Goal: Task Accomplishment & Management: Manage account settings

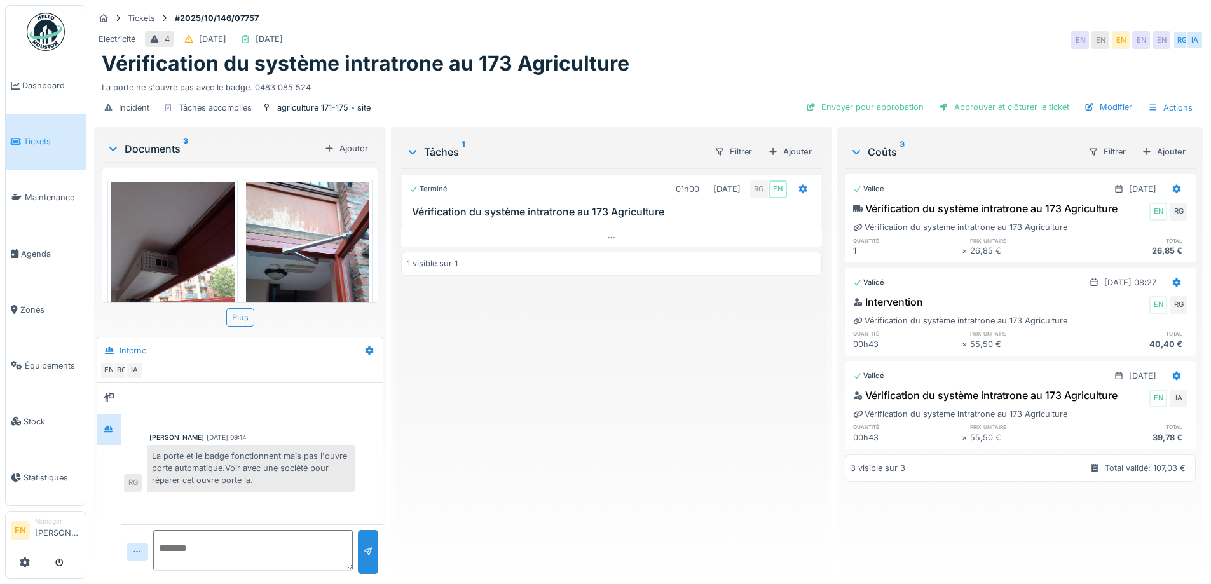
click at [466, 465] on div "Terminé 01h00 09/10/2025 RG EN Vérification du système intratrone au 173 Agricu…" at bounding box center [611, 368] width 420 height 401
click at [478, 388] on div "Terminé 01h00 09/10/2025 RG EN Vérification du système intratrone au 173 Agricu…" at bounding box center [611, 368] width 420 height 401
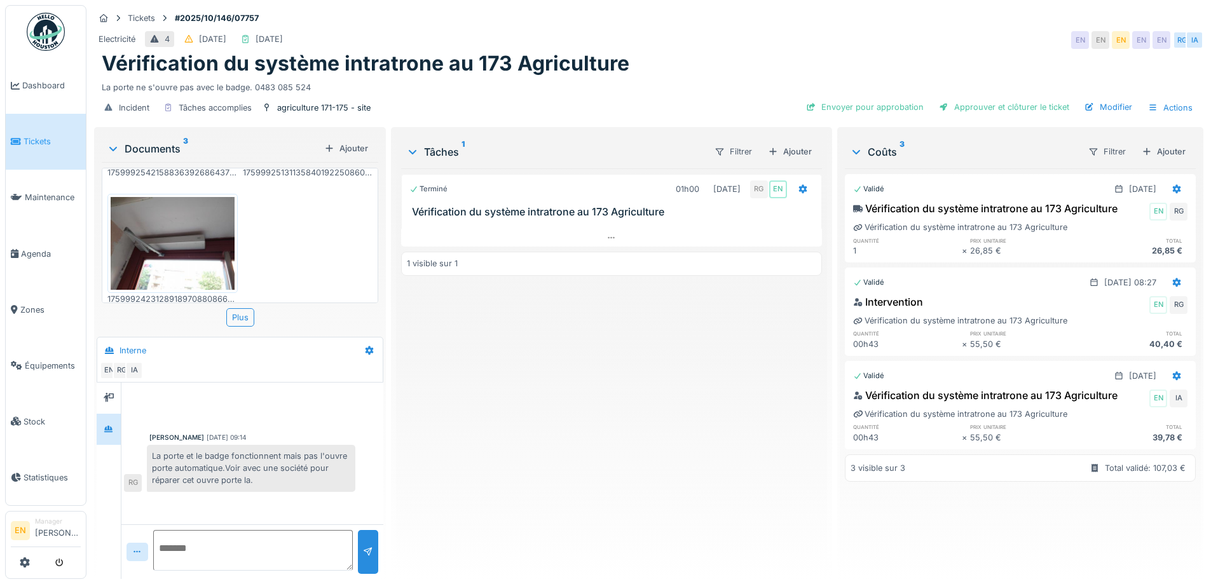
scroll to position [10, 0]
click at [537, 404] on div "Terminé 01h00 09/10/2025 RG EN Vérification du système intratrone au 173 Agricu…" at bounding box center [611, 368] width 420 height 401
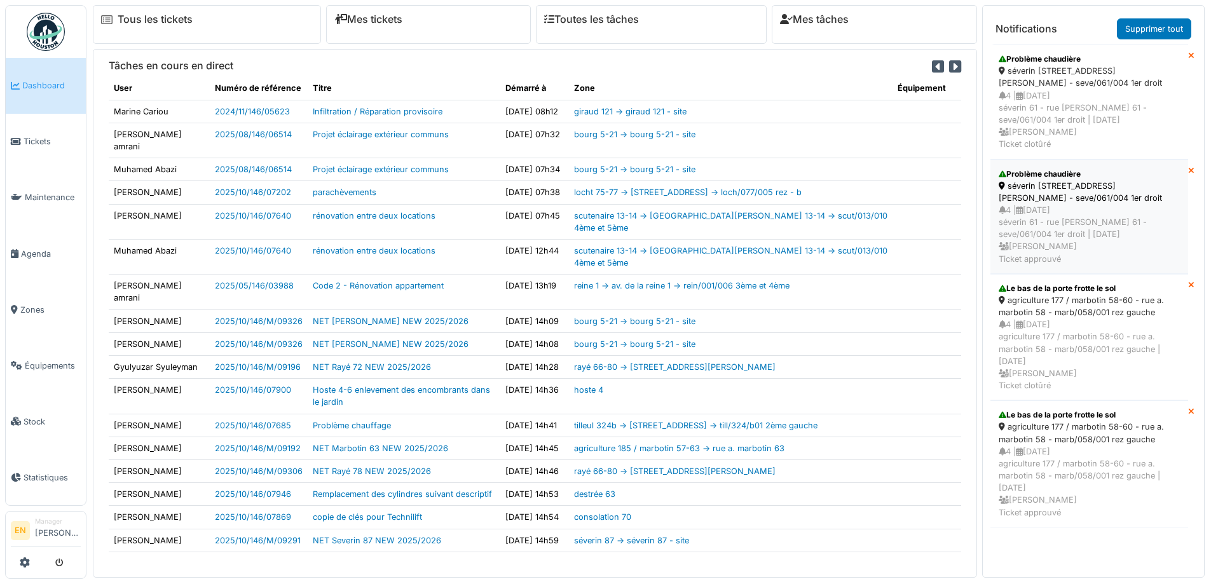
scroll to position [13, 0]
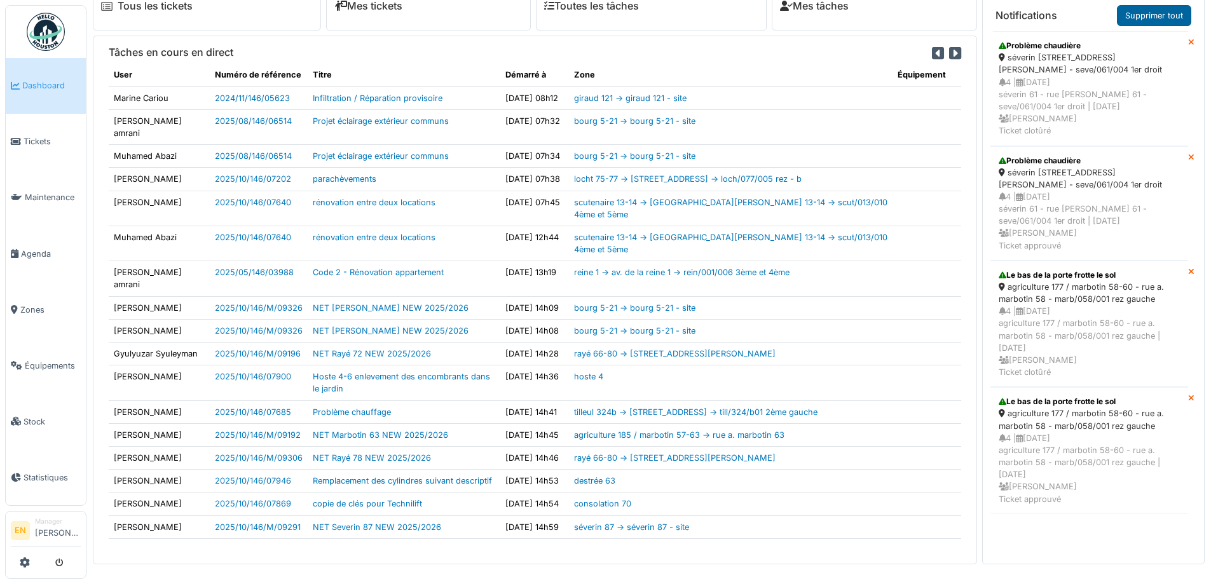
click at [1150, 8] on link "Supprimer tout" at bounding box center [1154, 15] width 74 height 21
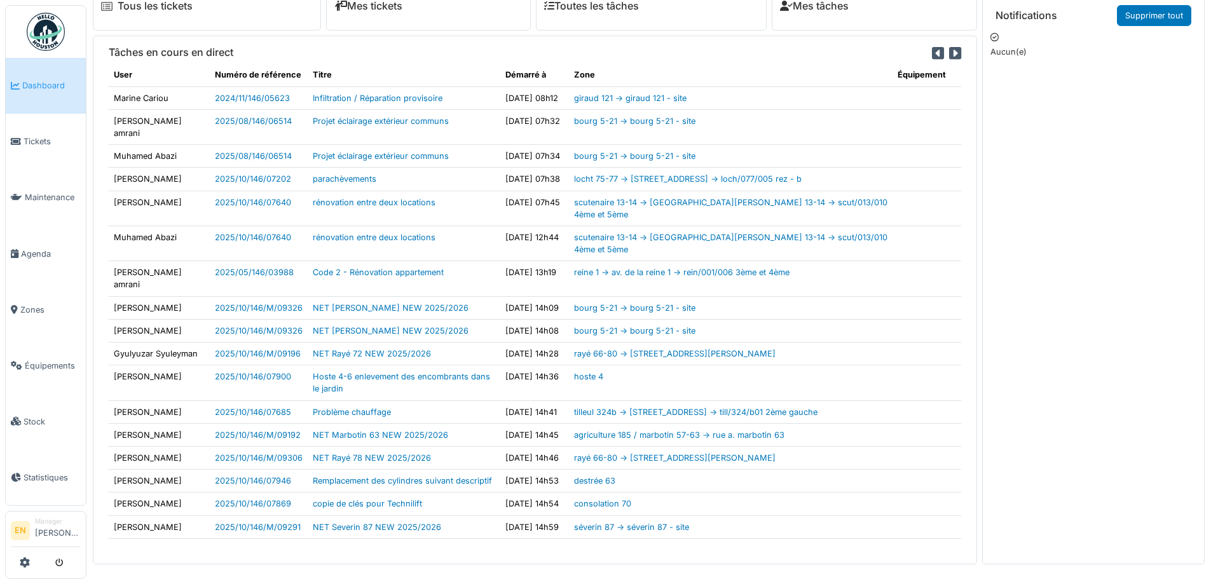
scroll to position [0, 0]
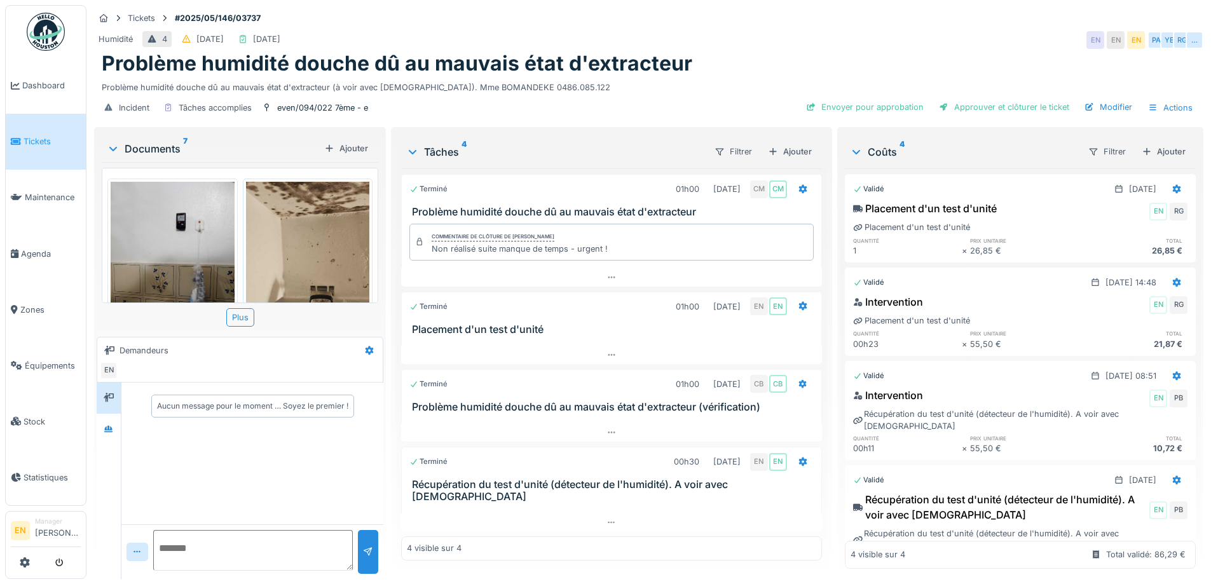
scroll to position [191, 0]
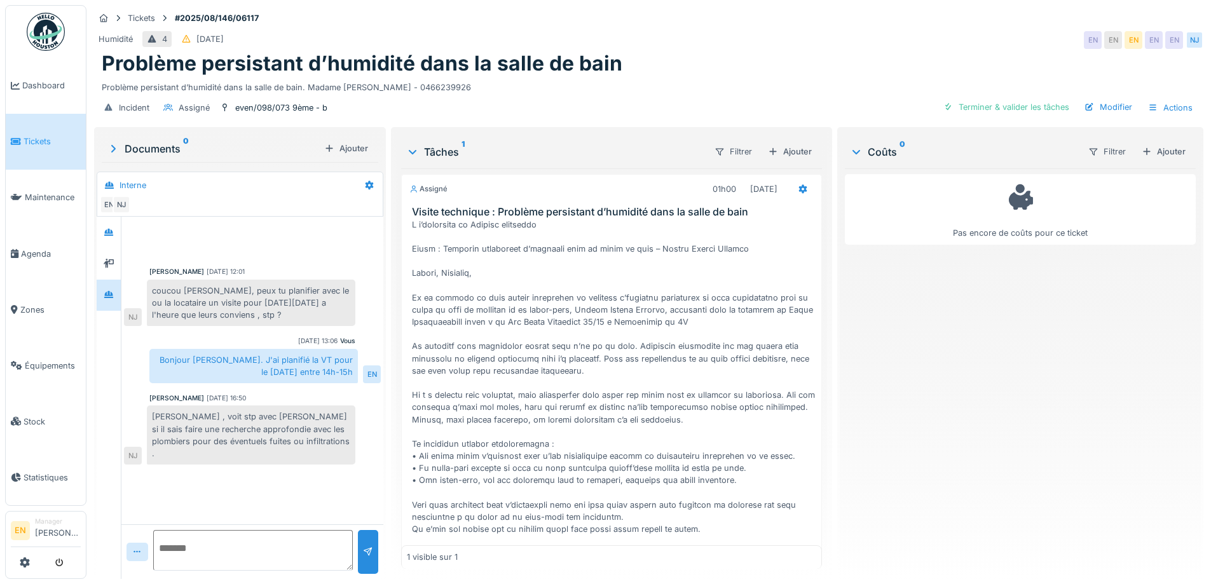
scroll to position [10, 0]
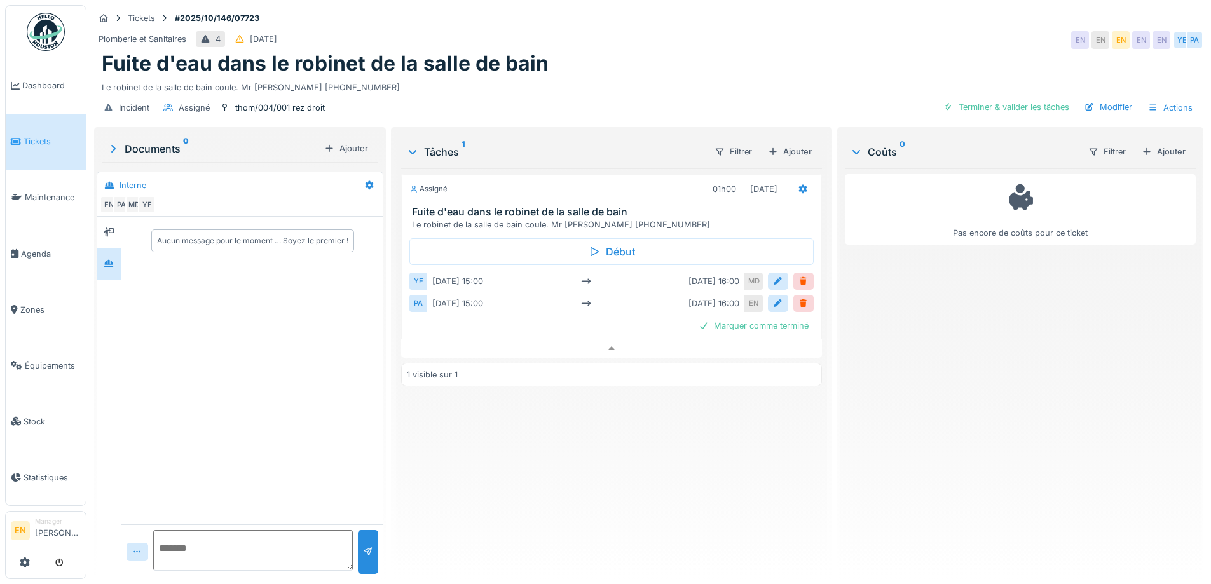
scroll to position [10, 0]
click at [685, 79] on div "Le robinet de la salle de bain coule. Mr kutuk 0488.39.58.58" at bounding box center [649, 84] width 1094 height 17
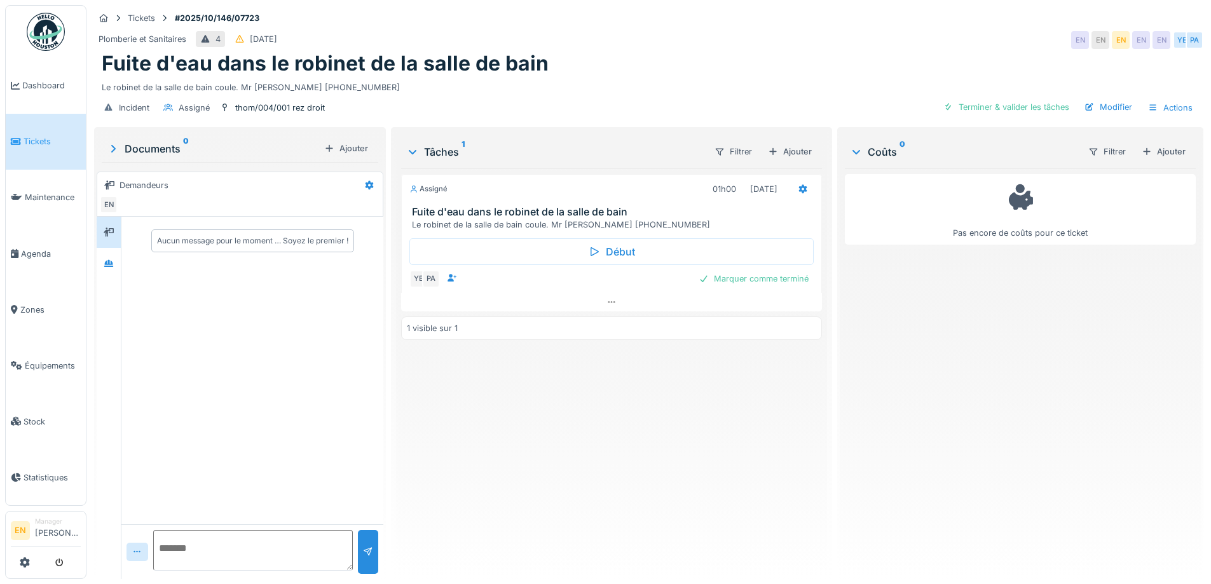
click at [664, 34] on div "Plomberie et Sanitaires 4 11/10/2025 EN EN EN EN EN YE PA" at bounding box center [649, 40] width 1110 height 23
click at [607, 305] on icon at bounding box center [612, 302] width 10 height 8
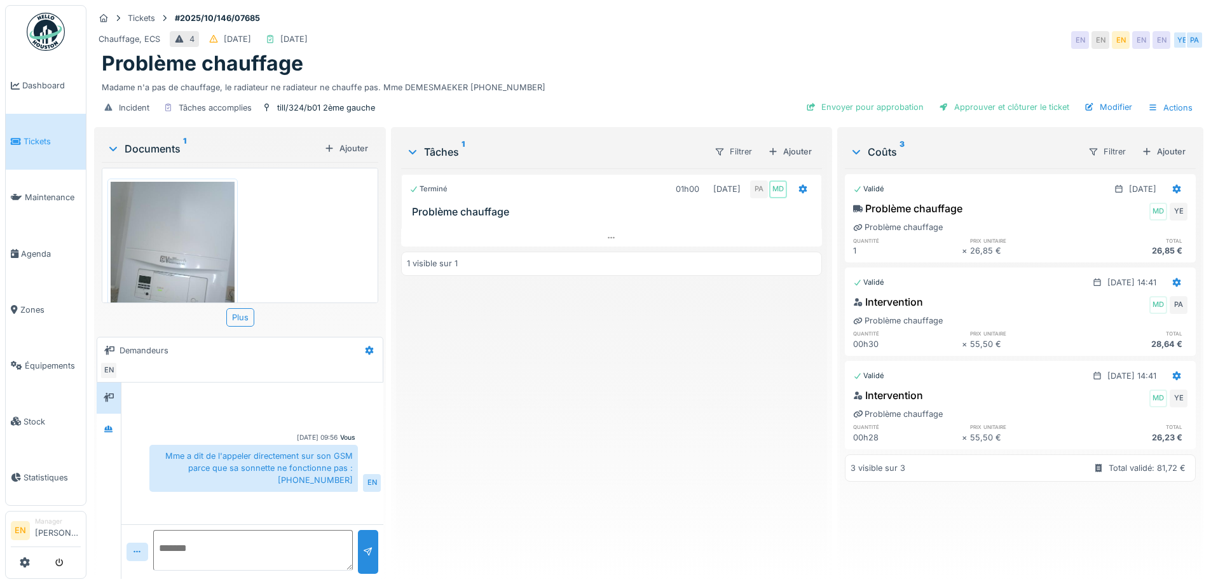
drag, startPoint x: 0, startPoint y: 0, endPoint x: 602, endPoint y: 392, distance: 718.7
click at [602, 392] on div "Terminé 01h00 14/10/2025 PA MD Problème chauffage 1 visible sur 1" at bounding box center [611, 368] width 420 height 401
click at [569, 395] on div "Terminé 01h00 14/10/2025 PA MD Problème chauffage 1 visible sur 1" at bounding box center [611, 368] width 420 height 401
click at [656, 40] on div "Chauffage, ECS 4 08/10/2025 14/10/2025 EN EN EN EN EN YE PA" at bounding box center [649, 40] width 1110 height 23
click at [608, 237] on icon at bounding box center [611, 238] width 7 height 2
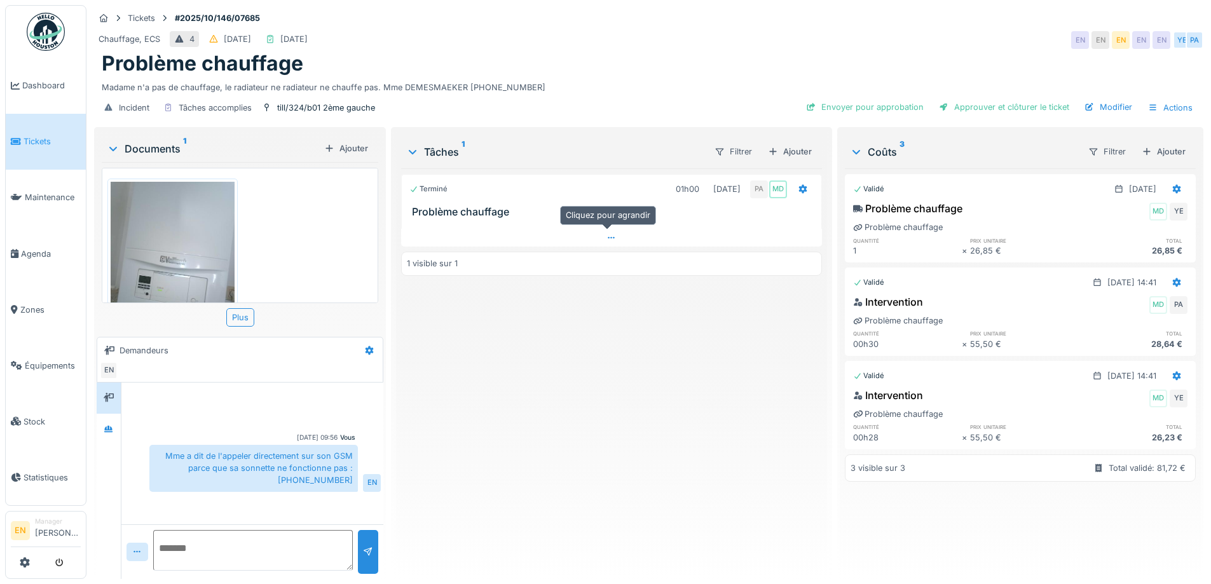
scroll to position [10, 0]
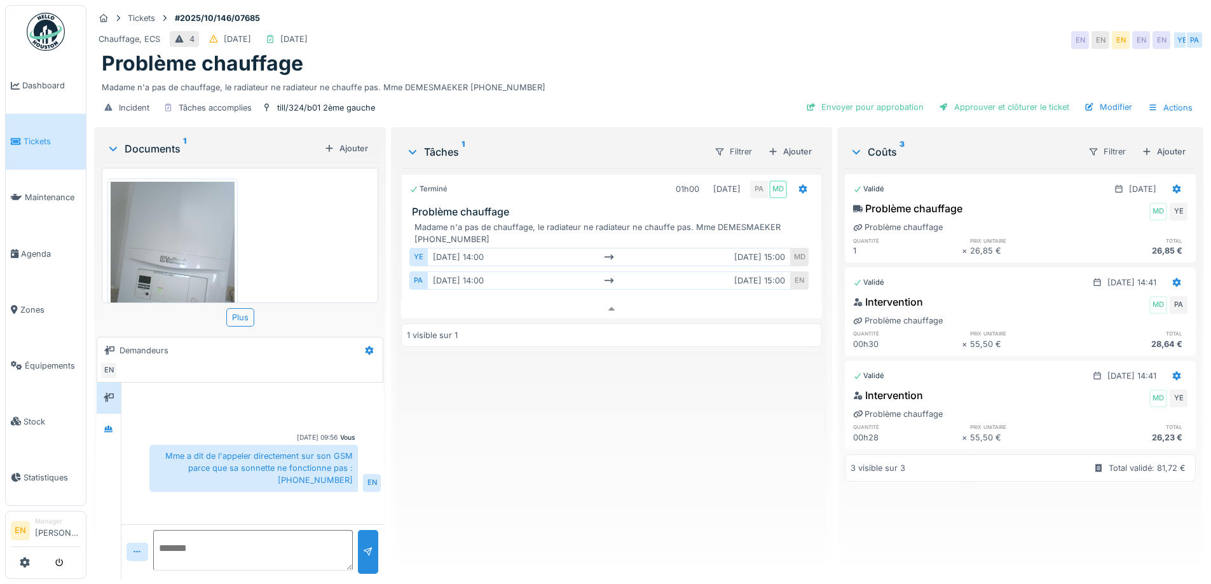
click at [609, 430] on div "Terminé 01h00 14/10/2025 PA MD Problème chauffage Madame n'a pas de chauffage, …" at bounding box center [611, 368] width 420 height 401
click at [613, 427] on div "Terminé 01h00 14/10/2025 PA MD Problème chauffage Madame n'a pas de chauffage, …" at bounding box center [611, 368] width 420 height 401
click at [111, 425] on icon at bounding box center [108, 428] width 9 height 7
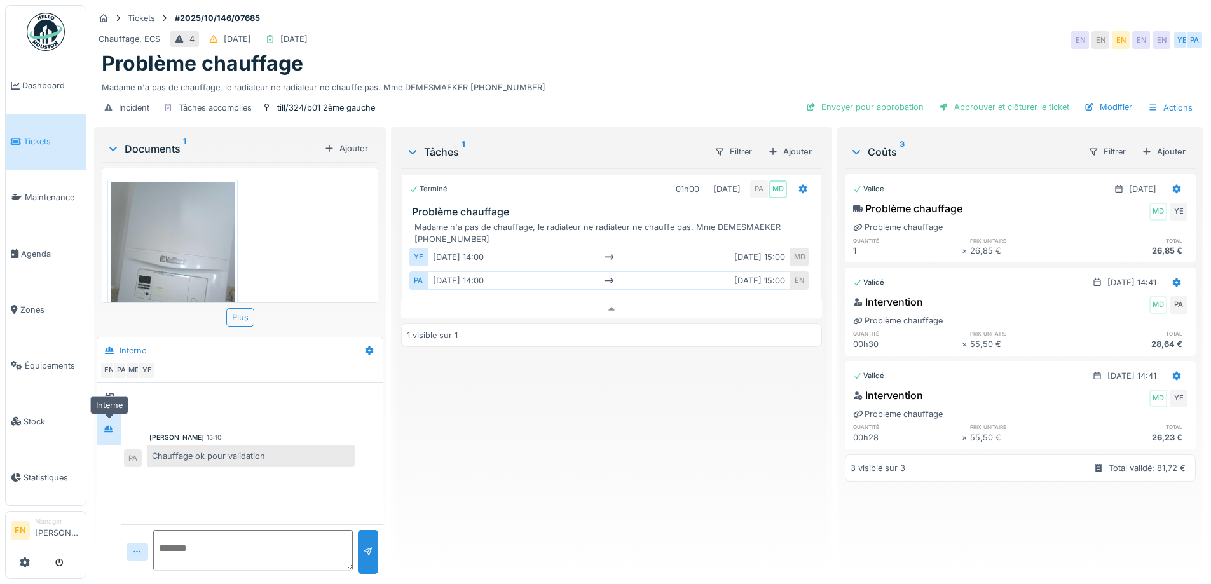
click at [111, 425] on icon at bounding box center [108, 428] width 9 height 7
click at [582, 479] on div "Terminé 01h00 14/10/2025 PA MD Problème chauffage Madame n'a pas de chauffage, …" at bounding box center [611, 368] width 420 height 401
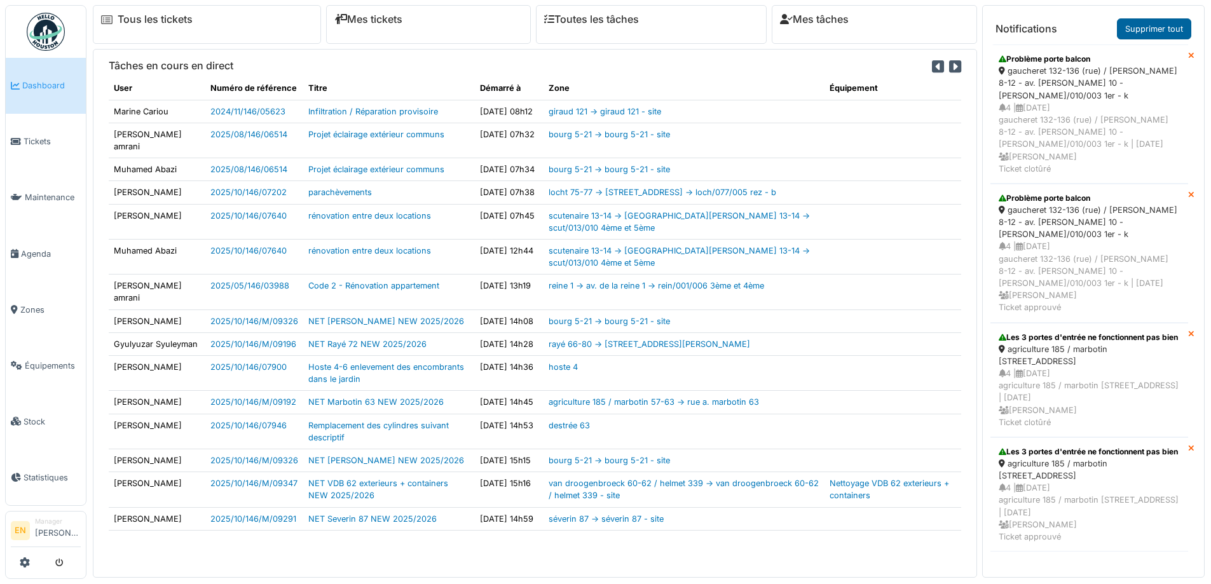
click at [1169, 31] on link "Supprimer tout" at bounding box center [1154, 28] width 74 height 21
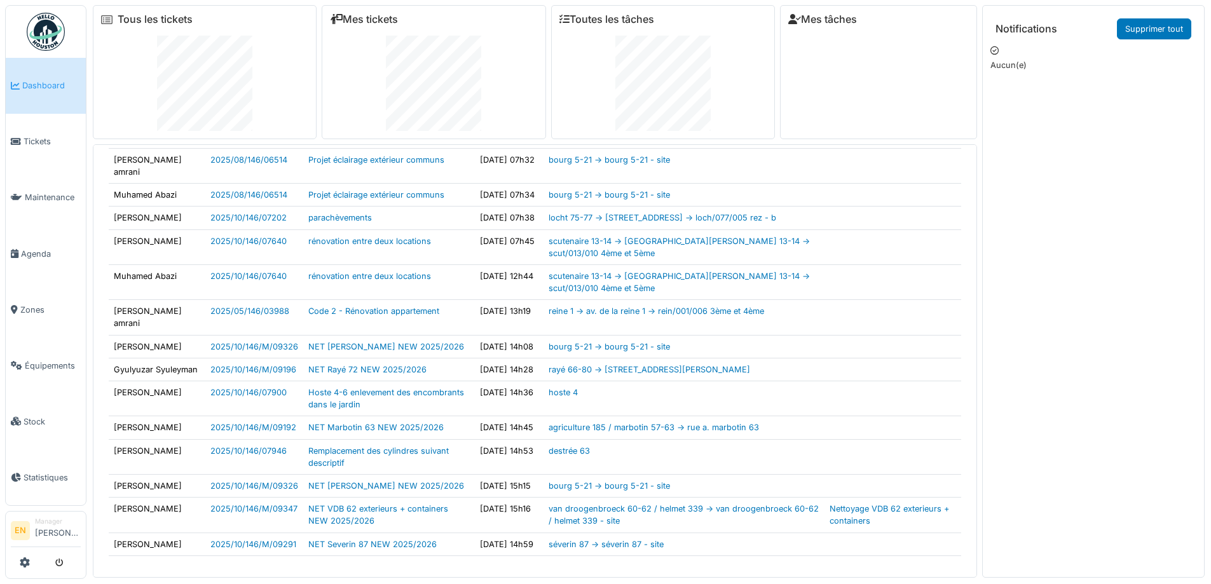
scroll to position [186, 0]
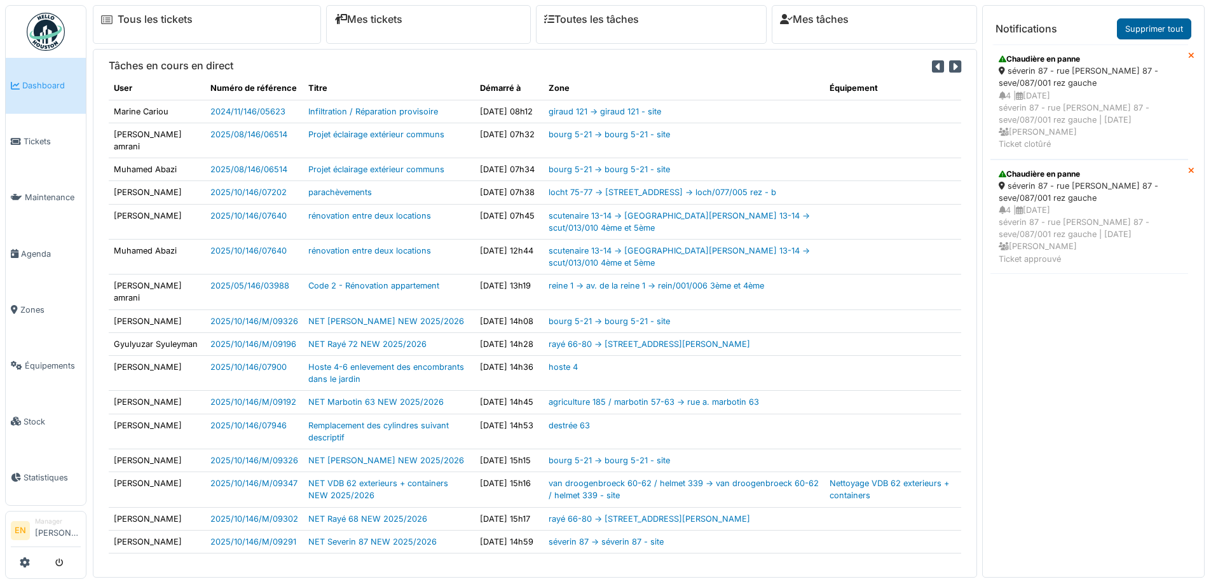
click at [1139, 29] on link "Supprimer tout" at bounding box center [1154, 28] width 74 height 21
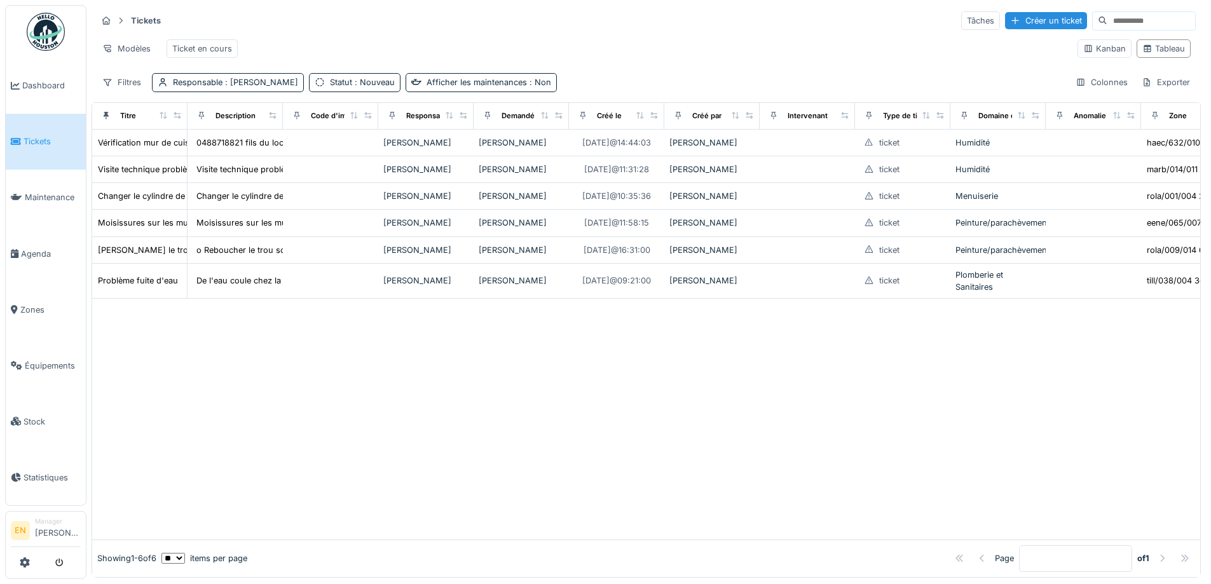
click at [596, 420] on div at bounding box center [646, 419] width 1108 height 241
click at [556, 452] on div at bounding box center [646, 419] width 1108 height 241
click at [459, 460] on div at bounding box center [646, 419] width 1108 height 241
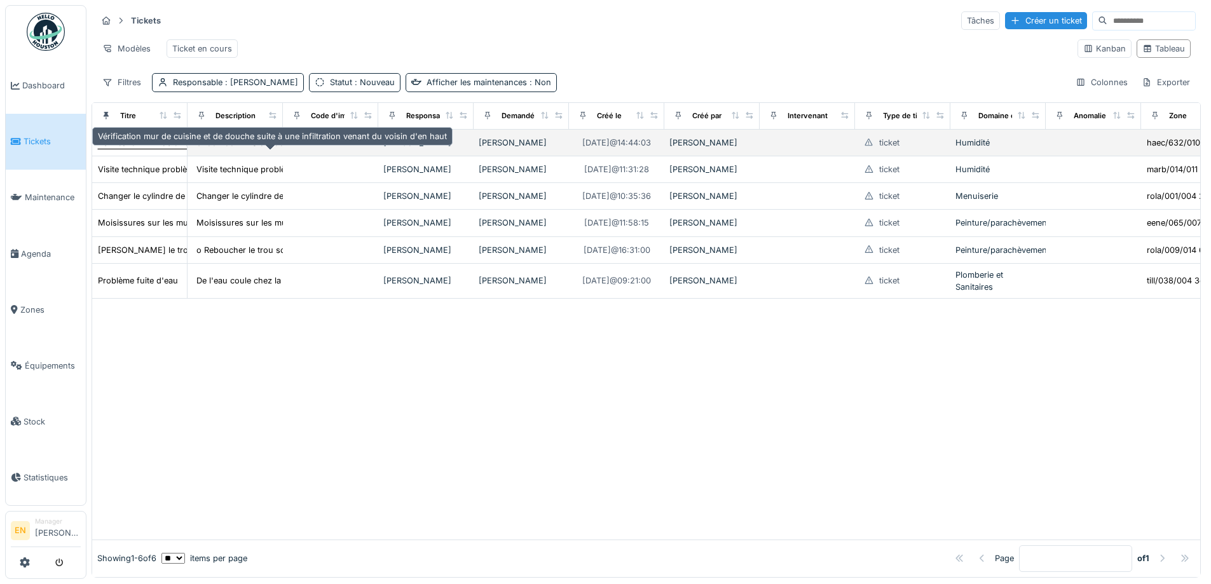
click at [169, 149] on div "Vérification mur de cuisine et de douche suite à une infiltration venant du voi…" at bounding box center [272, 143] width 349 height 12
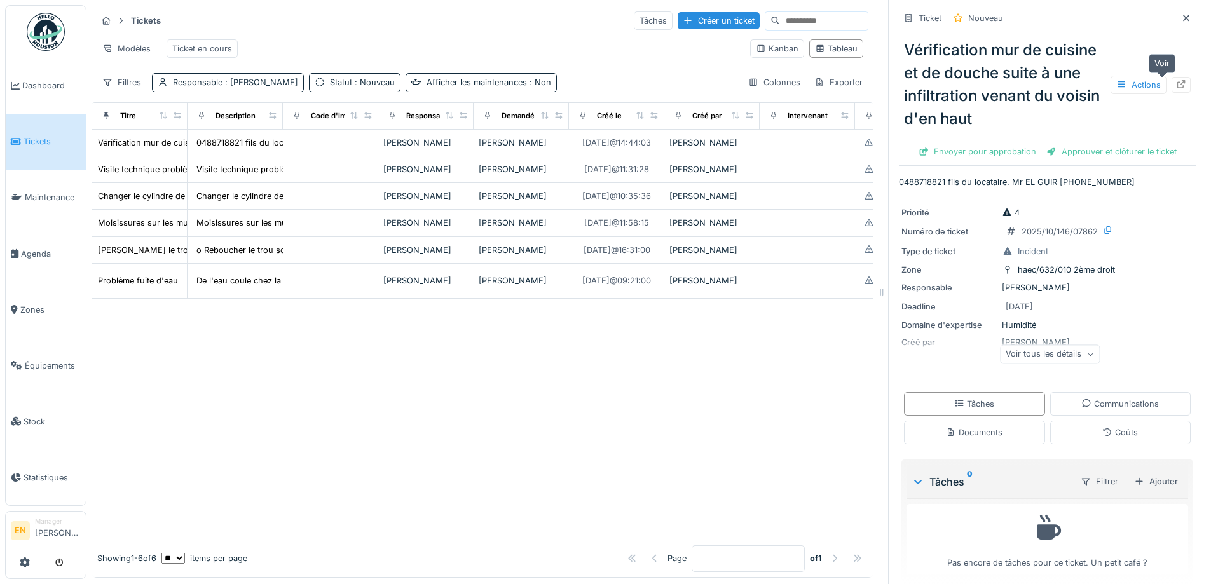
click at [1176, 85] on icon at bounding box center [1181, 84] width 10 height 8
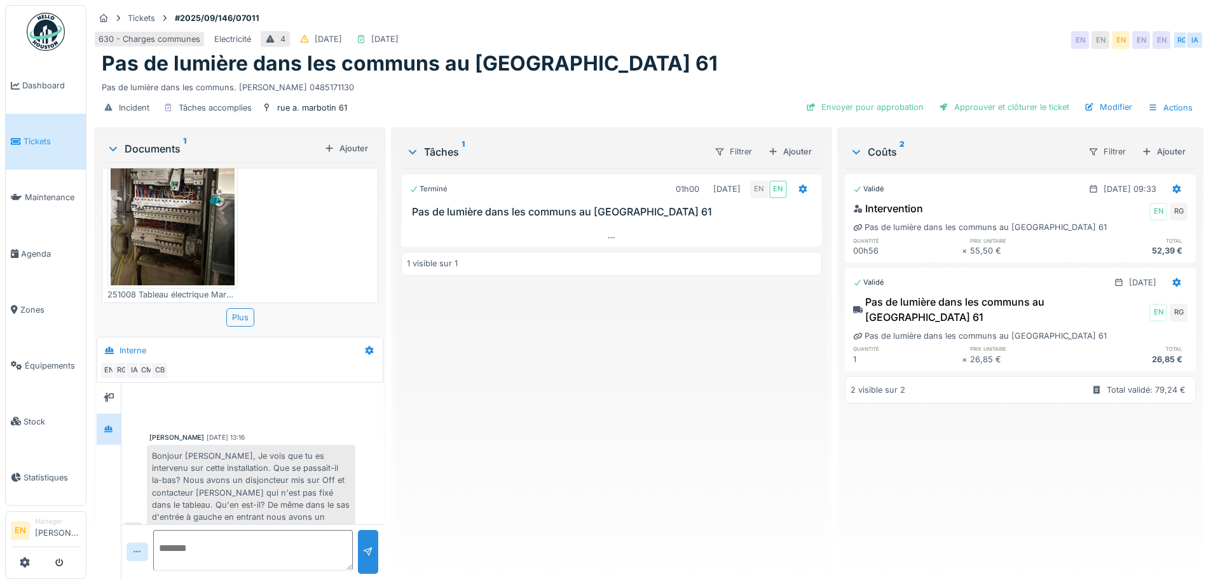
scroll to position [184, 0]
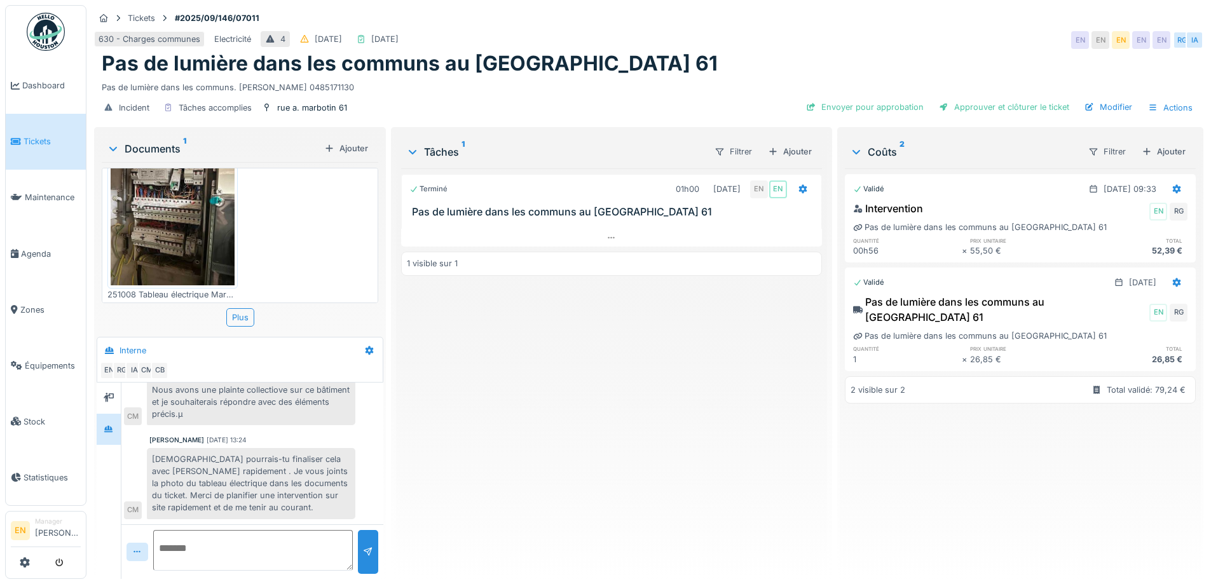
click at [628, 414] on div "Terminé 01h00 [DATE] EN EN Pas de lumière dans les communs au Marbotin 61 1 vis…" at bounding box center [611, 368] width 420 height 401
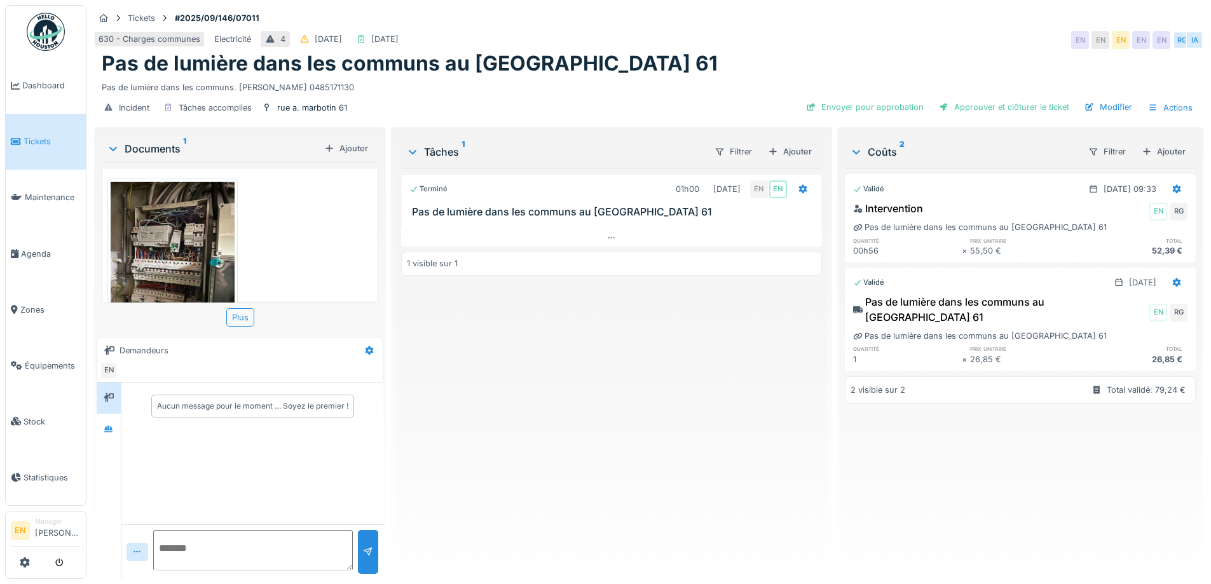
click at [653, 46] on div "630 - Charges communes Electricité 4 09/09/2025 12/09/2025 EN EN EN EN EN RG IA" at bounding box center [649, 40] width 1110 height 23
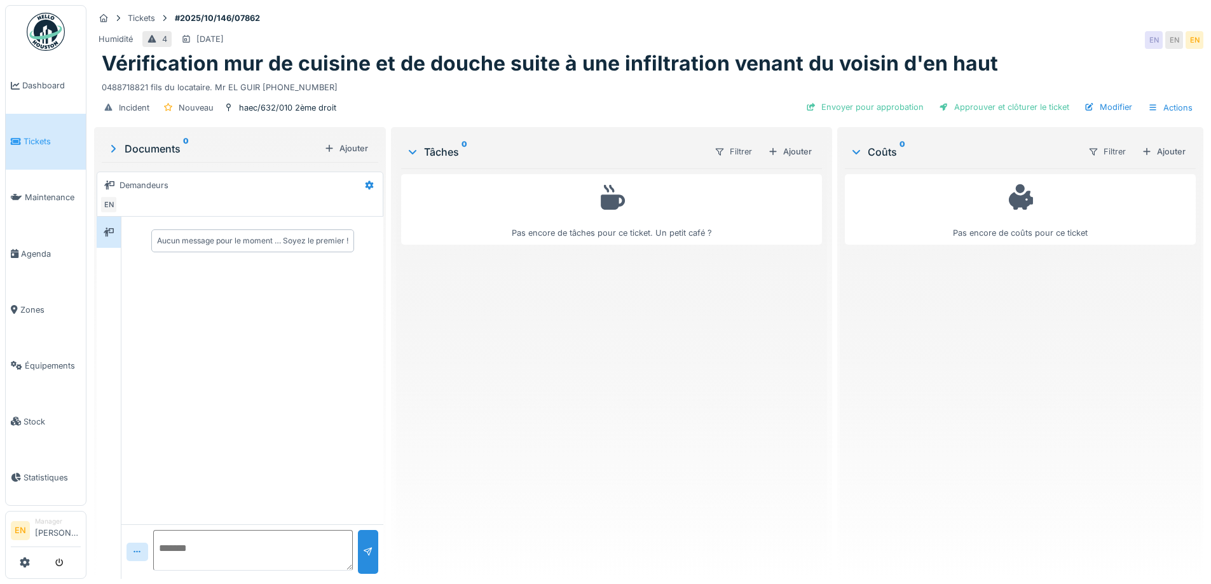
click at [517, 407] on div "Pas encore de tâches pour ce ticket. Un petit café ?" at bounding box center [611, 368] width 420 height 401
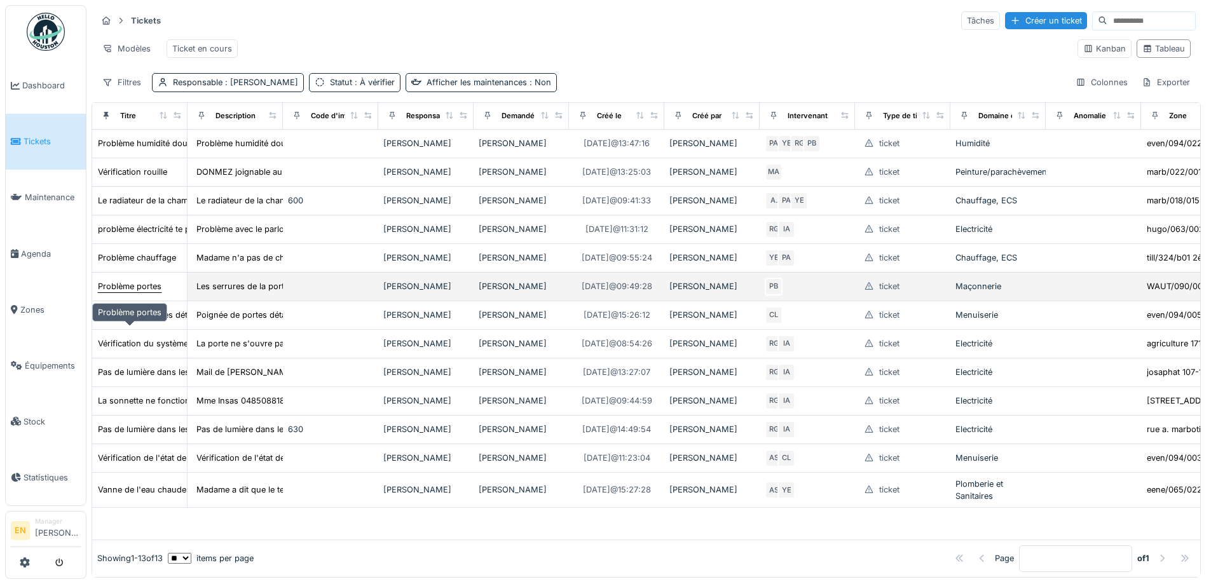
click at [134, 292] on div "Problème portes" at bounding box center [130, 286] width 64 height 12
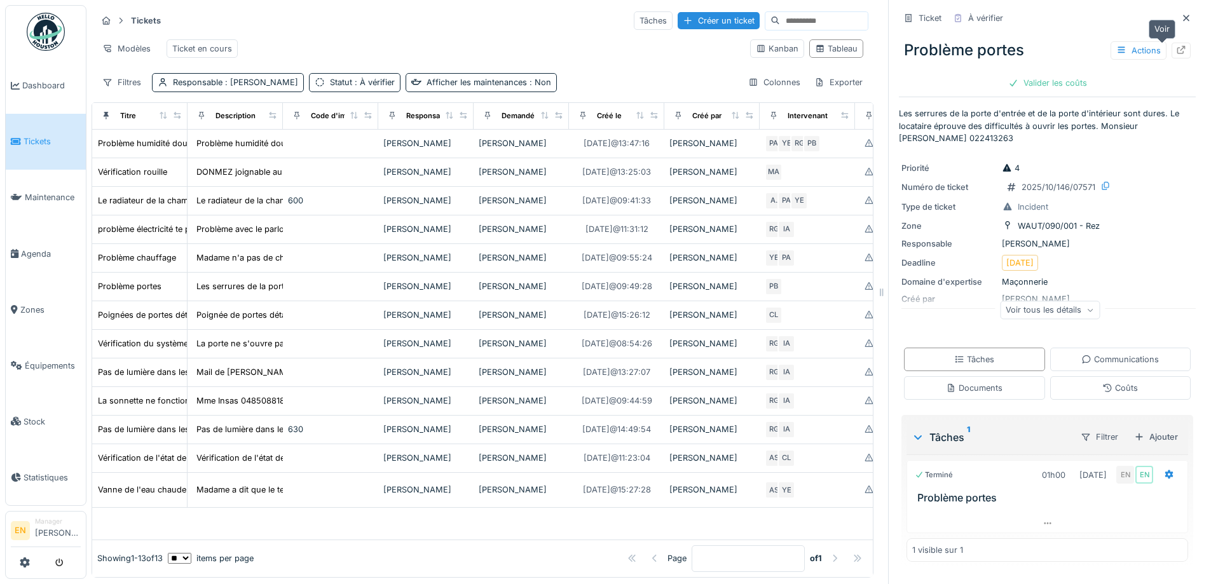
click at [1176, 50] on icon at bounding box center [1181, 50] width 10 height 8
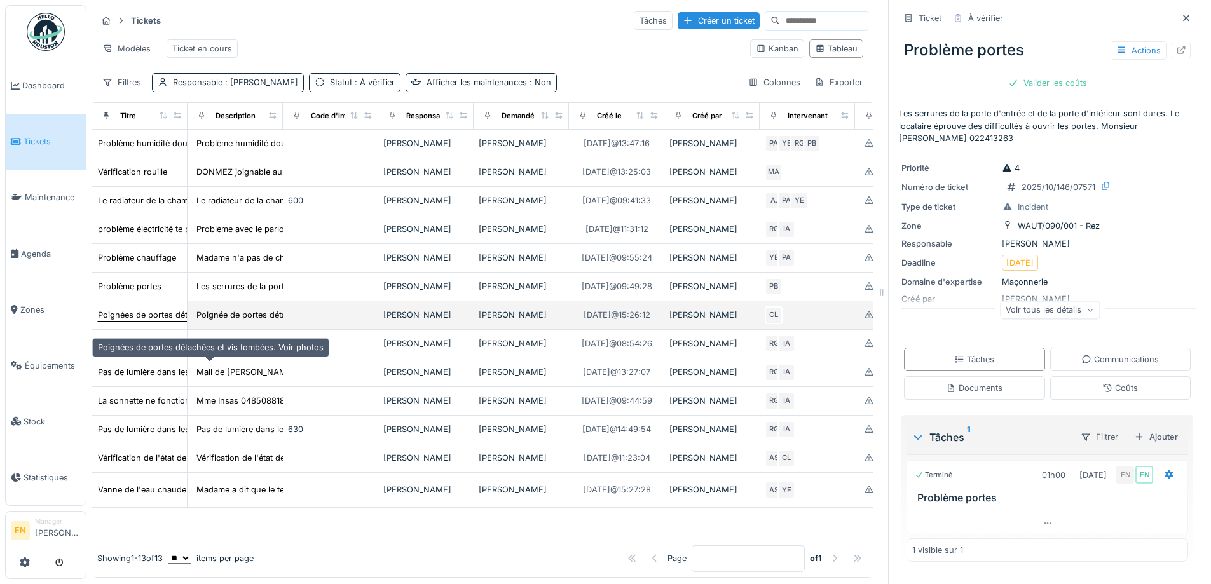
click at [122, 321] on div "Poignées de portes détachées et vis tombées. Voir photos" at bounding box center [211, 315] width 226 height 12
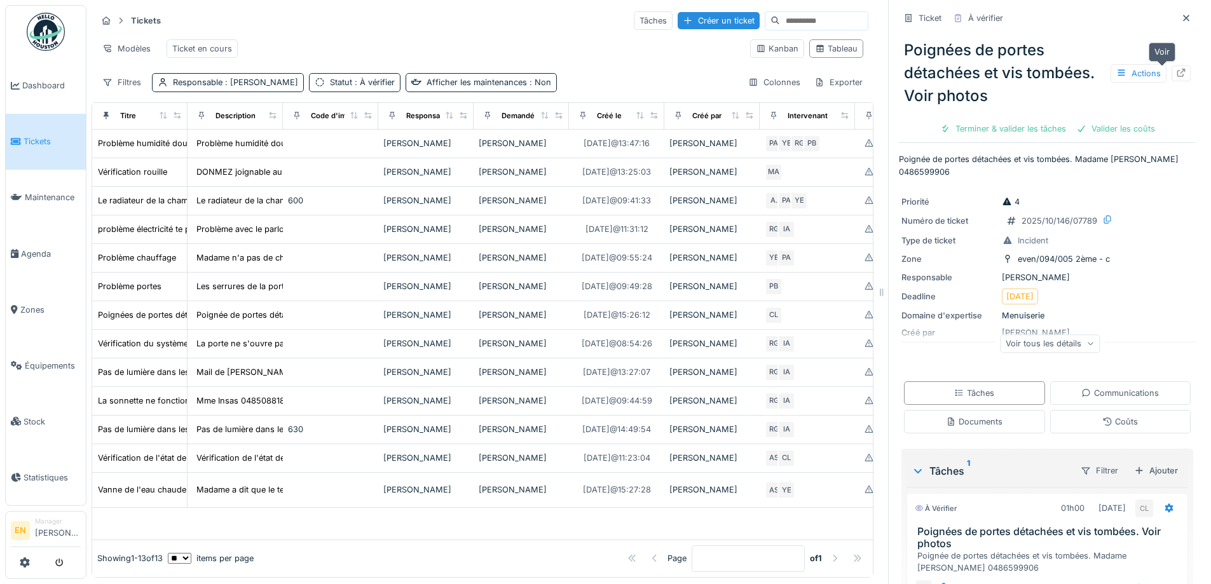
click at [1176, 74] on icon at bounding box center [1181, 73] width 10 height 8
click at [52, 248] on span "Agenda" at bounding box center [51, 254] width 60 height 12
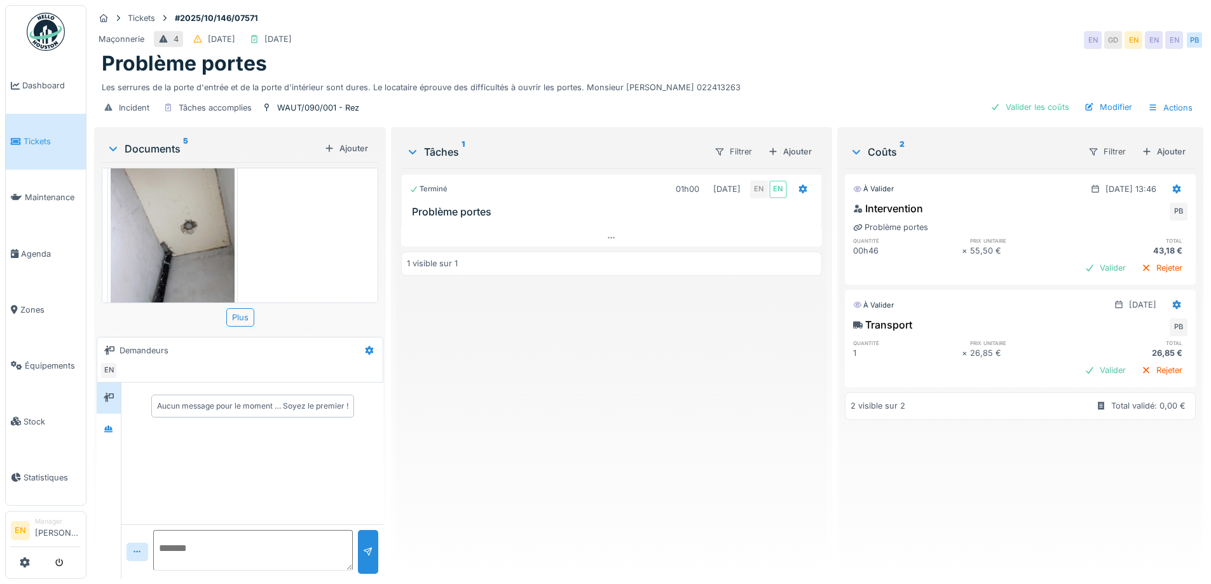
scroll to position [399, 0]
click at [111, 429] on icon at bounding box center [108, 428] width 9 height 7
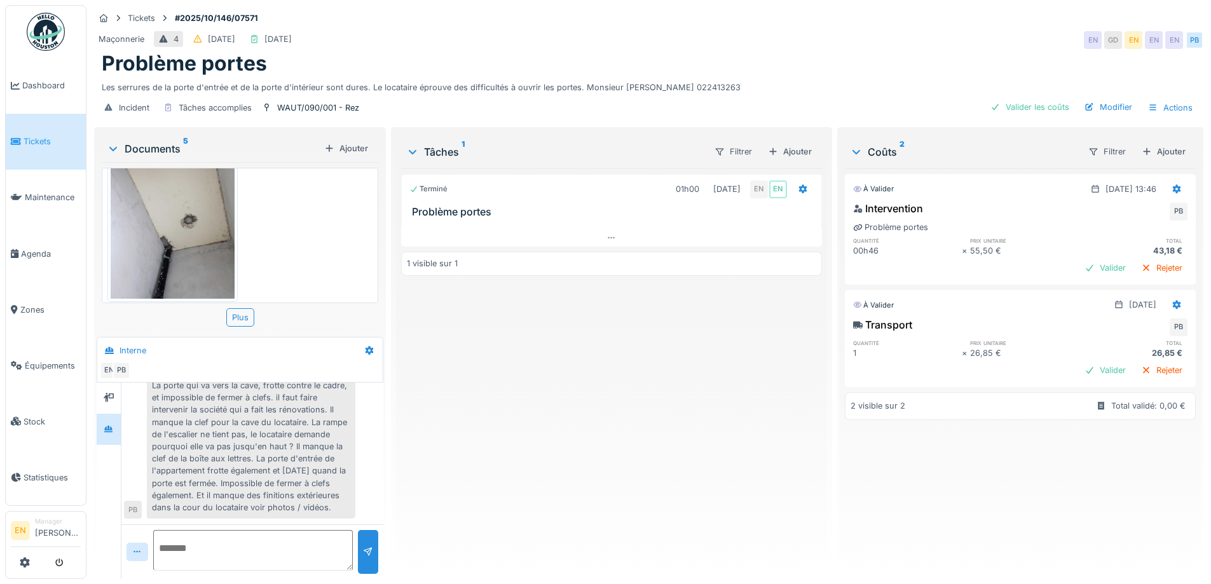
scroll to position [38, 0]
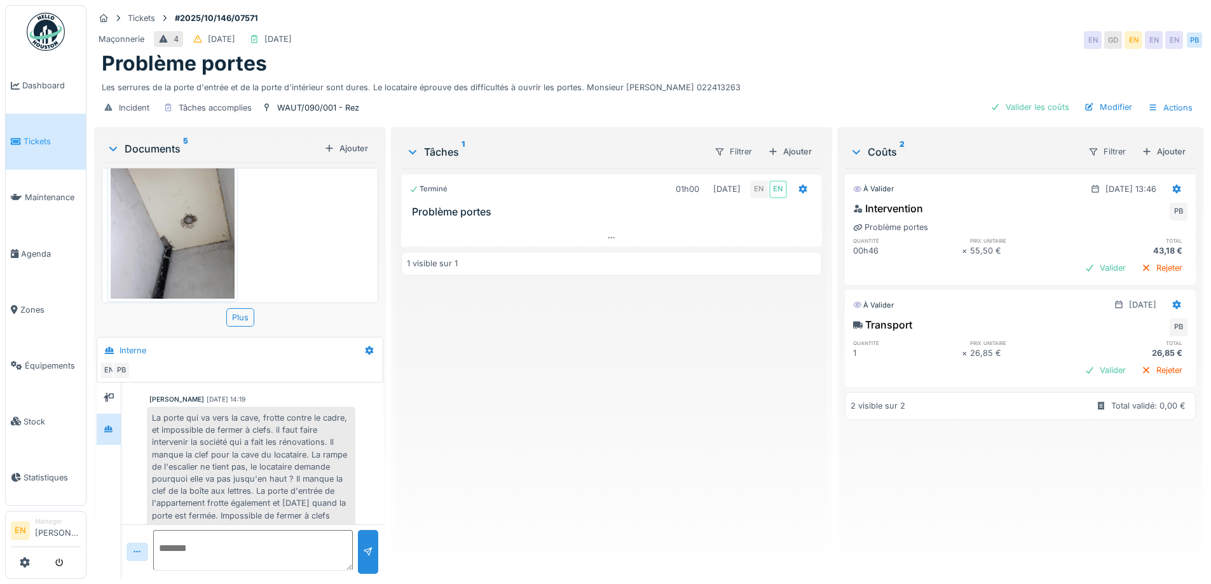
click at [595, 464] on div "Terminé 01h00 01/10/2025 EN EN Problème portes 1 visible sur 1" at bounding box center [611, 368] width 420 height 401
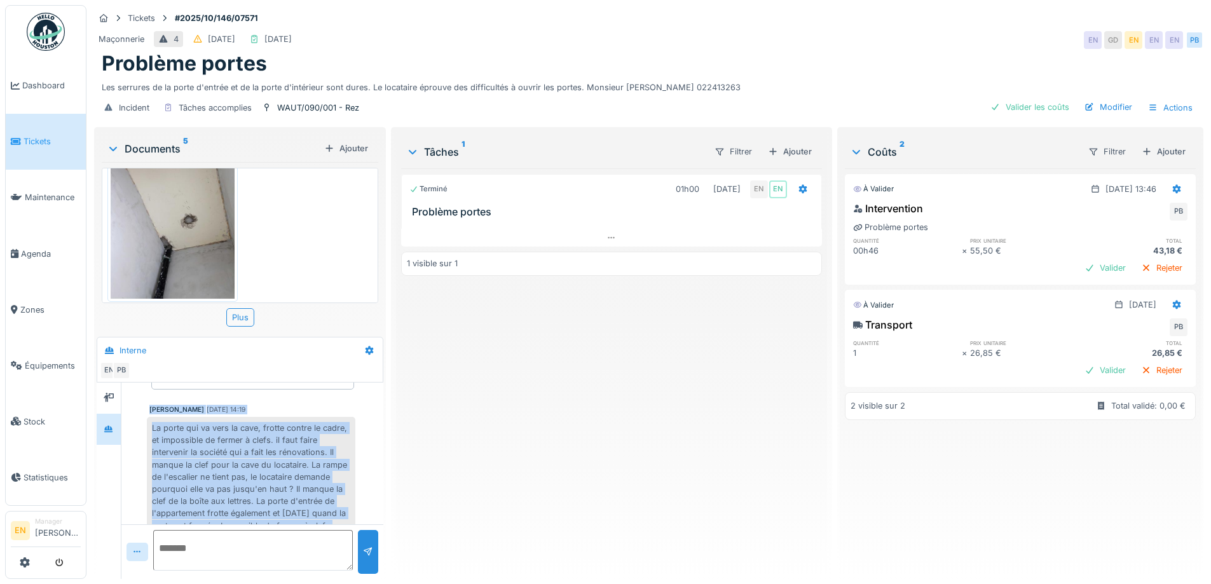
scroll to position [83, 0]
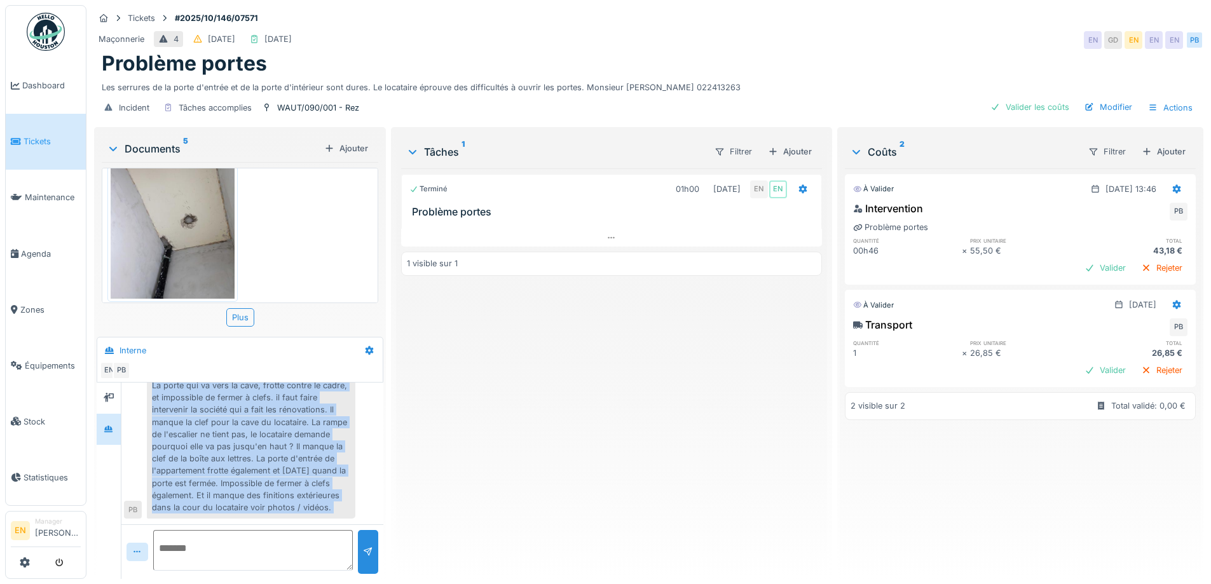
drag, startPoint x: 148, startPoint y: 434, endPoint x: 308, endPoint y: 529, distance: 186.5
click at [308, 529] on div "Aucun message pour le moment … Soyez le premier ! Paul Baton 01/10/2025 14:19 L…" at bounding box center [252, 481] width 262 height 196
copy div "Paul Baton 01/10/2025 14:19 La porte qui va vers la cave, frotte contre le cadr…"
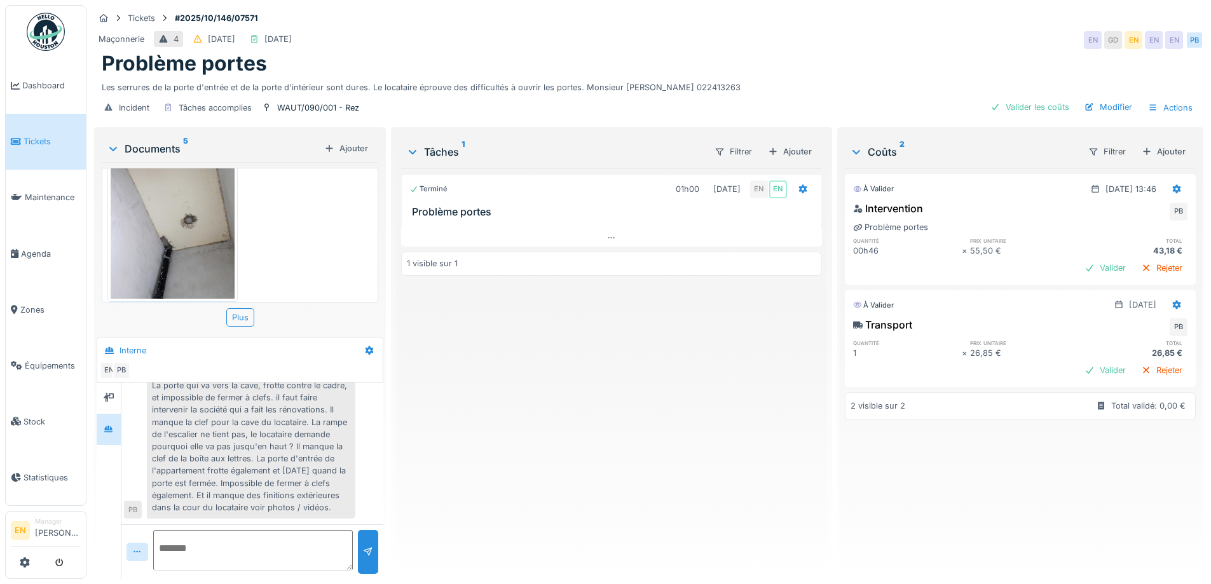
click at [541, 416] on div "Terminé 01h00 01/10/2025 EN EN Problème portes 1 visible sur 1" at bounding box center [611, 368] width 420 height 401
click at [724, 358] on div "Terminé 01h00 01/10/2025 EN EN Problème portes 1 visible sur 1" at bounding box center [611, 368] width 420 height 401
click at [868, 53] on div "Problème portes" at bounding box center [649, 64] width 1094 height 24
click at [824, 108] on div "Incident Tâches accomplies WAUT/090/001 - Rez Valider les coûts Modifier Actions" at bounding box center [649, 107] width 1110 height 29
click at [1113, 110] on div "Modifier" at bounding box center [1109, 107] width 58 height 17
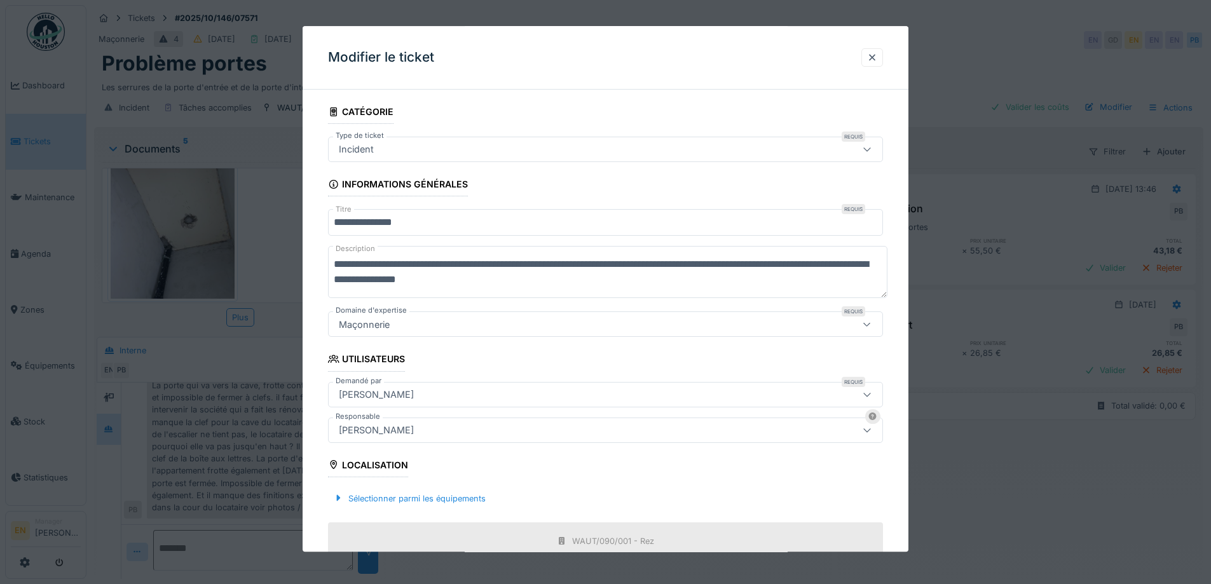
click at [419, 429] on div "[PERSON_NAME]" at bounding box center [376, 430] width 85 height 14
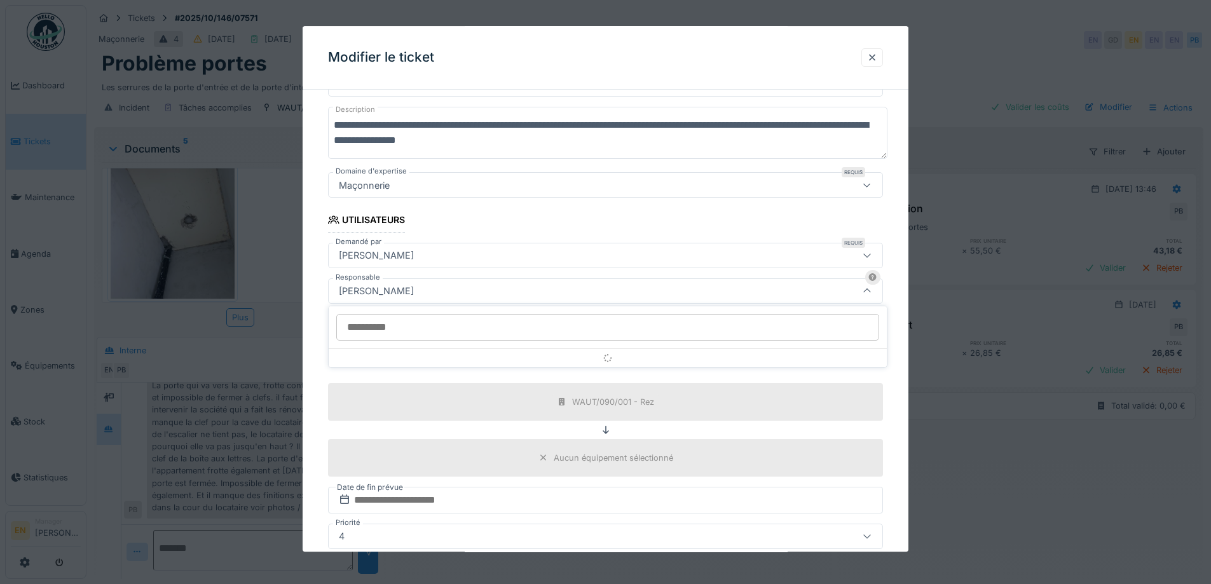
scroll to position [141, 0]
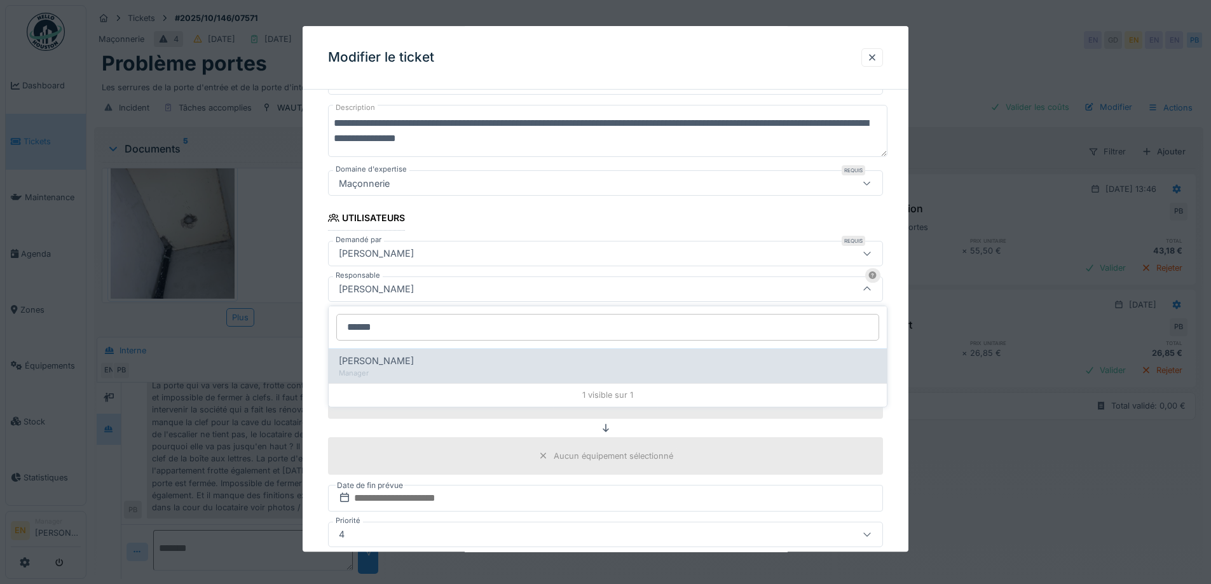
type input "******"
click at [401, 363] on div "Alexia Debie" at bounding box center [608, 361] width 538 height 14
type input "****"
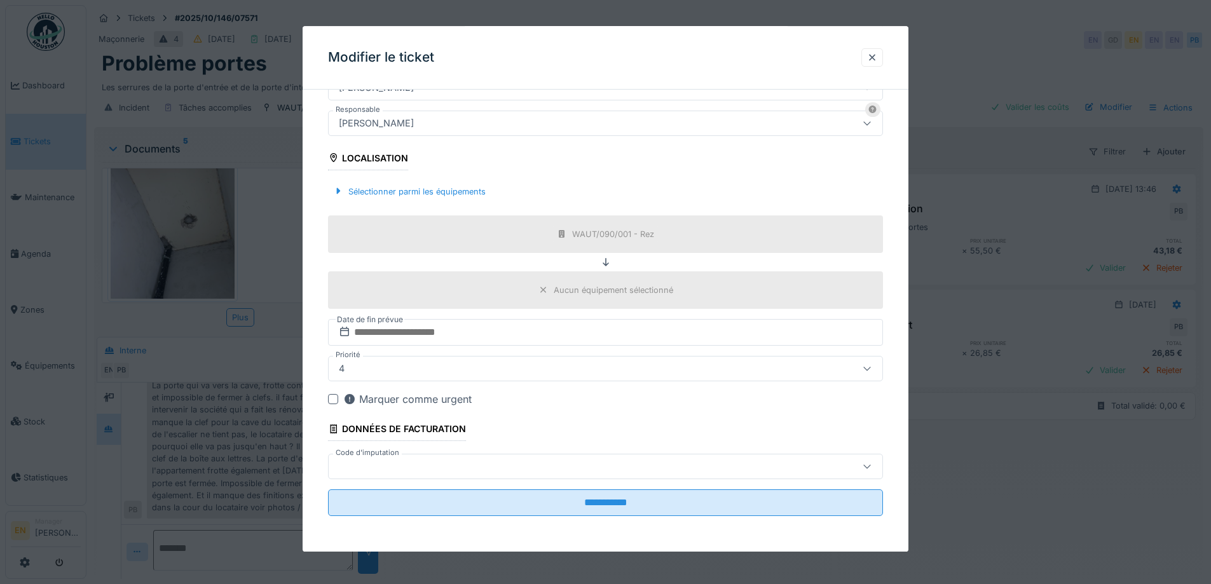
scroll to position [10, 0]
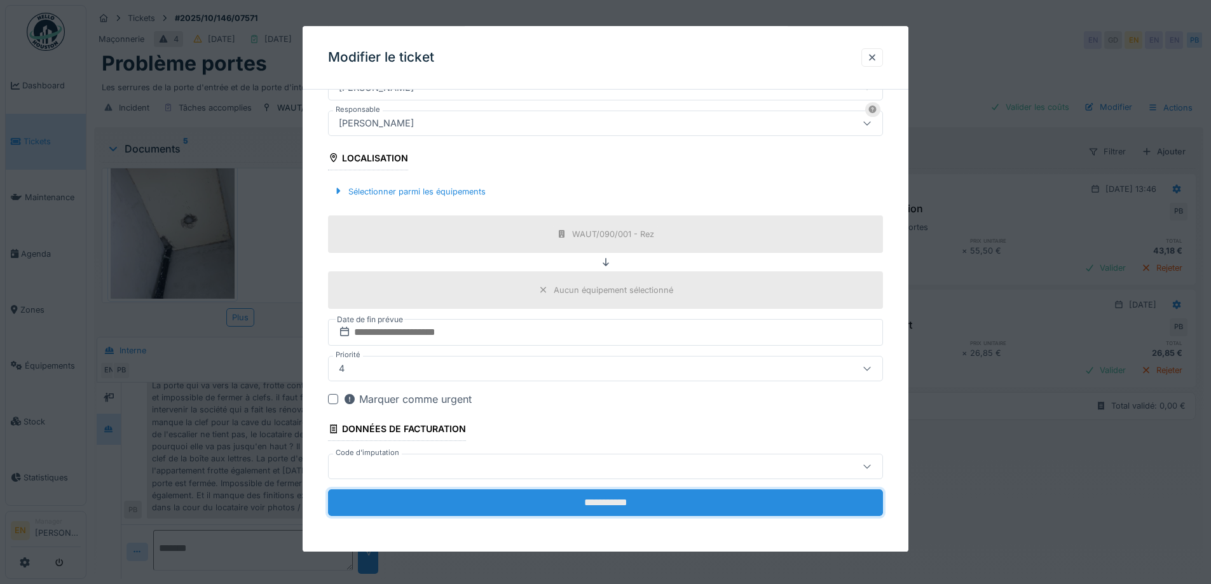
click at [608, 508] on input "**********" at bounding box center [605, 503] width 555 height 27
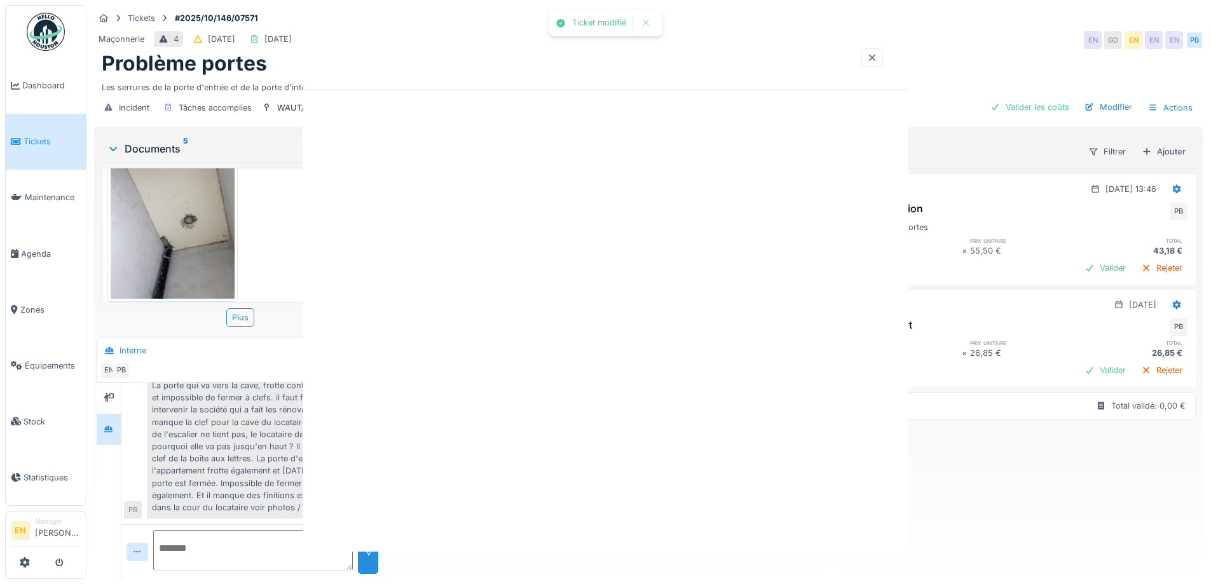
scroll to position [0, 0]
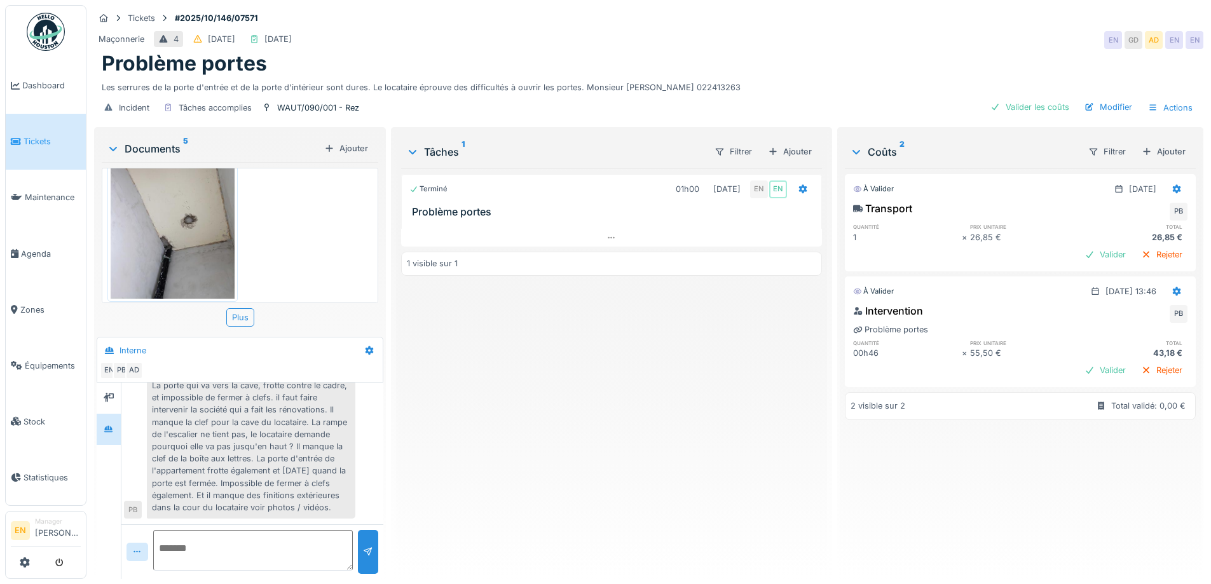
click at [617, 411] on div "Terminé 01h00 01/10/2025 EN EN Problème portes 1 visible sur 1" at bounding box center [611, 368] width 420 height 401
click at [600, 408] on div "Terminé 01h00 01/10/2025 EN EN Problème portes 1 visible sur 1" at bounding box center [611, 368] width 420 height 401
click at [792, 143] on div "Ajouter" at bounding box center [790, 151] width 54 height 17
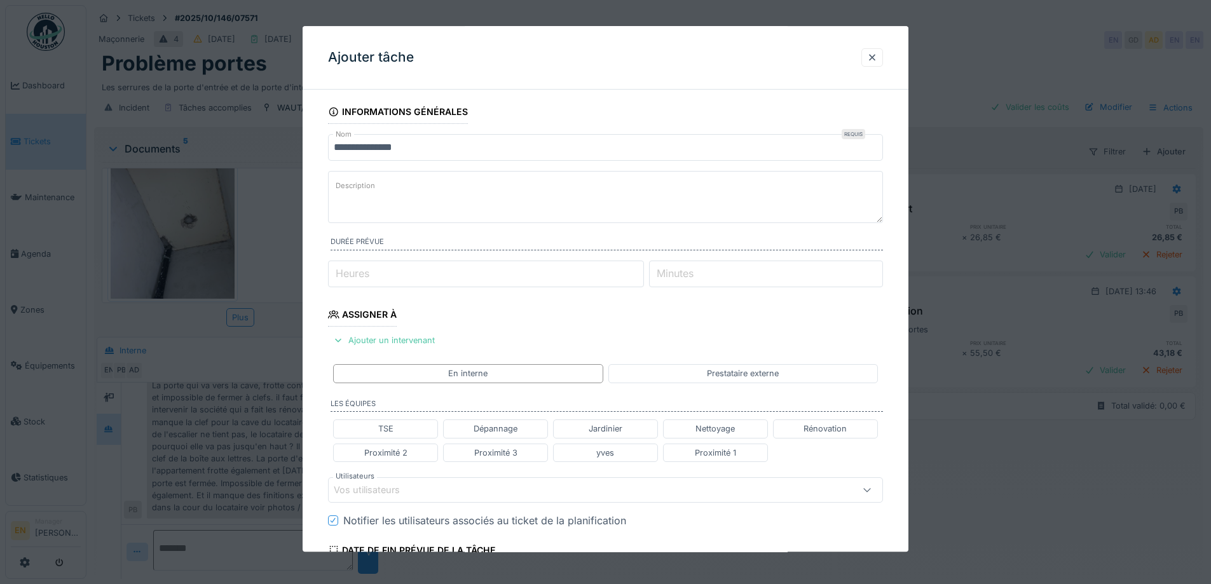
click at [428, 188] on textarea "Description" at bounding box center [605, 197] width 555 height 52
paste textarea "**********"
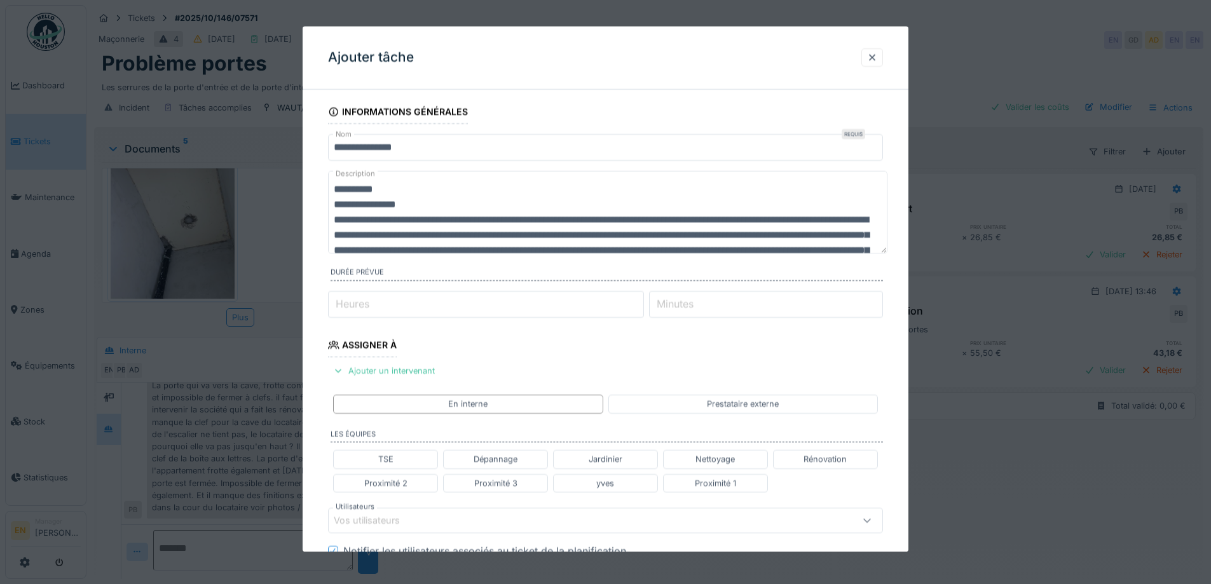
click at [336, 186] on textarea "**********" at bounding box center [608, 212] width 560 height 83
drag, startPoint x: 434, startPoint y: 200, endPoint x: 389, endPoint y: 204, distance: 45.9
click at [389, 204] on textarea "**********" at bounding box center [608, 212] width 560 height 83
click at [430, 209] on textarea "**********" at bounding box center [608, 212] width 560 height 83
click at [434, 203] on textarea "**********" at bounding box center [608, 212] width 560 height 83
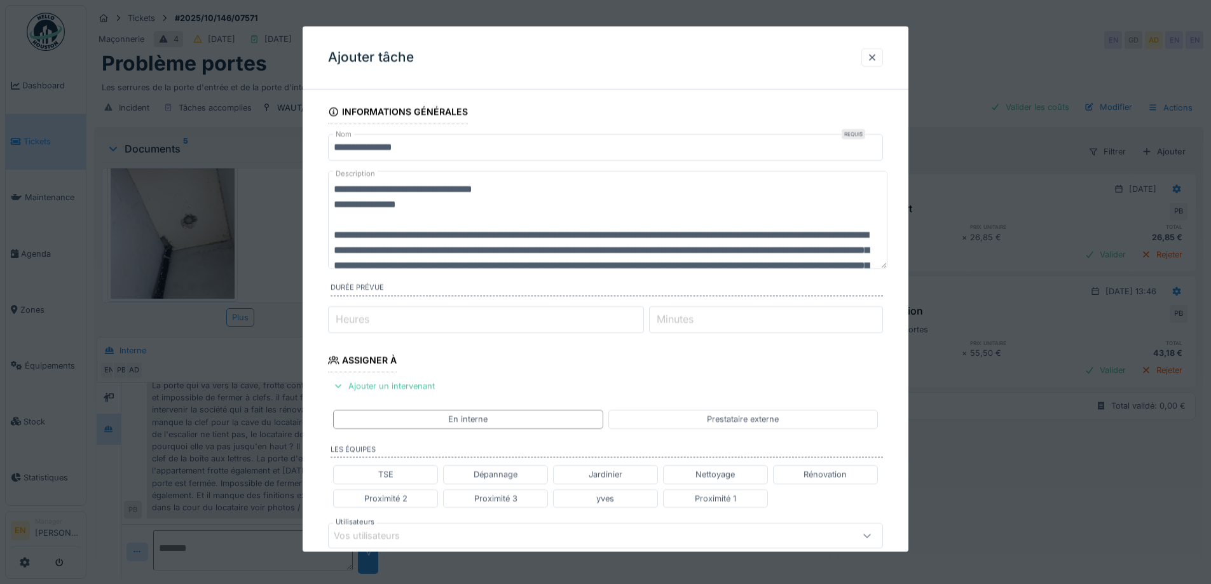
click at [518, 188] on textarea "**********" at bounding box center [608, 220] width 560 height 98
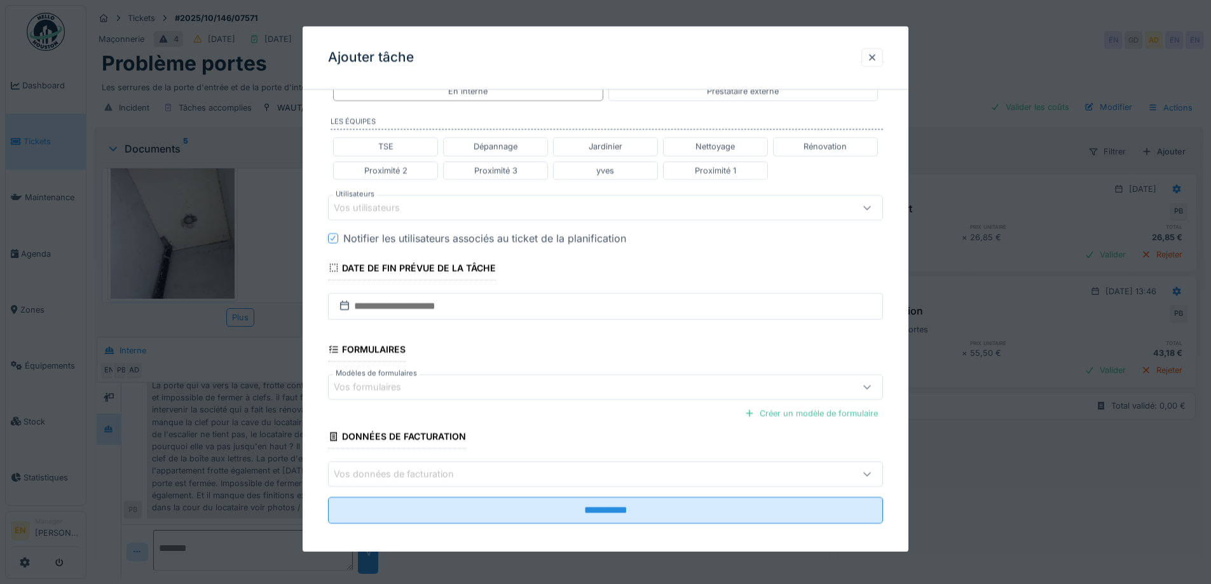
scroll to position [336, 0]
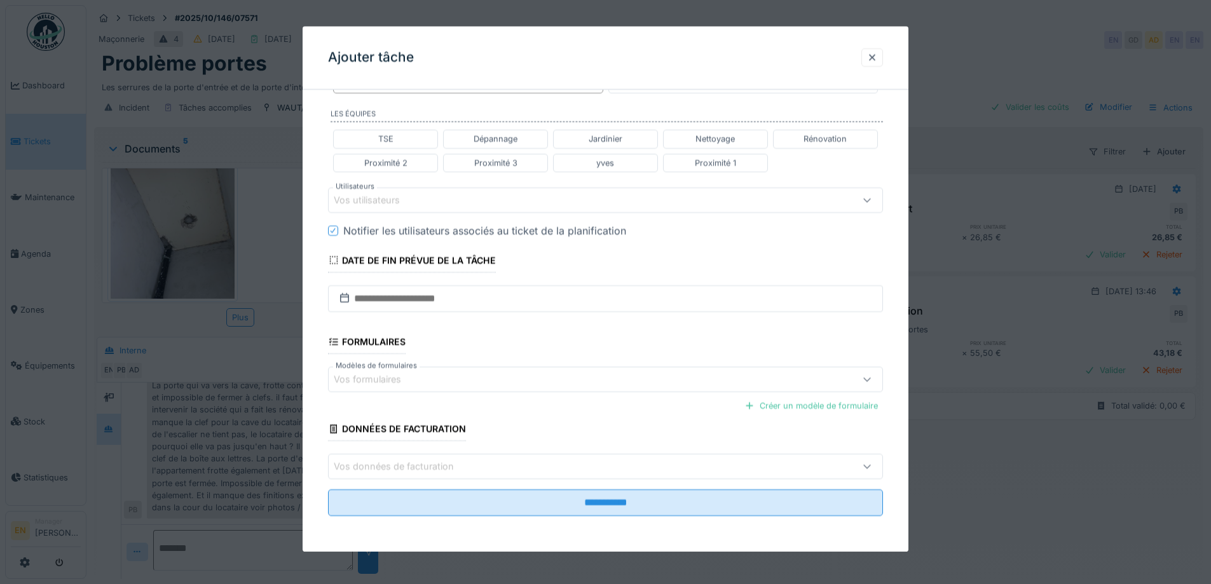
type textarea "**********"
click at [416, 202] on div "Vos utilisateurs" at bounding box center [376, 200] width 84 height 14
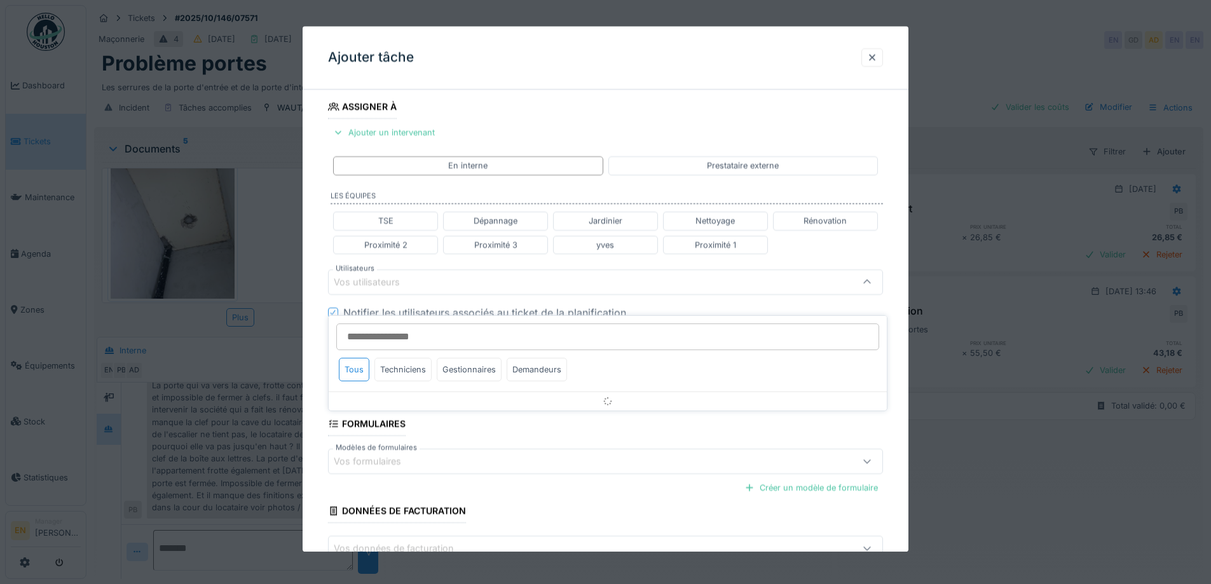
scroll to position [247, 0]
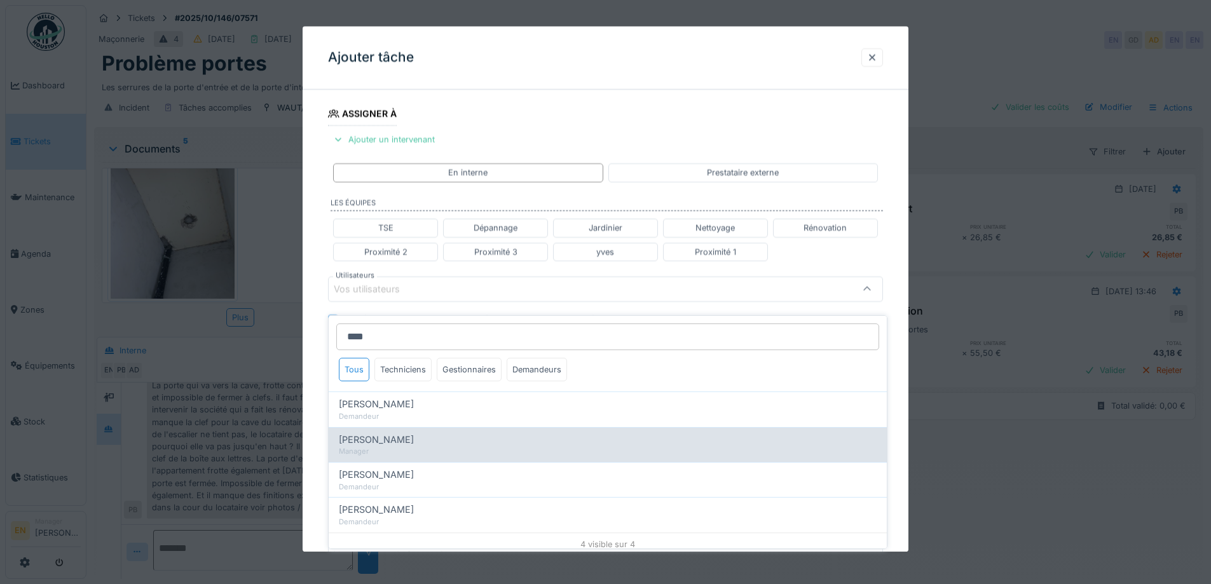
type input "****"
click at [399, 433] on div "[PERSON_NAME]" at bounding box center [608, 440] width 538 height 14
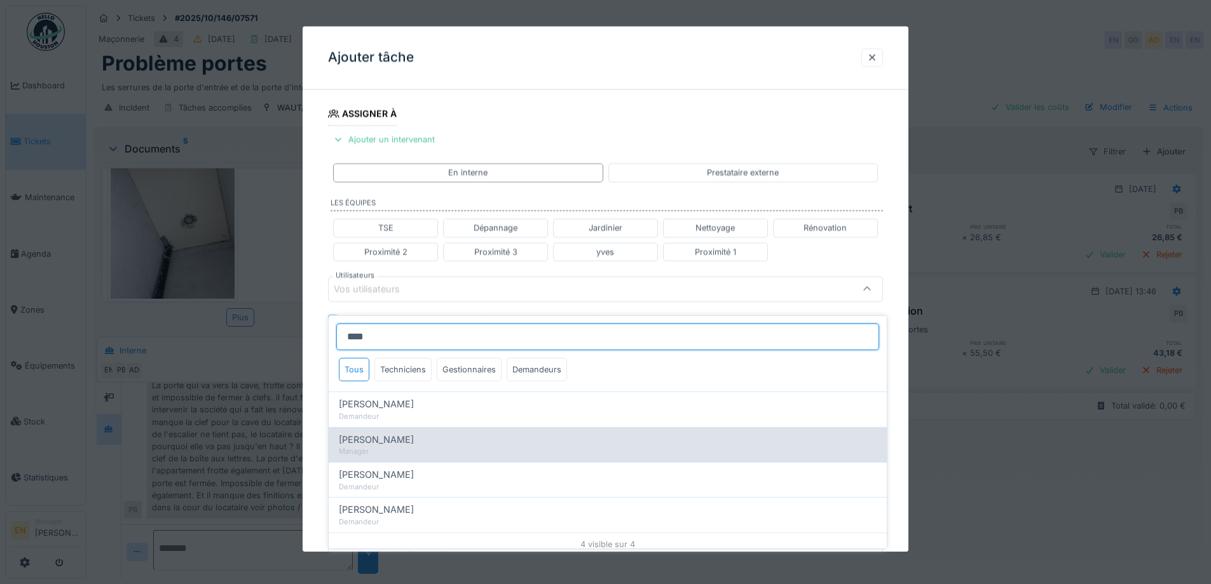
type input "****"
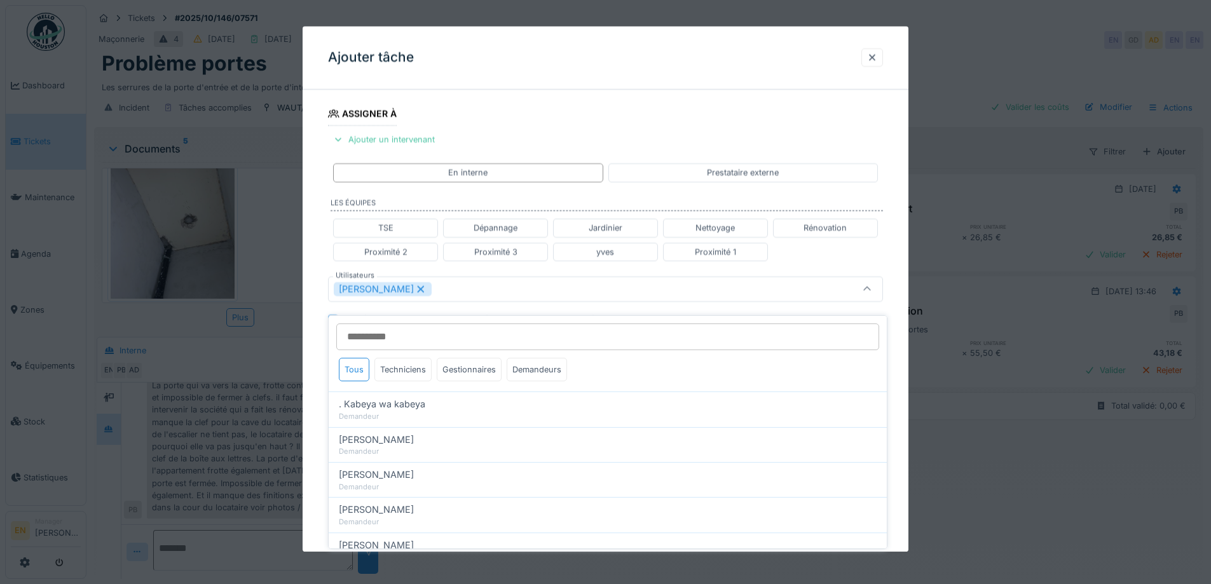
click at [897, 400] on div "**********" at bounding box center [606, 271] width 606 height 837
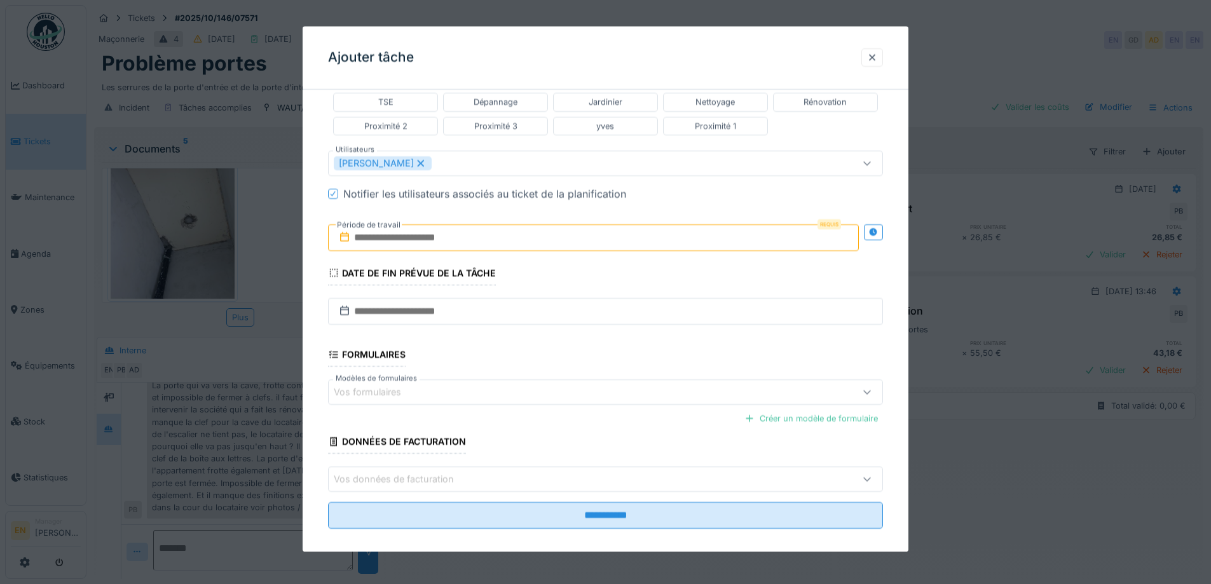
scroll to position [374, 0]
click at [417, 234] on input "text" at bounding box center [593, 236] width 531 height 27
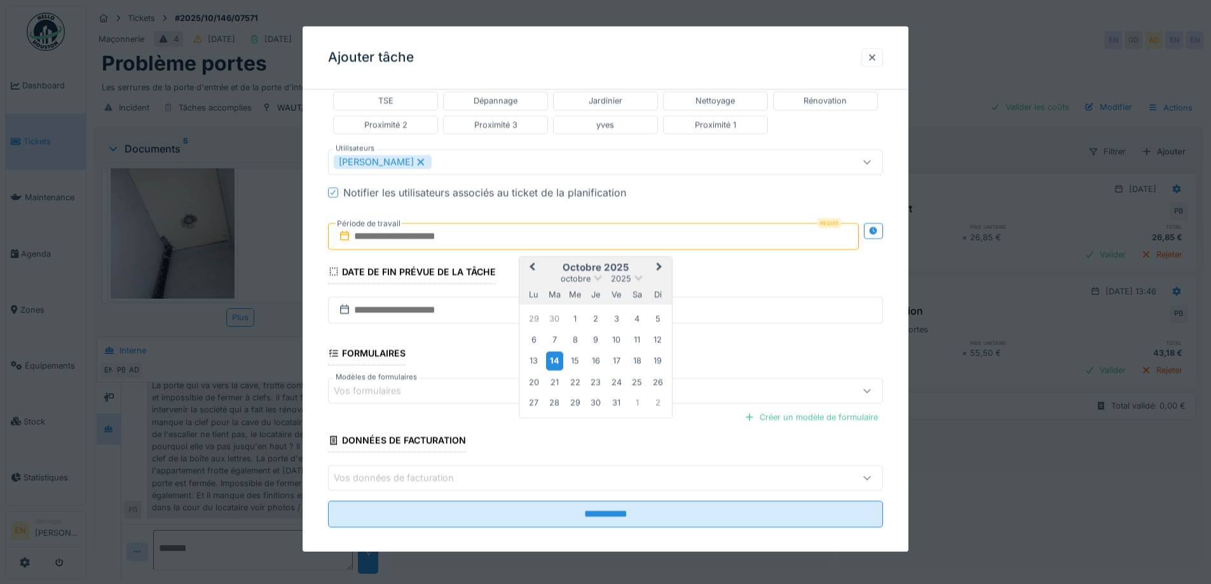
click at [560, 361] on div "14" at bounding box center [554, 361] width 17 height 18
click at [560, 360] on div "14" at bounding box center [554, 361] width 17 height 18
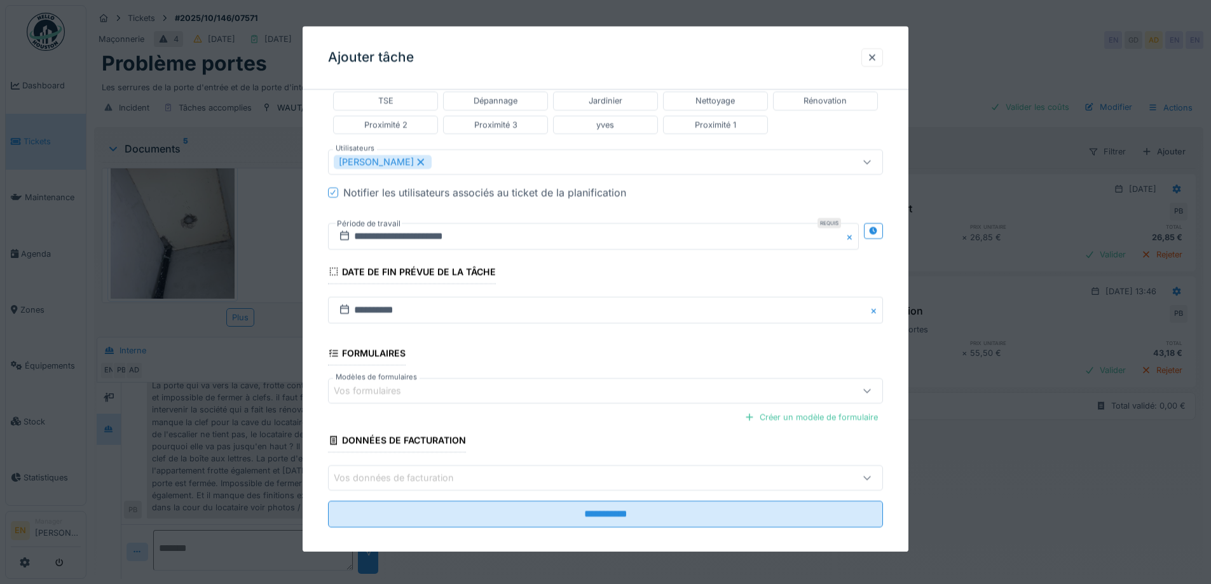
scroll to position [385, 0]
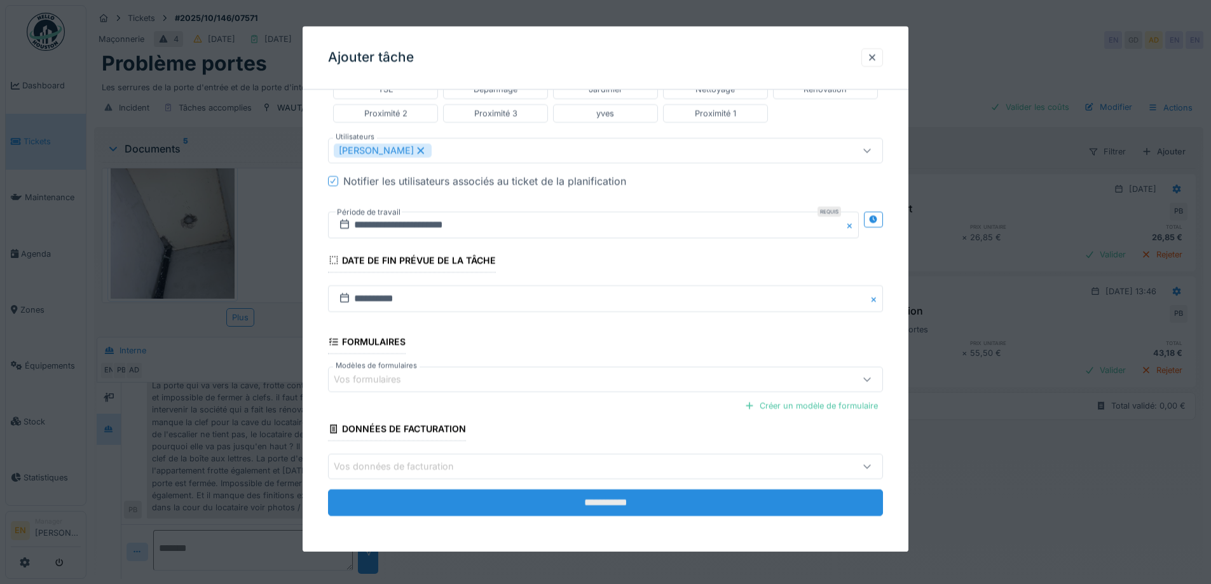
click at [588, 502] on input "**********" at bounding box center [605, 503] width 555 height 27
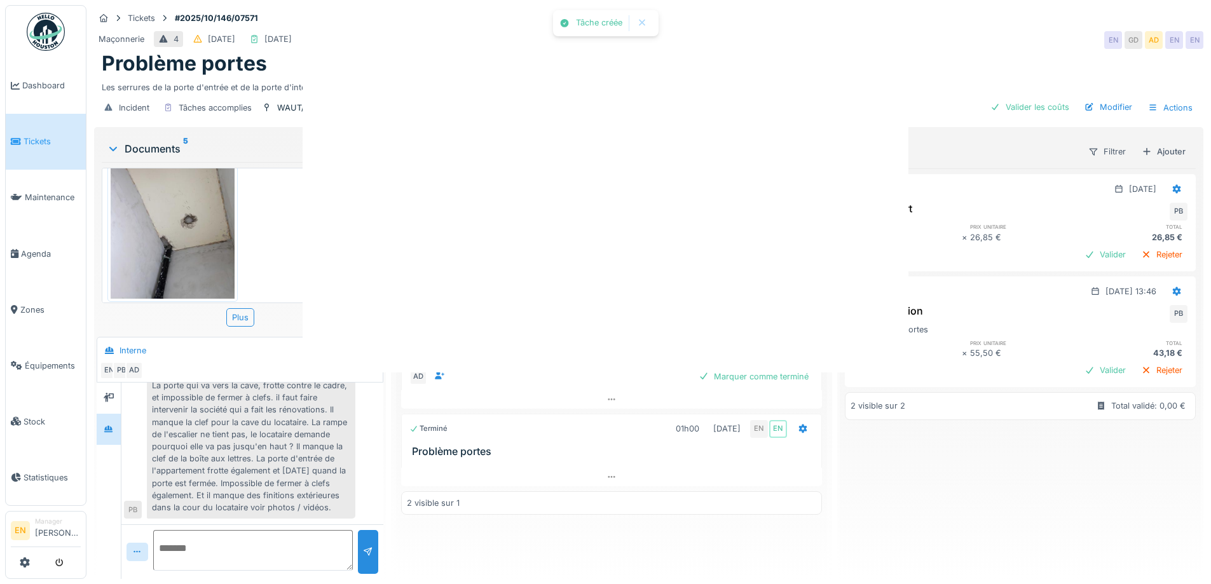
scroll to position [0, 0]
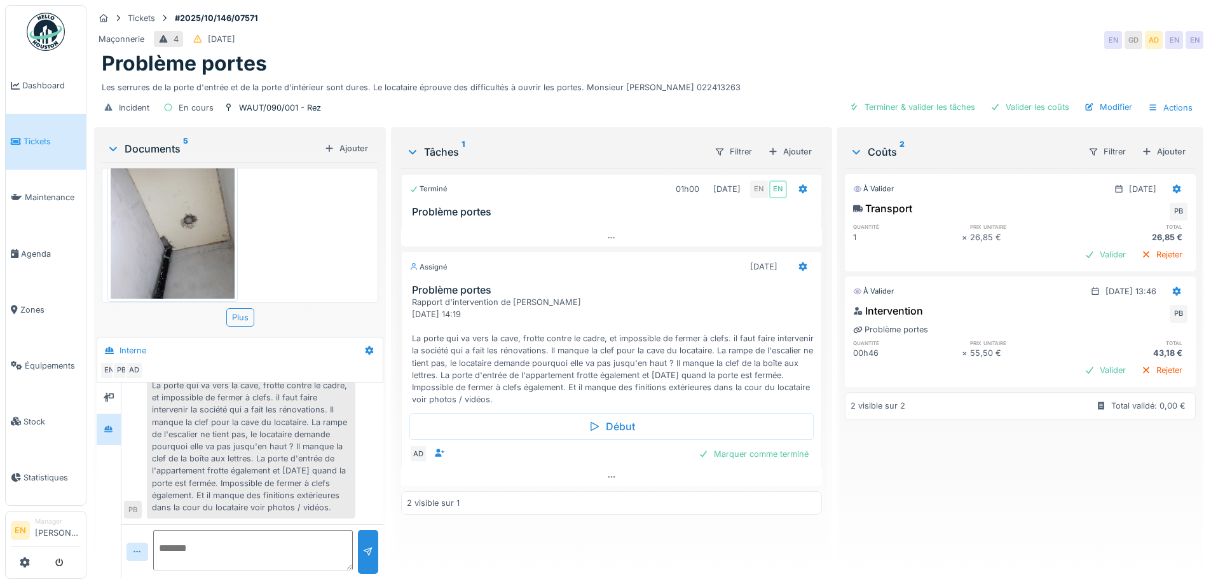
drag, startPoint x: 1001, startPoint y: 532, endPoint x: 979, endPoint y: 514, distance: 28.5
click at [1000, 529] on div "À valider 01/10/2025 Transport PB quantité prix unitaire total 1 × 26,85 € 26,8…" at bounding box center [1020, 368] width 351 height 401
click at [45, 37] on img at bounding box center [46, 32] width 38 height 38
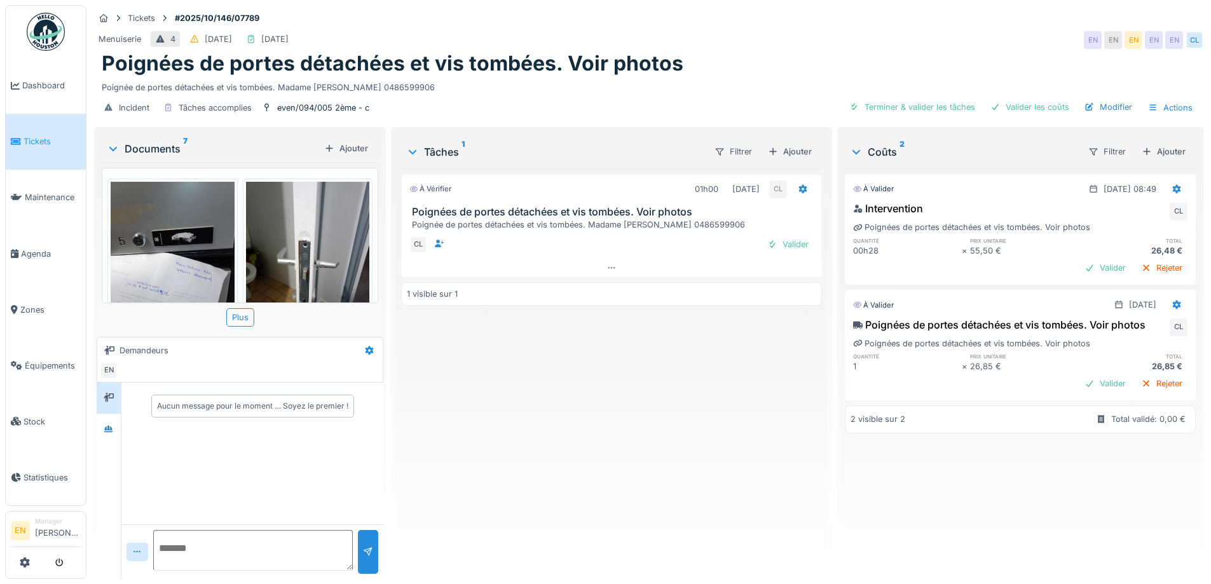
click at [726, 427] on div "À vérifier 01h00 09/10/2025 CL Poignées de portes détachées et vis tombées. Voi…" at bounding box center [611, 368] width 420 height 401
click at [870, 21] on div "Tickets #2025/10/146/07789" at bounding box center [649, 18] width 1110 height 16
click at [596, 480] on div "À vérifier 01h00 09/10/2025 CL Poignées de portes détachées et vis tombées. Voi…" at bounding box center [611, 368] width 420 height 401
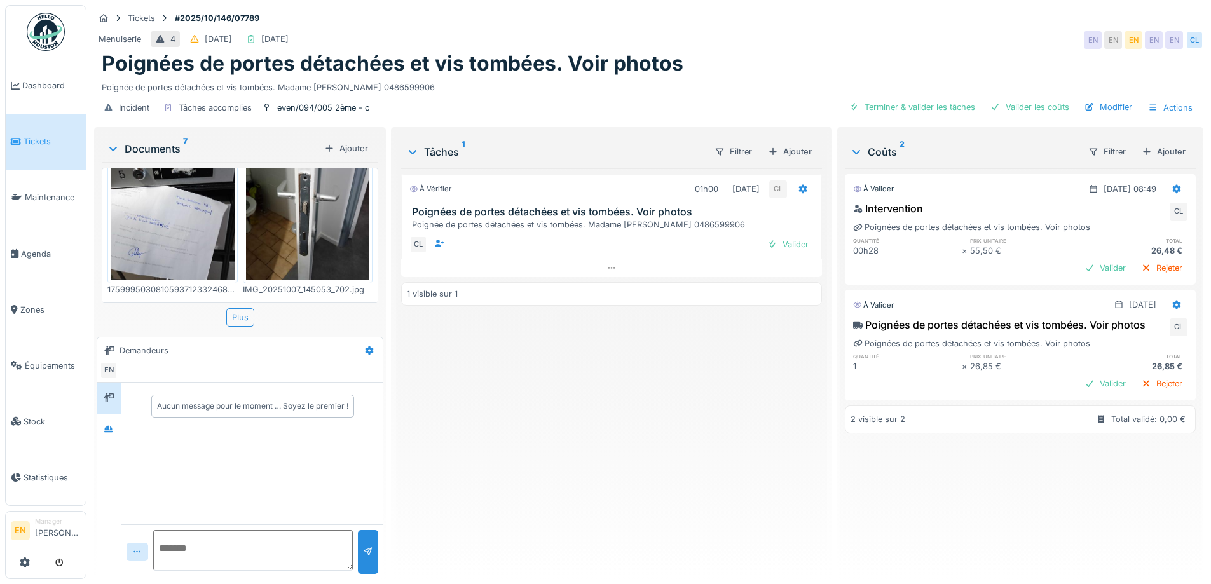
scroll to position [127, 0]
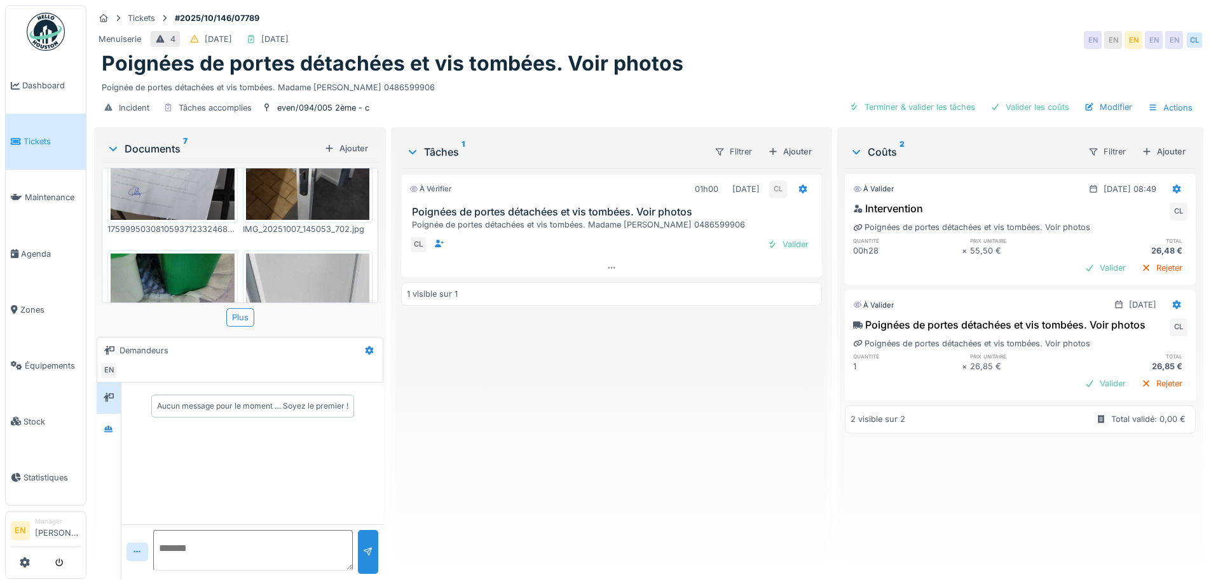
click at [507, 401] on div "À vérifier 01h00 09/10/2025 CL Poignées de portes détachées et vis tombées. Voi…" at bounding box center [611, 368] width 420 height 401
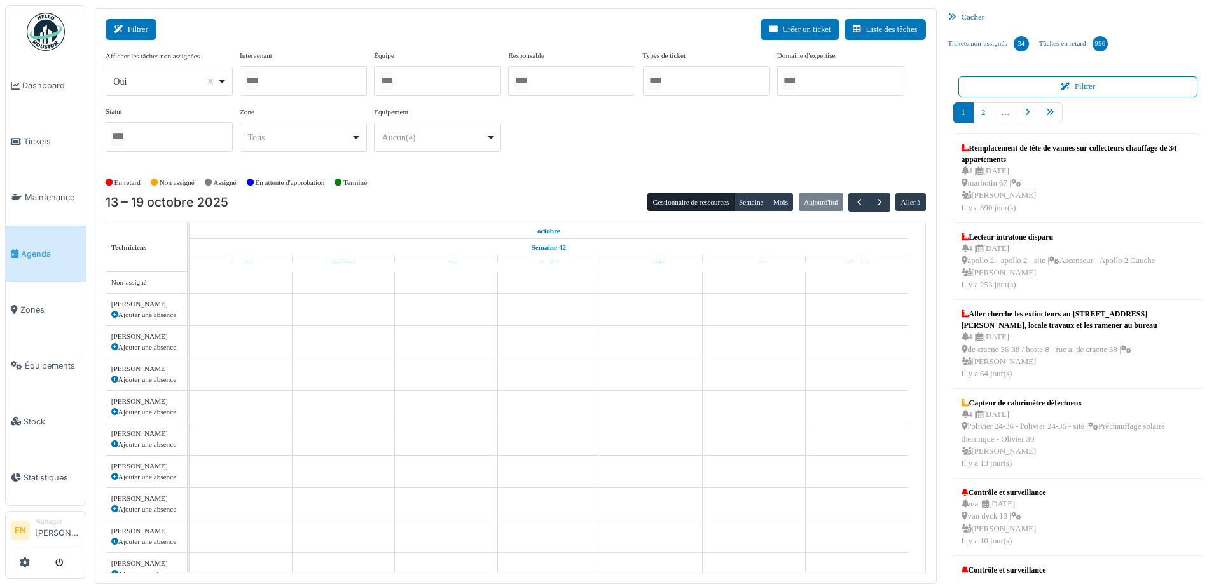
click at [144, 25] on button "Filtrer" at bounding box center [131, 29] width 51 height 21
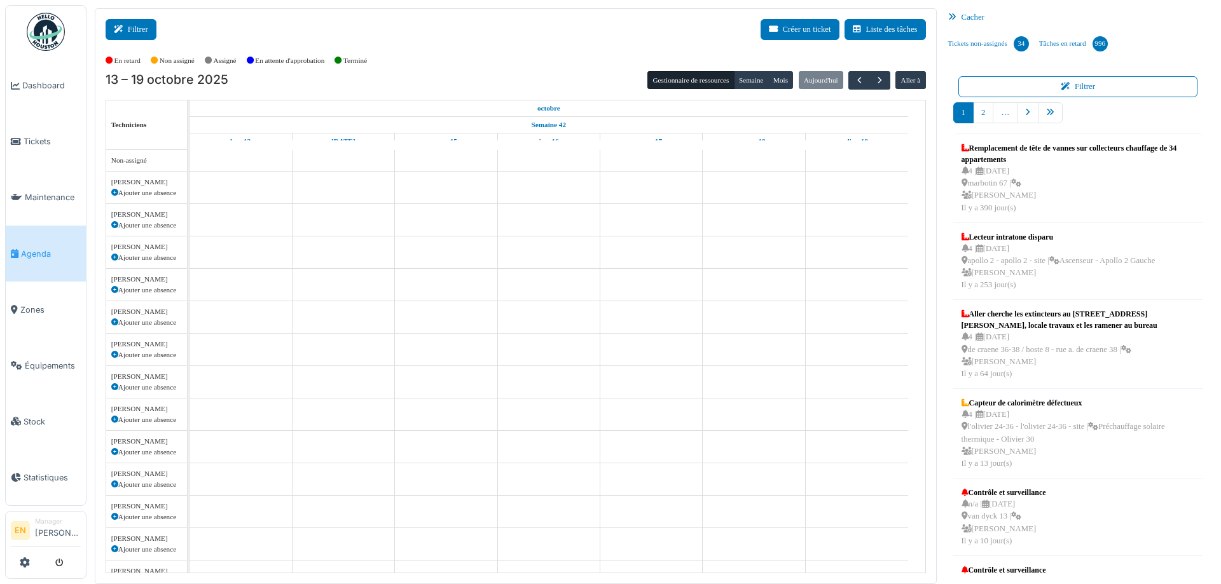
click at [134, 25] on button "Filtrer" at bounding box center [131, 29] width 51 height 21
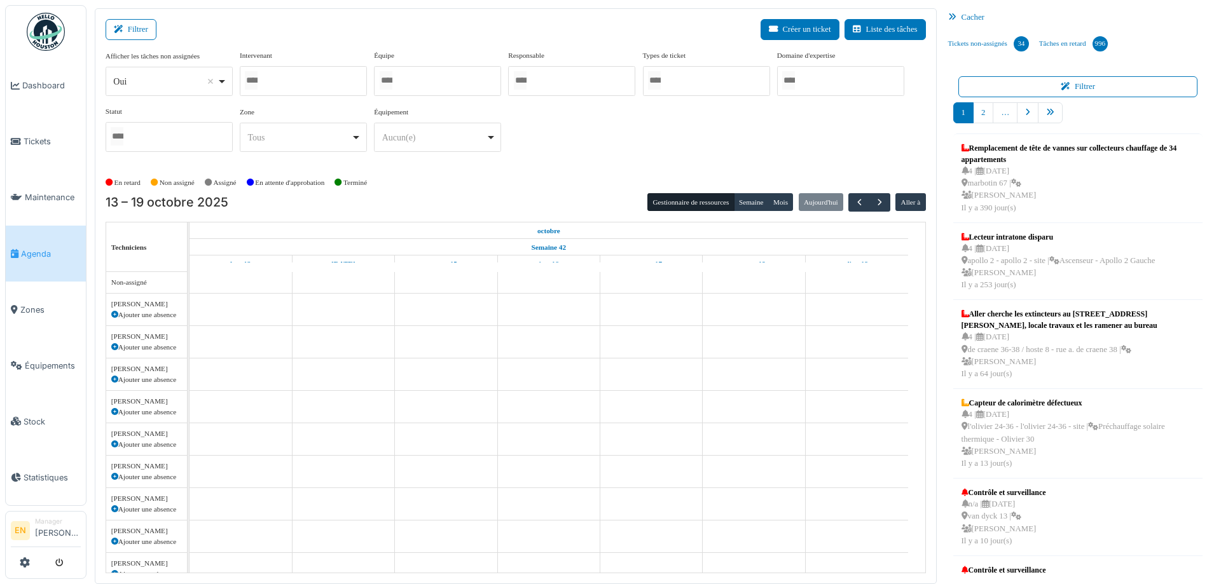
click at [227, 81] on div "Oui Remove item" at bounding box center [169, 81] width 116 height 18
select select "**"
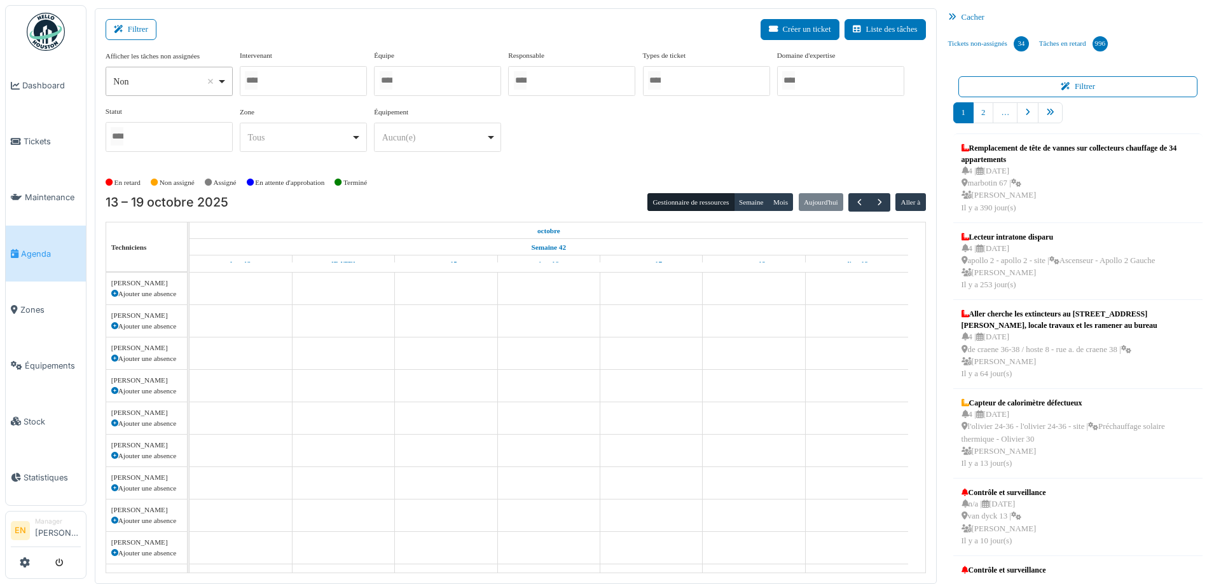
drag, startPoint x: 279, startPoint y: 72, endPoint x: 284, endPoint y: 77, distance: 6.8
click at [280, 72] on div at bounding box center [303, 81] width 127 height 30
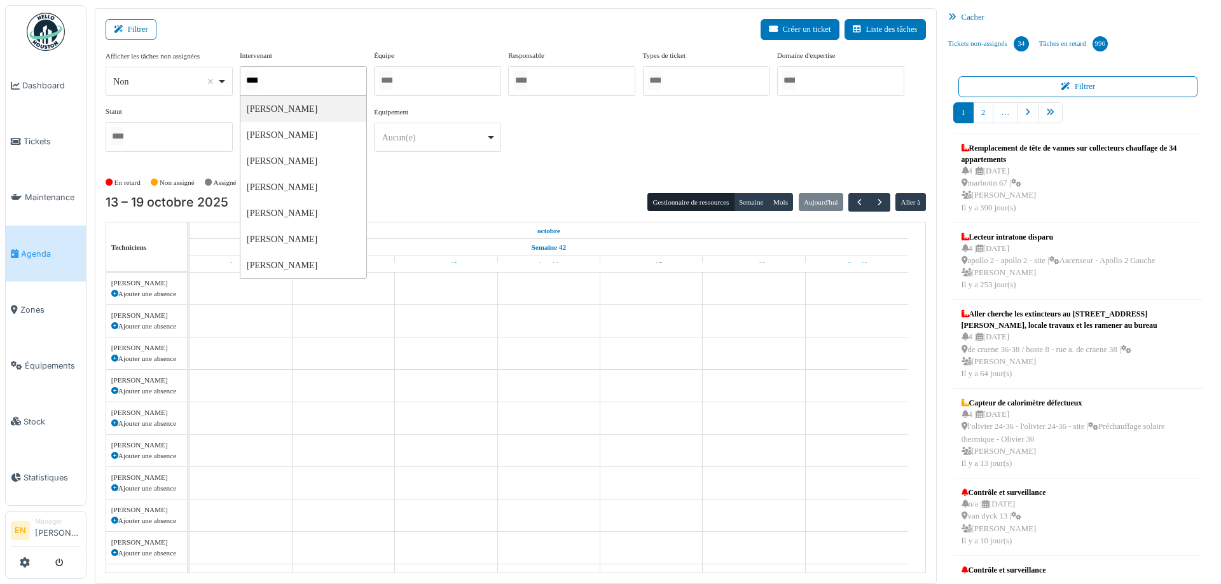
type input "*****"
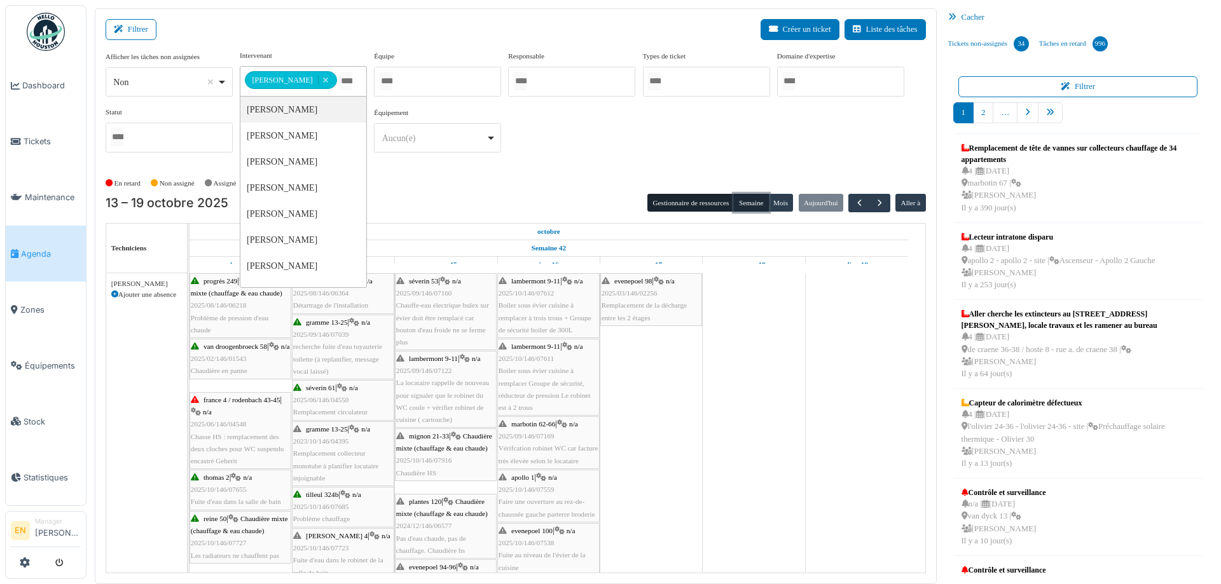
click at [750, 199] on button "Semaine" at bounding box center [751, 203] width 35 height 18
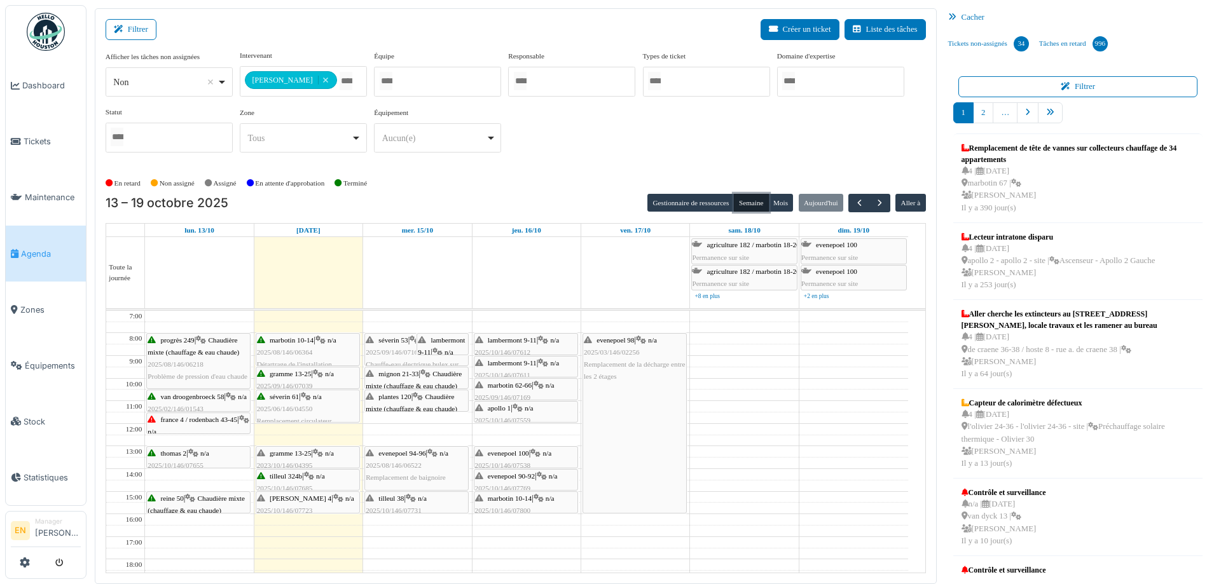
click at [296, 455] on span "gramme 13-25" at bounding box center [291, 454] width 42 height 8
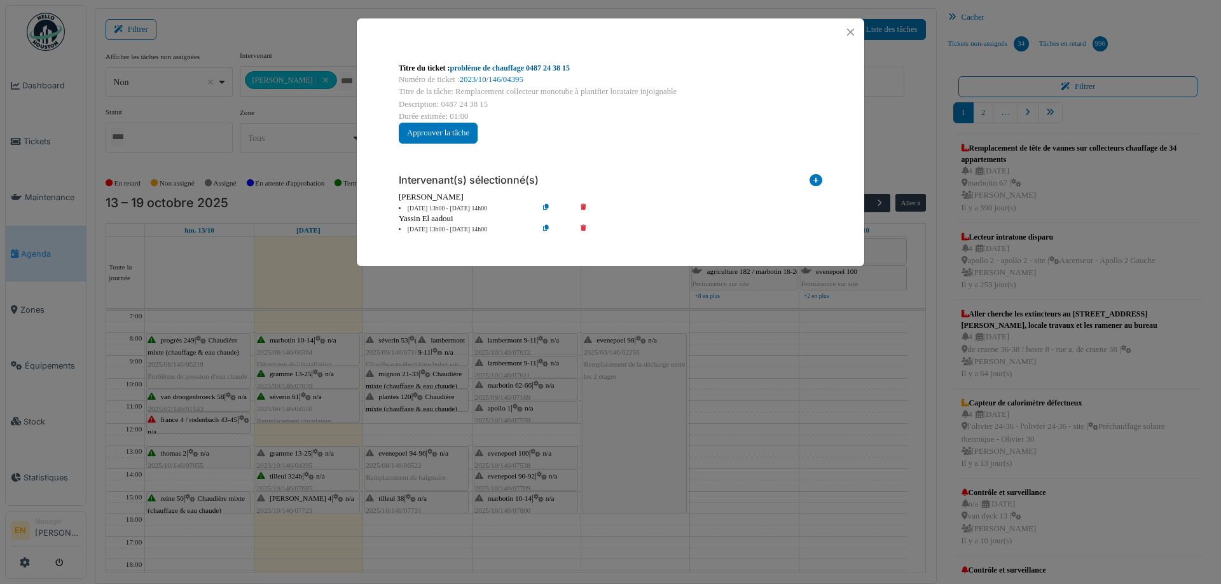
click at [532, 67] on link "problème de chauffage 0487 24 38 15" at bounding box center [510, 68] width 120 height 9
click at [845, 27] on button "Close" at bounding box center [850, 32] width 17 height 17
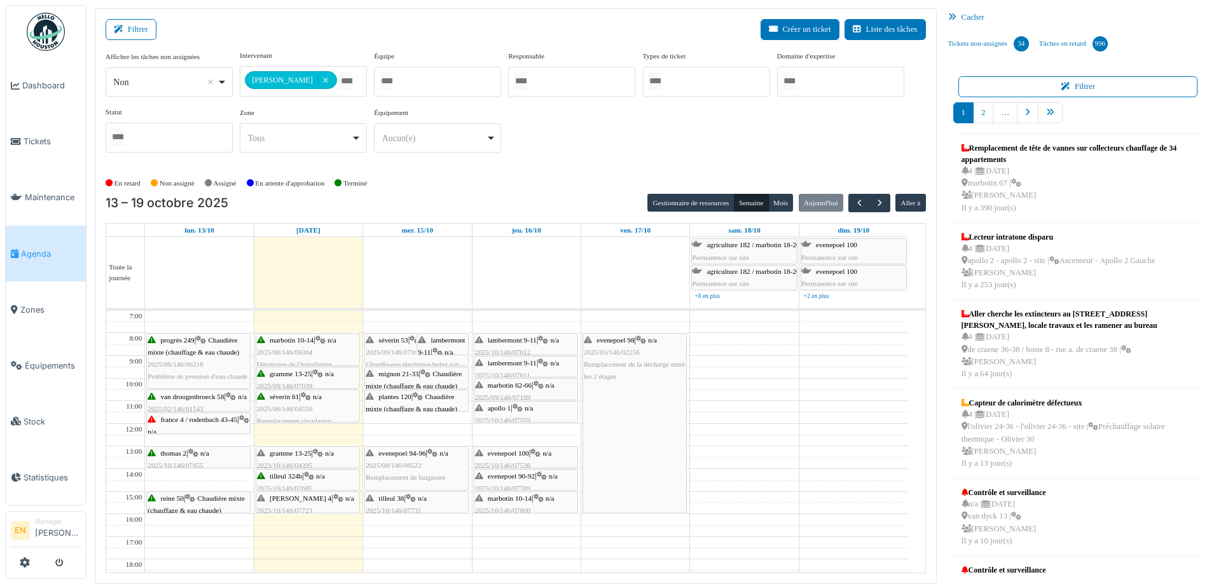
click at [285, 407] on span "2025/06/146/04550" at bounding box center [285, 409] width 56 height 8
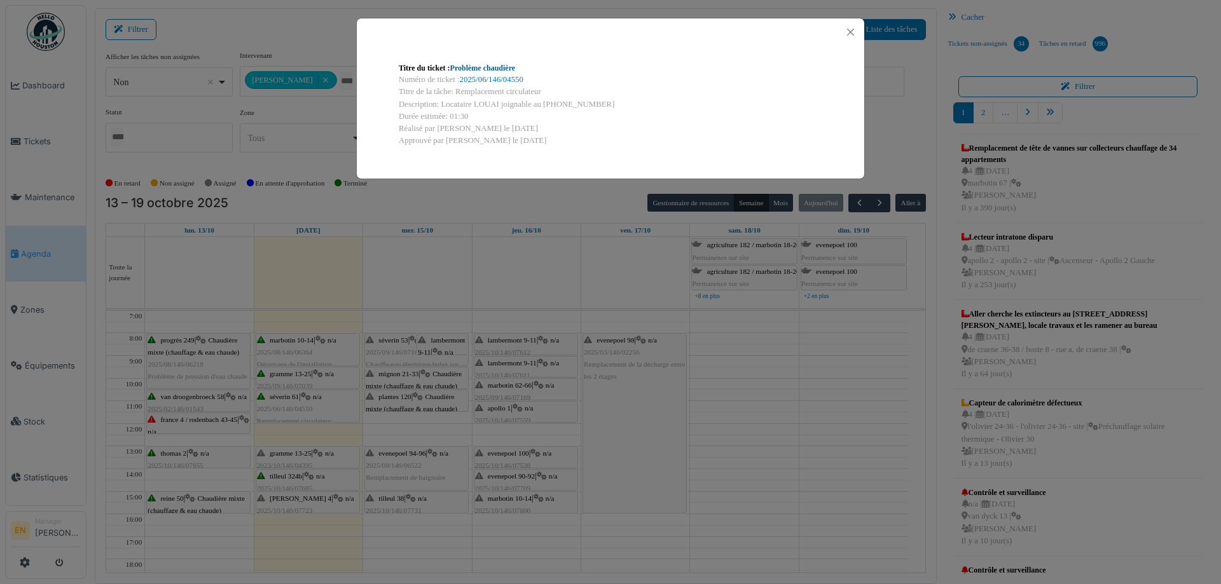
click at [470, 64] on link "Problème chaudière" at bounding box center [482, 68] width 65 height 9
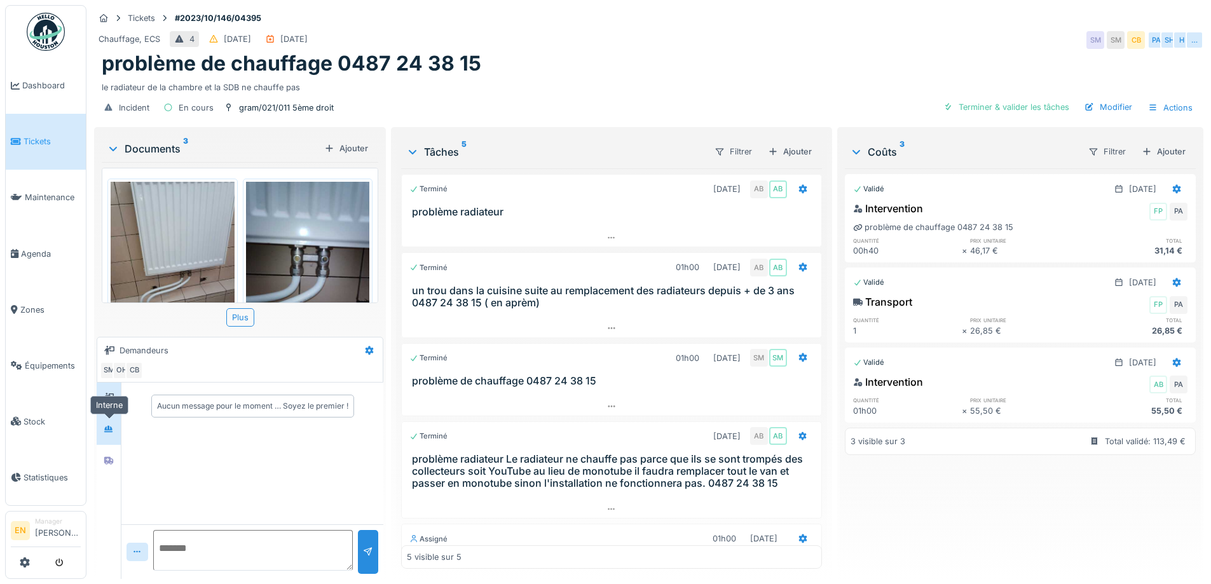
click at [109, 432] on icon at bounding box center [108, 428] width 9 height 7
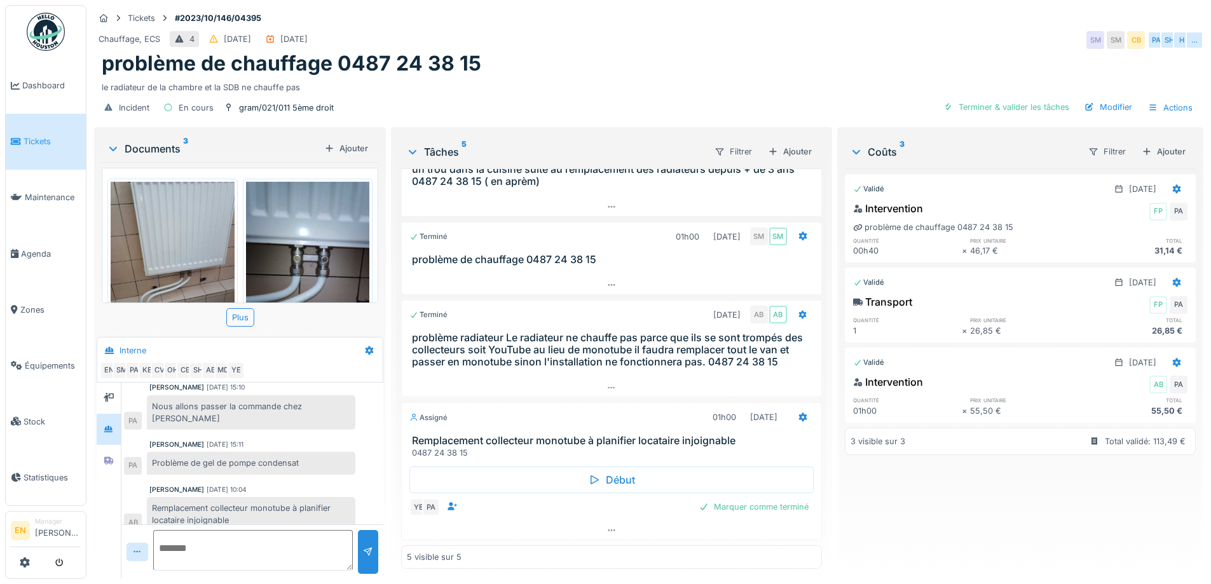
scroll to position [10, 0]
click at [104, 457] on icon at bounding box center [109, 461] width 10 height 8
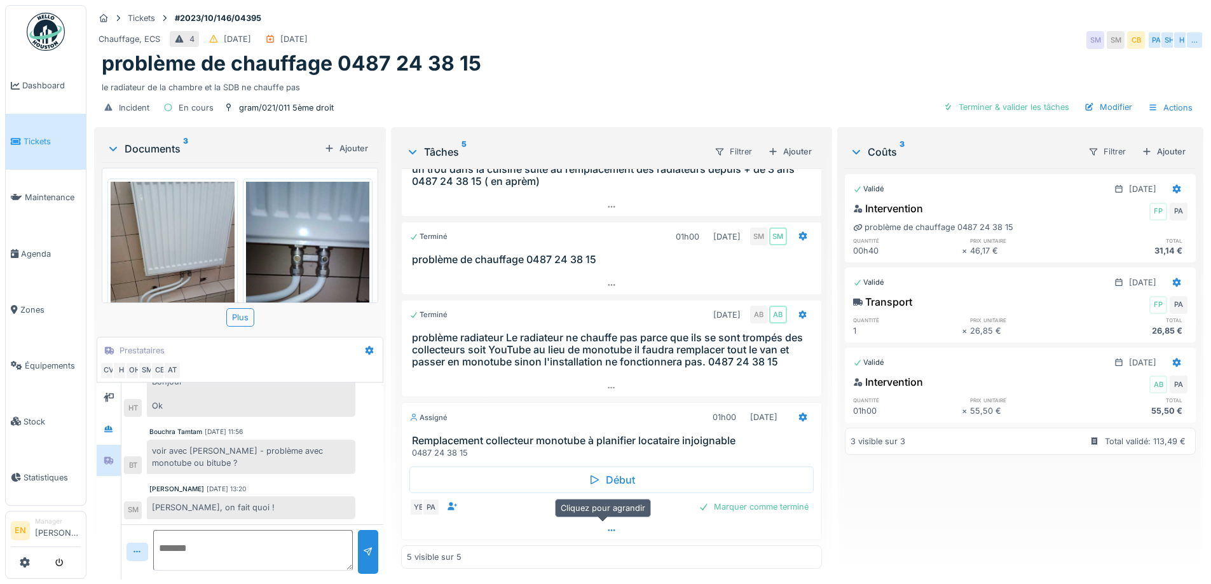
click at [607, 526] on icon at bounding box center [612, 530] width 10 height 8
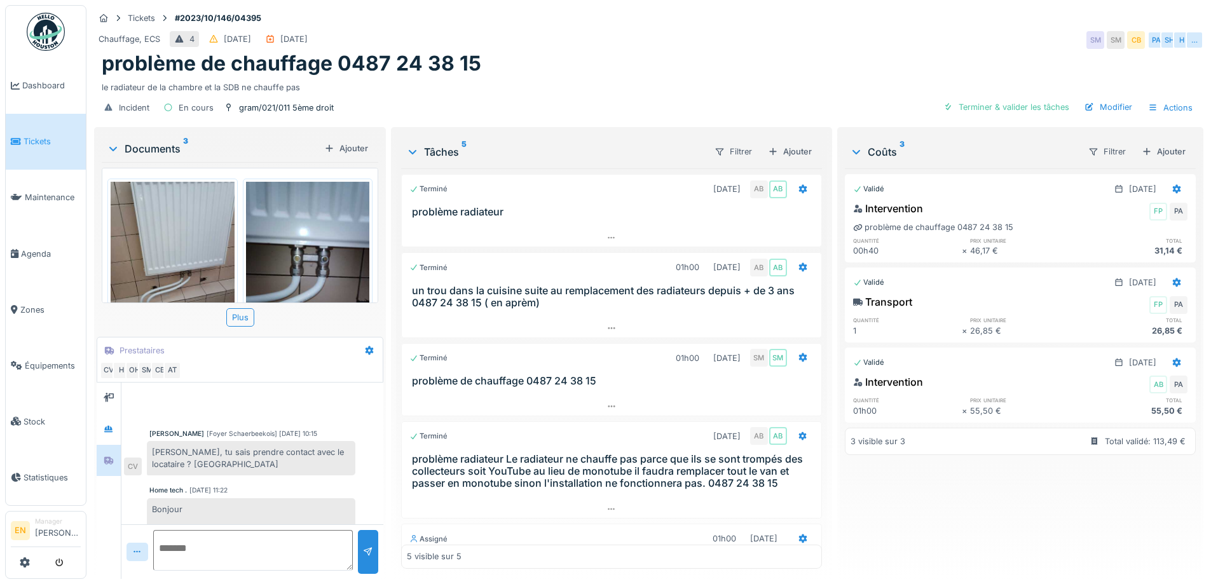
scroll to position [0, 0]
click at [115, 453] on div at bounding box center [108, 461] width 19 height 16
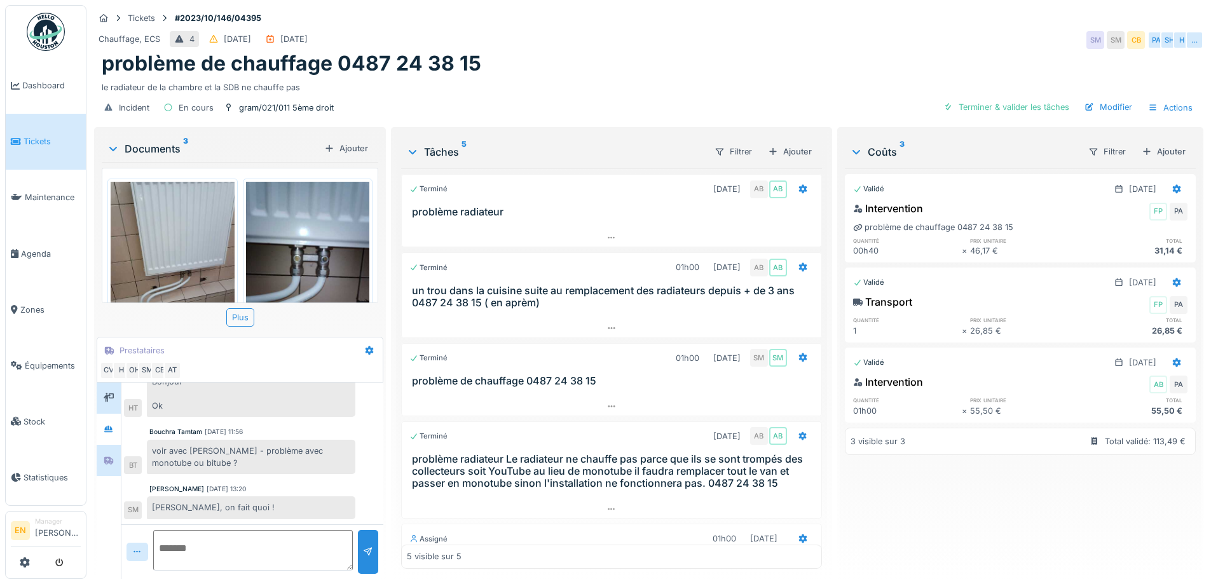
click at [114, 383] on div at bounding box center [109, 398] width 24 height 31
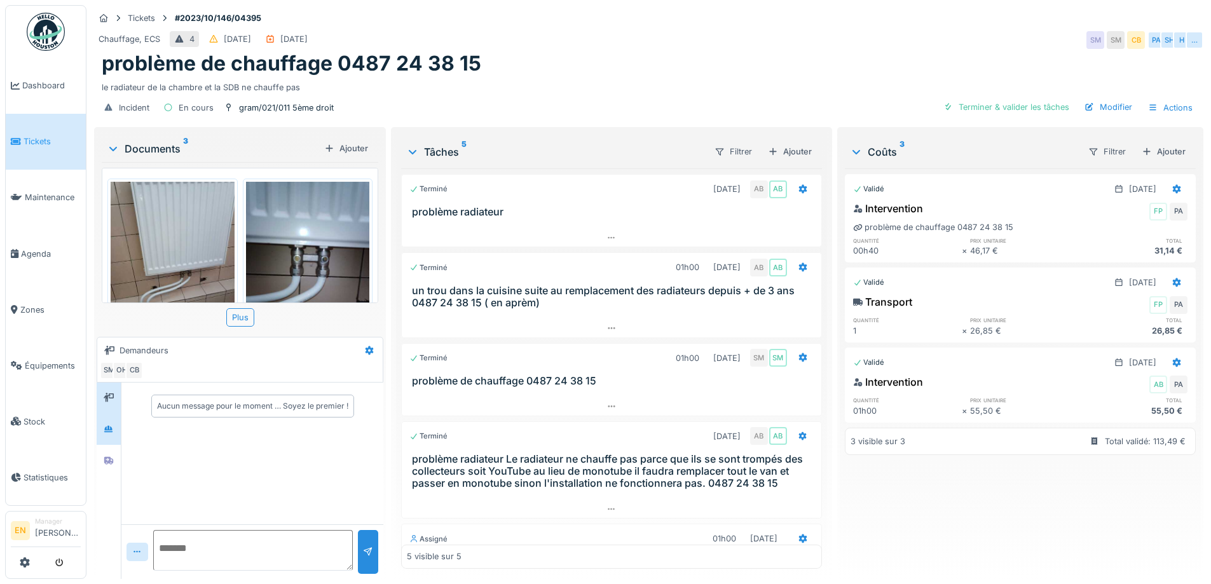
click at [118, 422] on div at bounding box center [108, 430] width 19 height 16
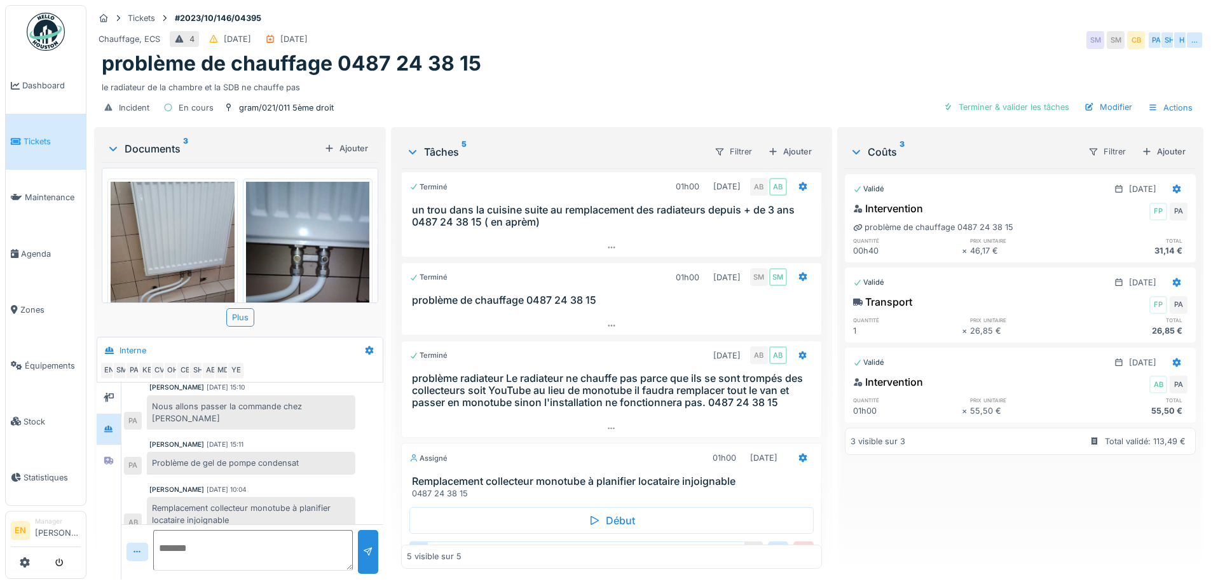
scroll to position [170, 0]
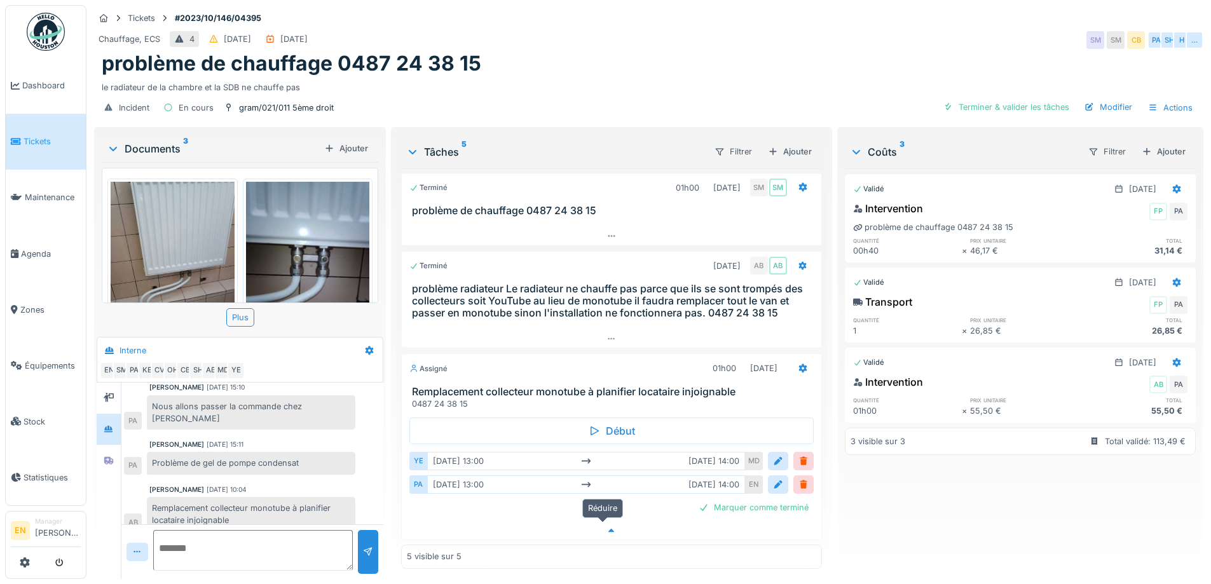
click at [607, 527] on icon at bounding box center [612, 531] width 10 height 8
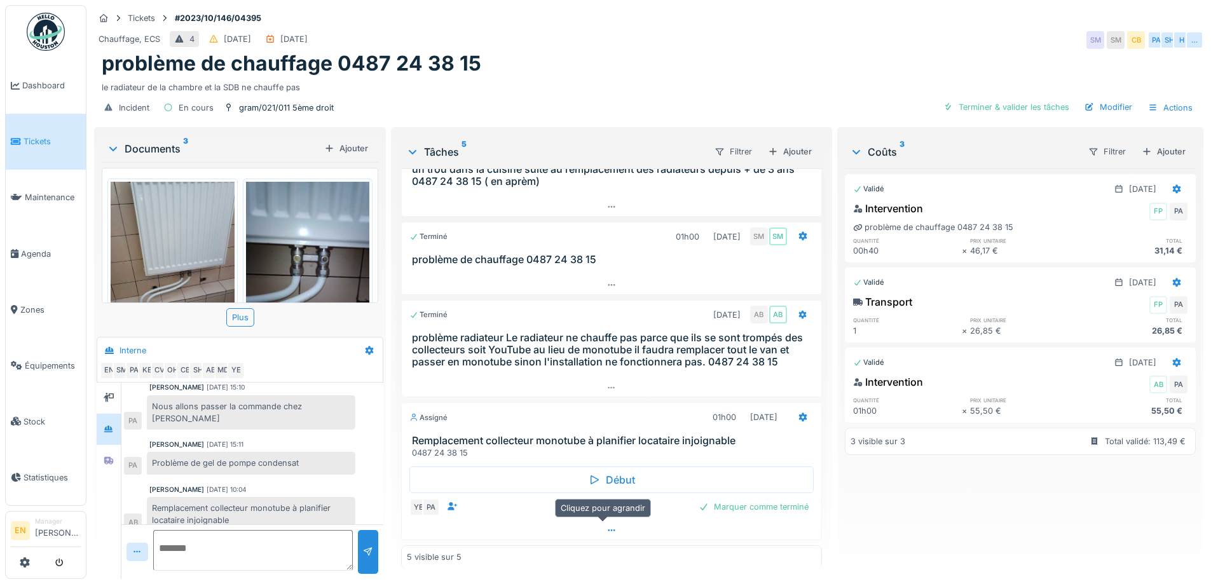
click at [607, 526] on icon at bounding box center [612, 530] width 10 height 8
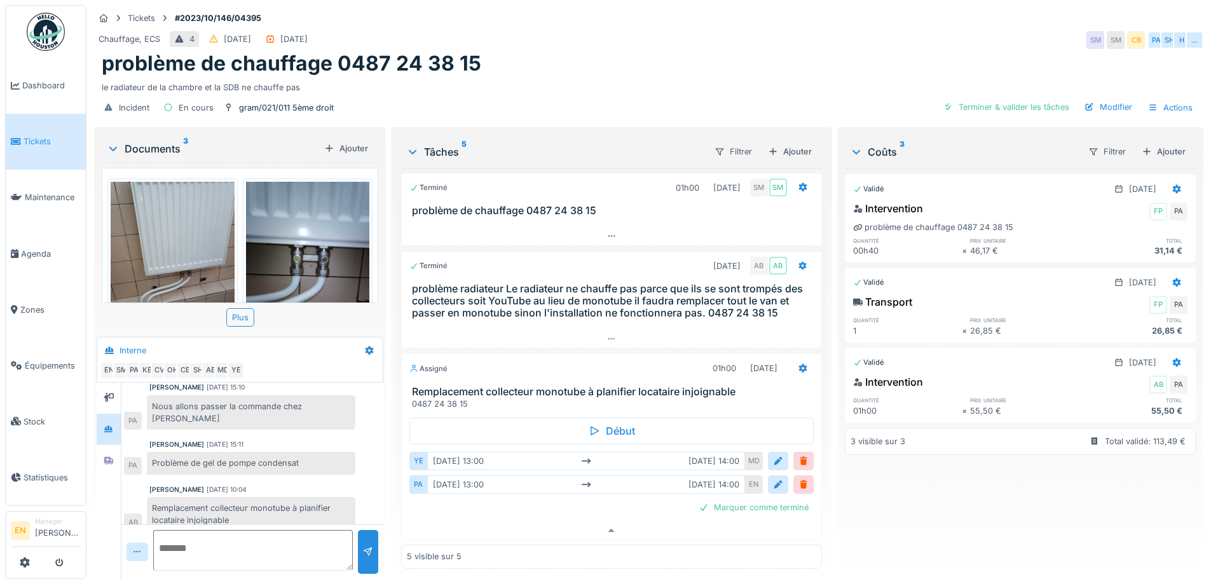
click at [40, 38] on img at bounding box center [46, 32] width 38 height 38
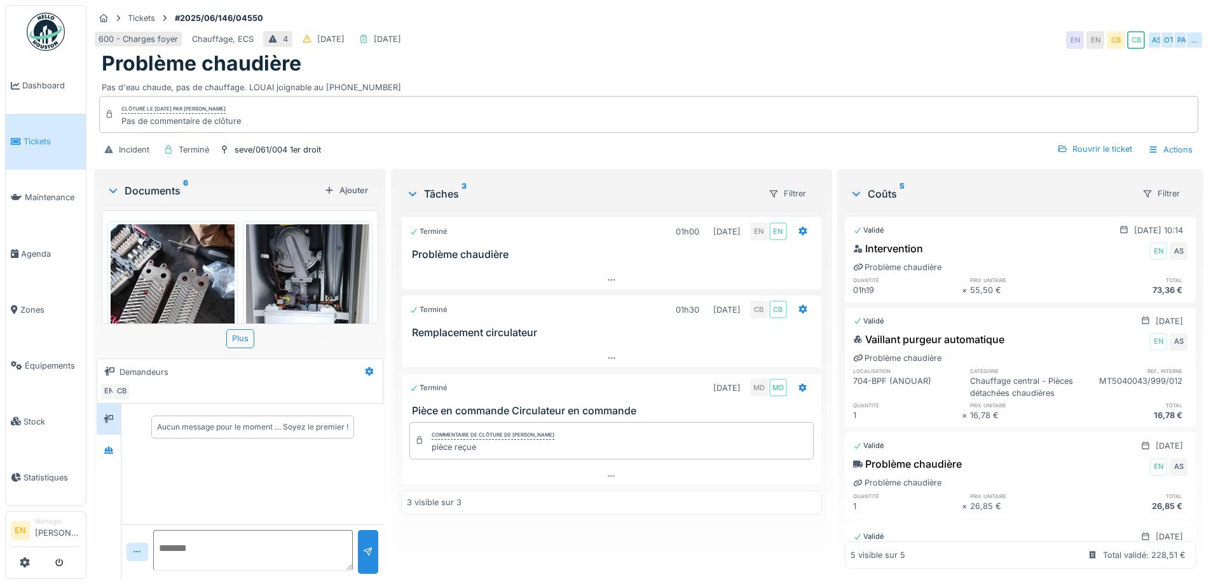
scroll to position [228, 0]
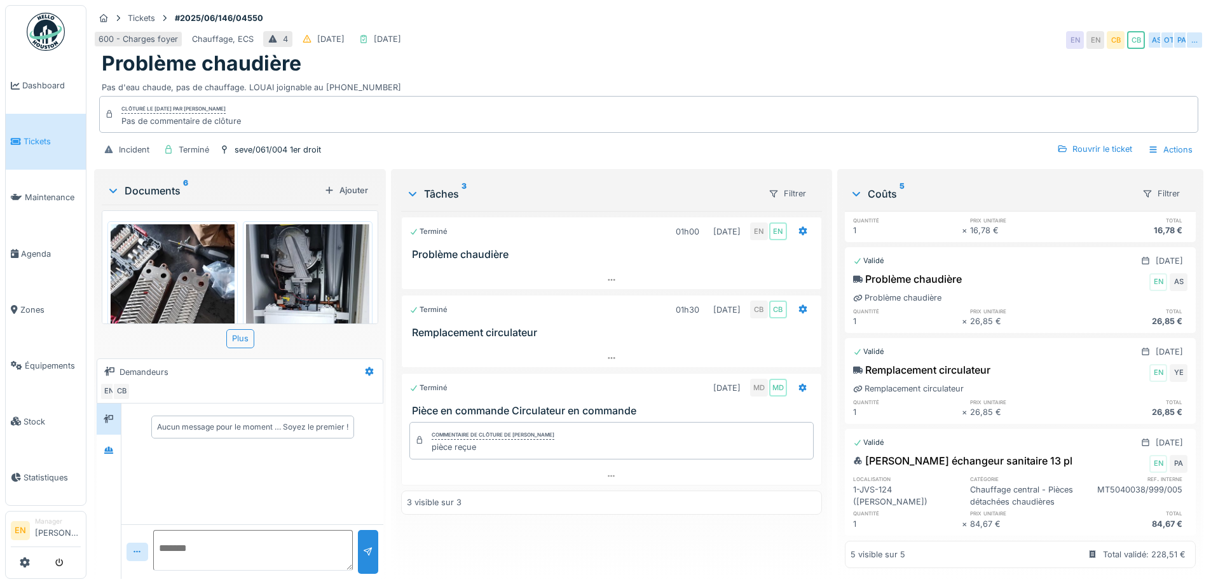
click at [798, 34] on div "600 - Charges foyer Chauffage, ECS 4 [DATE] [DATE] EN EN CB CB AS OT PA …" at bounding box center [649, 40] width 1110 height 23
click at [808, 98] on div "Clôturé le [DATE] par [DEMOGRAPHIC_DATA][PERSON_NAME] de commentaire de clôture" at bounding box center [648, 114] width 1099 height 37
click at [919, 1] on div "Tickets #2025/06/146/04550 600 - Charges foyer Chauffage, ECS 4 08/06/2025 14/1…" at bounding box center [648, 292] width 1125 height 584
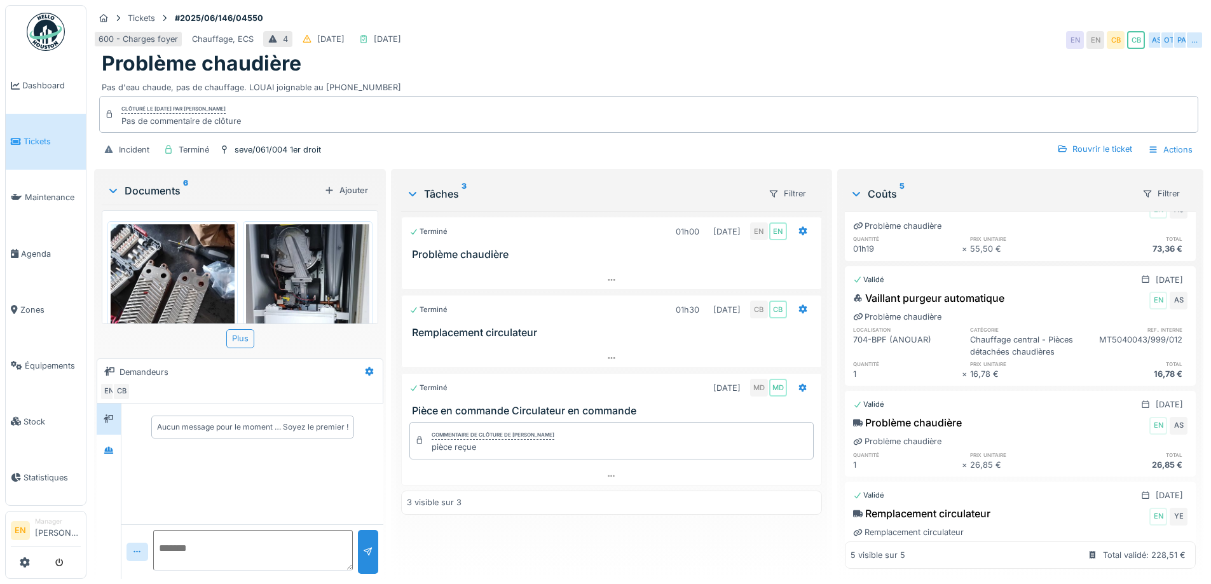
scroll to position [0, 0]
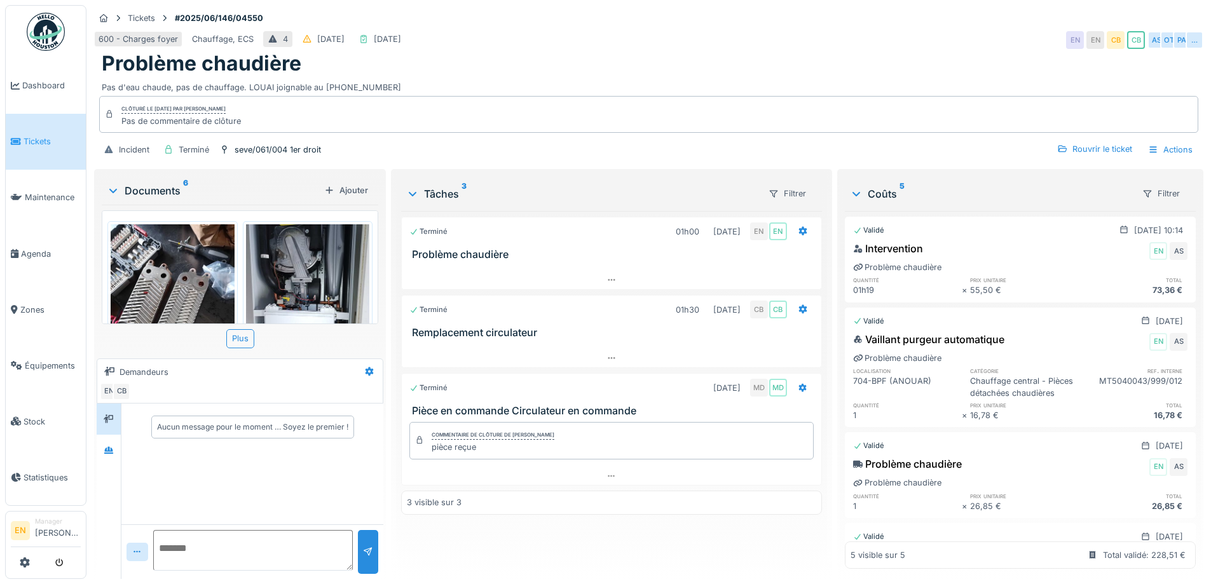
click at [650, 38] on div "600 - Charges foyer Chauffage, ECS 4 08/06/2025 14/10/2025 EN EN CB CB AS OT PA…" at bounding box center [649, 40] width 1110 height 23
click at [488, 41] on div "600 - Charges foyer Chauffage, ECS 4 08/06/2025 14/10/2025 EN EN CB CB AS OT PA…" at bounding box center [649, 40] width 1110 height 23
click at [111, 446] on icon at bounding box center [109, 450] width 10 height 8
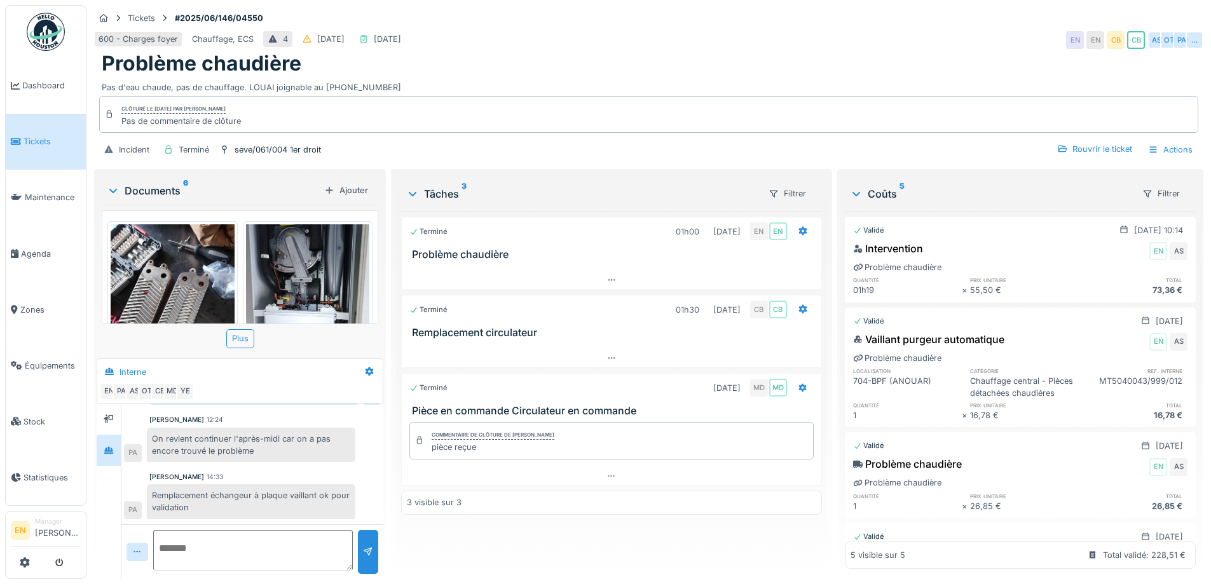
scroll to position [361, 0]
click at [676, 50] on div "600 - Charges foyer Chauffage, ECS 4 08/06/2025 14/10/2025 EN EN CB CB AS OT PA…" at bounding box center [649, 40] width 1110 height 23
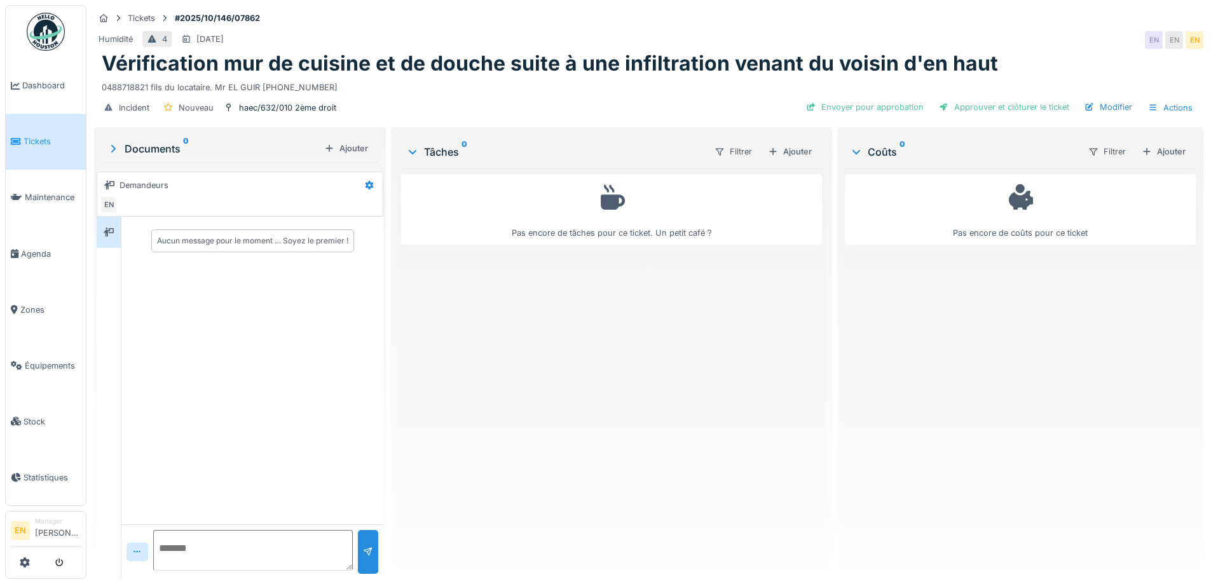
click at [471, 472] on div "Pas encore de tâches pour ce ticket. Un petit café ?" at bounding box center [611, 368] width 420 height 401
click at [498, 322] on div "Pas encore de tâches pour ce ticket. Un petit café ?" at bounding box center [611, 368] width 420 height 401
click at [563, 412] on div "Pas encore de tâches pour ce ticket. Un petit café ?" at bounding box center [611, 368] width 420 height 401
click at [571, 429] on div "Pas encore de tâches pour ce ticket. Un petit café ?" at bounding box center [611, 368] width 420 height 401
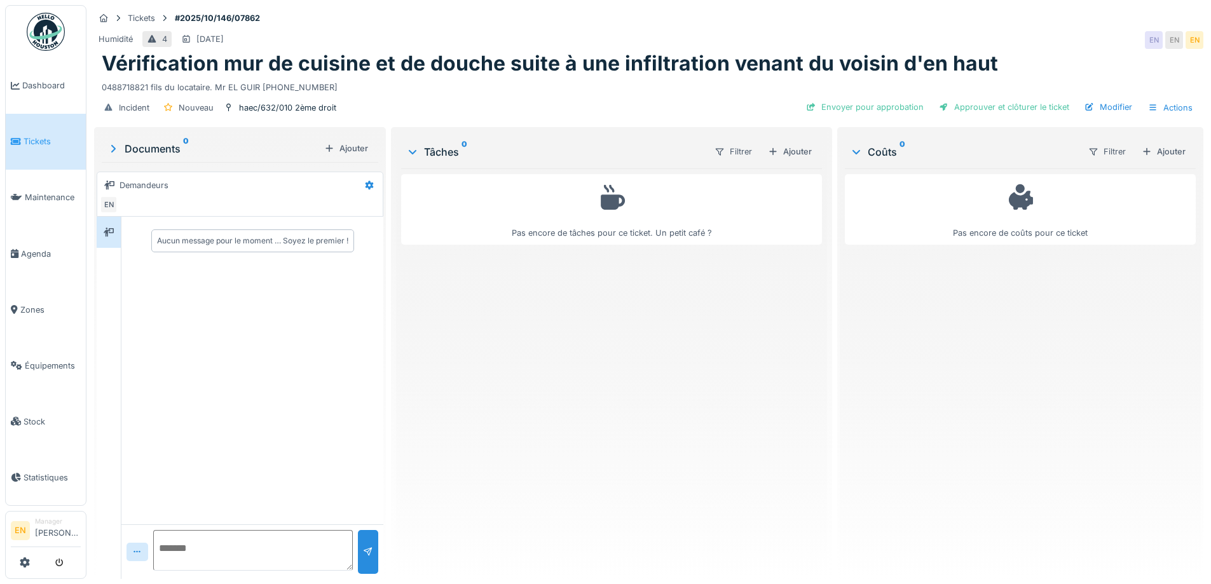
drag, startPoint x: 564, startPoint y: 326, endPoint x: 493, endPoint y: 133, distance: 205.2
click at [558, 317] on div "Pas encore de tâches pour ce ticket. Un petit café ?" at bounding box center [611, 368] width 420 height 401
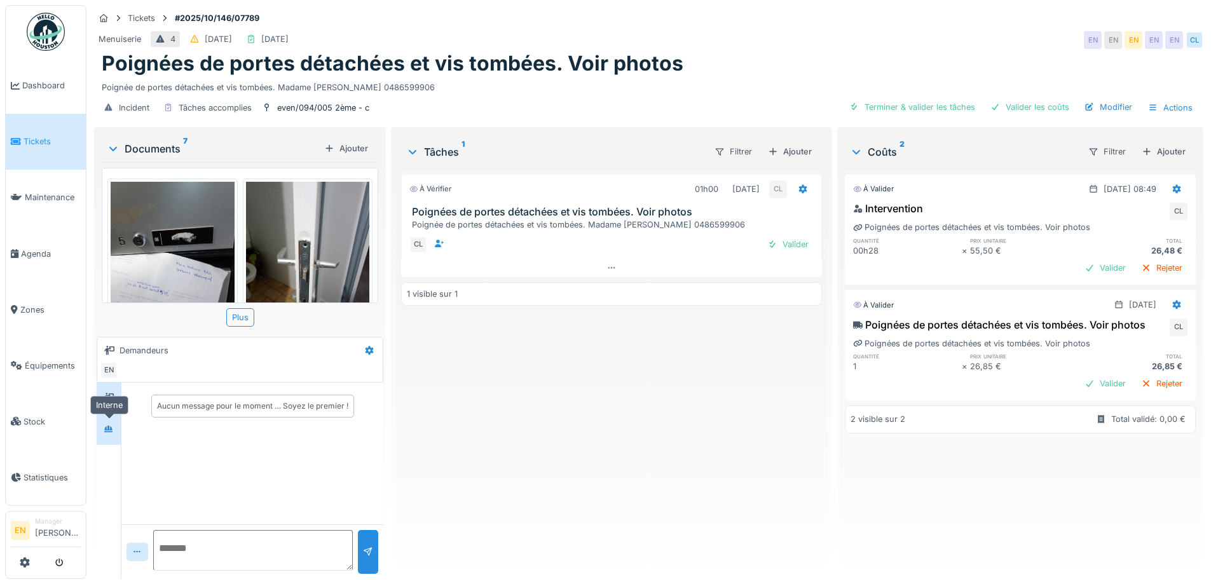
click at [109, 429] on icon at bounding box center [108, 428] width 9 height 7
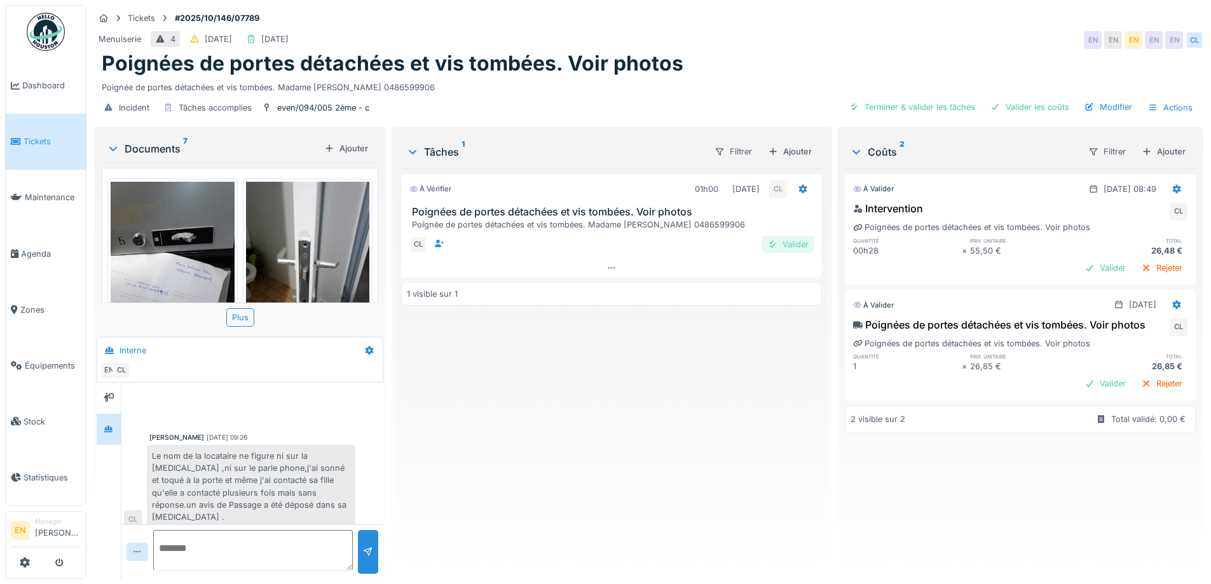
click at [786, 241] on div "Valider" at bounding box center [788, 244] width 52 height 17
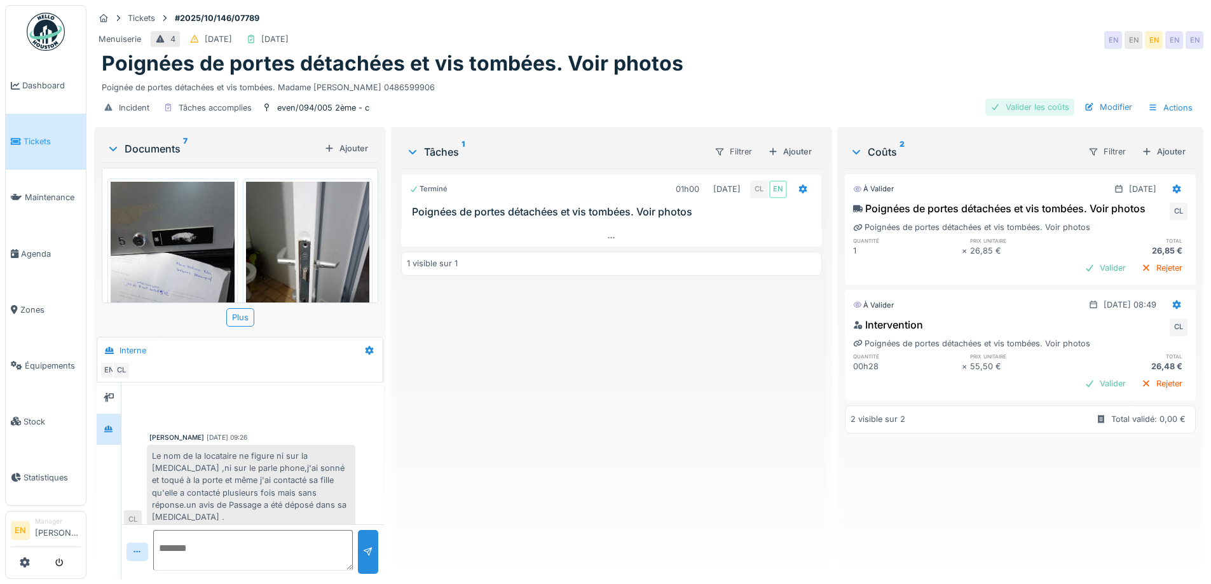
click at [1029, 107] on div "Valider les coûts" at bounding box center [1030, 107] width 89 height 17
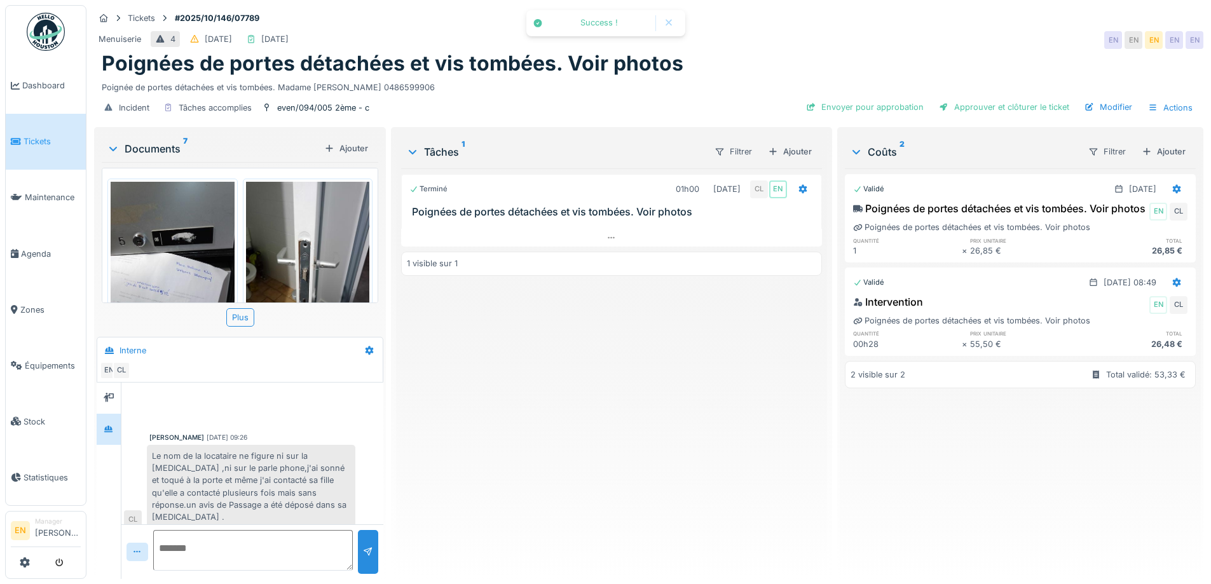
click at [665, 390] on div "Terminé 01h00 09/10/2025 CL EN Poignées de portes détachées et vis tombées. Voi…" at bounding box center [611, 368] width 420 height 401
click at [719, 27] on div "Tickets #2025/10/146/07789 Menuiserie 4 12/10/2025 09/10/2025 EN EN EN EN EN Po…" at bounding box center [649, 65] width 1115 height 120
click at [572, 410] on div "Terminé 01h00 09/10/2025 CL EN Poignées de portes détachées et vis tombées. Voi…" at bounding box center [611, 368] width 420 height 401
click at [586, 434] on div "Terminé 01h00 09/10/2025 CL EN Poignées de portes détachées et vis tombées. Voi…" at bounding box center [611, 368] width 420 height 401
click at [499, 469] on div "Terminé 01h00 09/10/2025 CL EN Poignées de portes détachées et vis tombées. Voi…" at bounding box center [611, 368] width 420 height 401
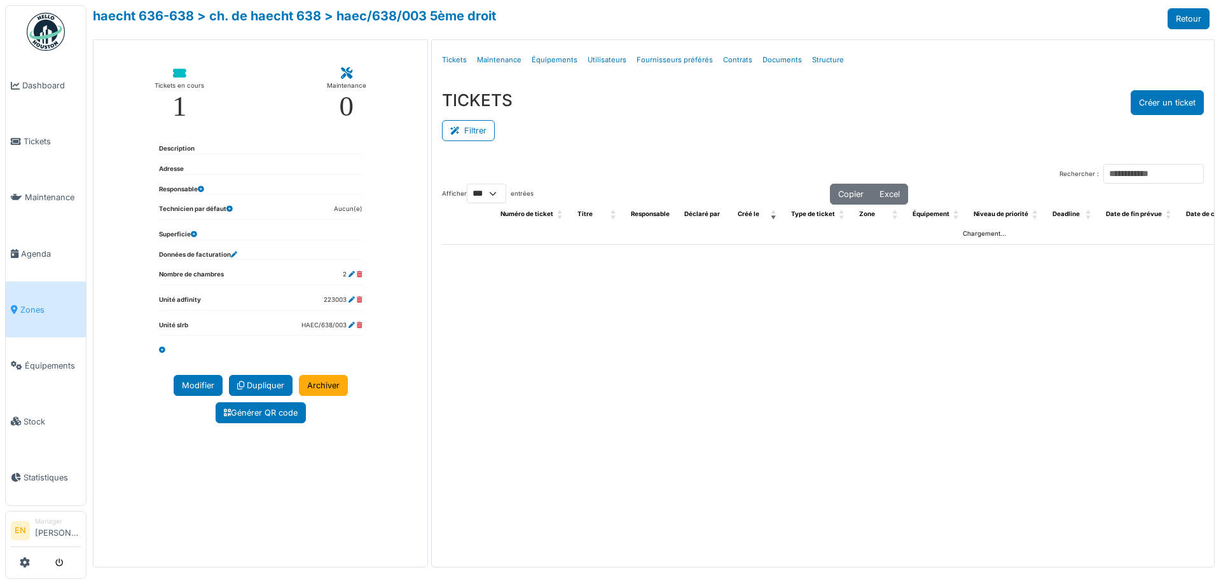
select select "***"
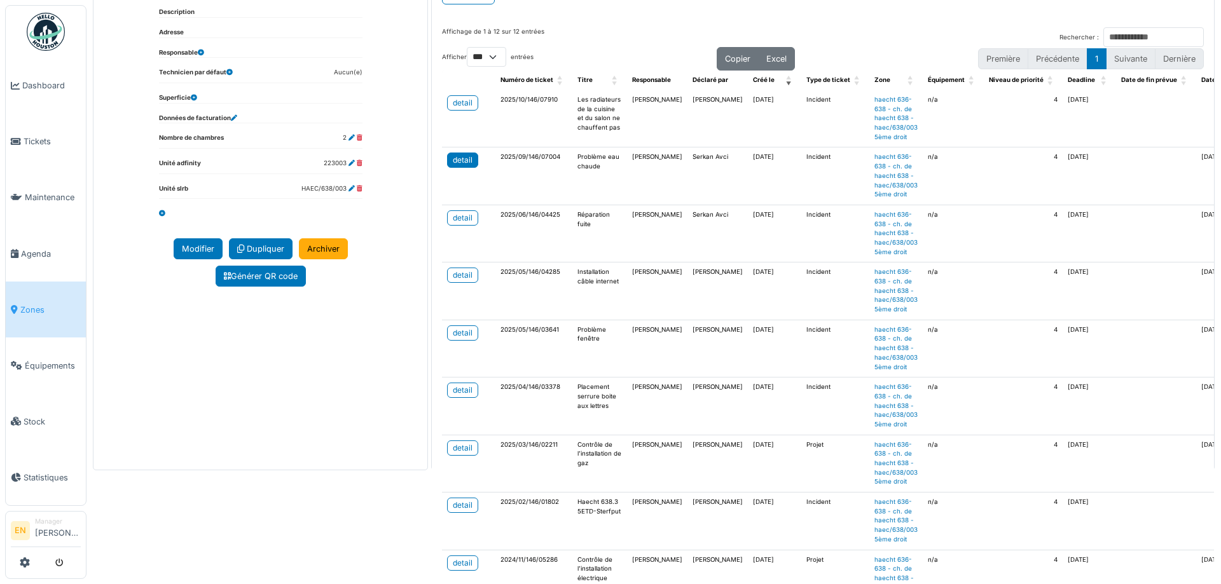
click at [468, 161] on div "detail" at bounding box center [463, 160] width 20 height 11
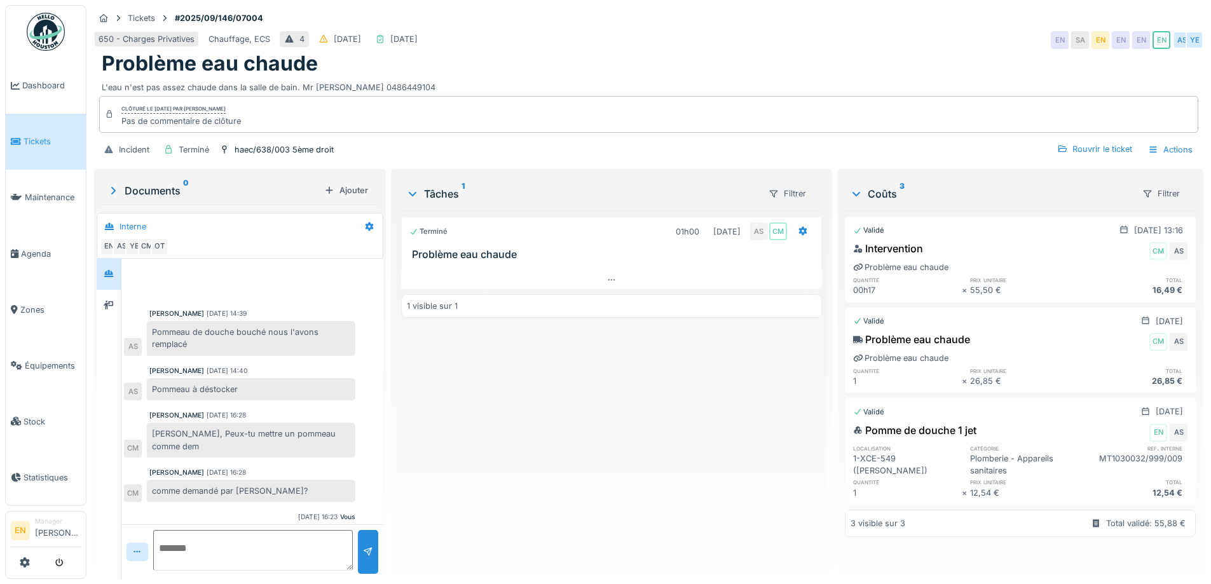
scroll to position [29, 0]
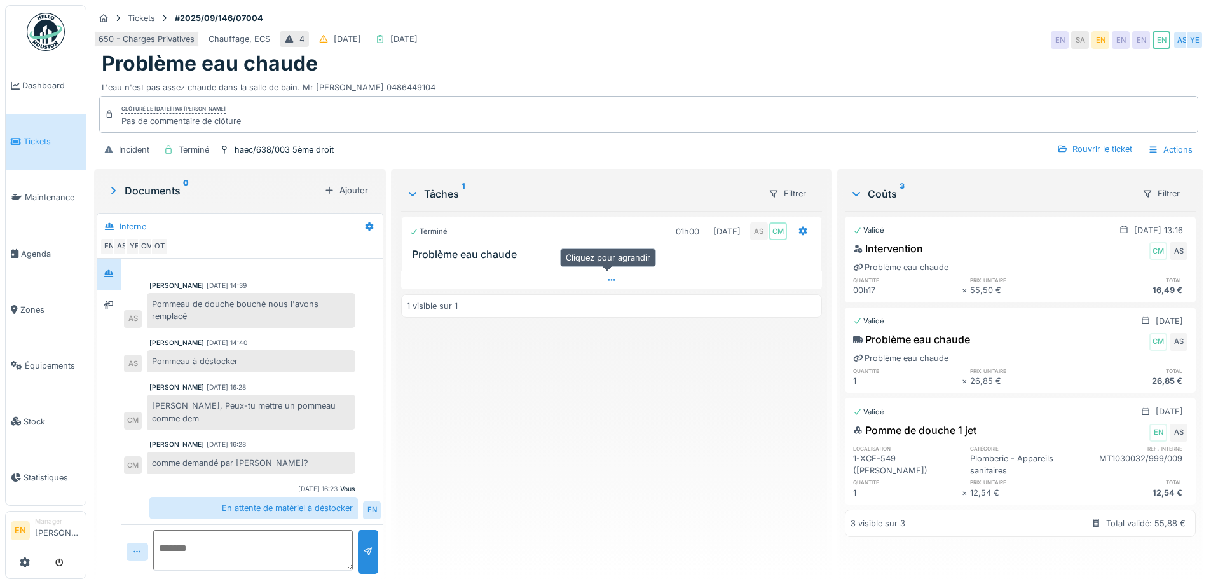
click at [608, 280] on icon at bounding box center [611, 280] width 7 height 2
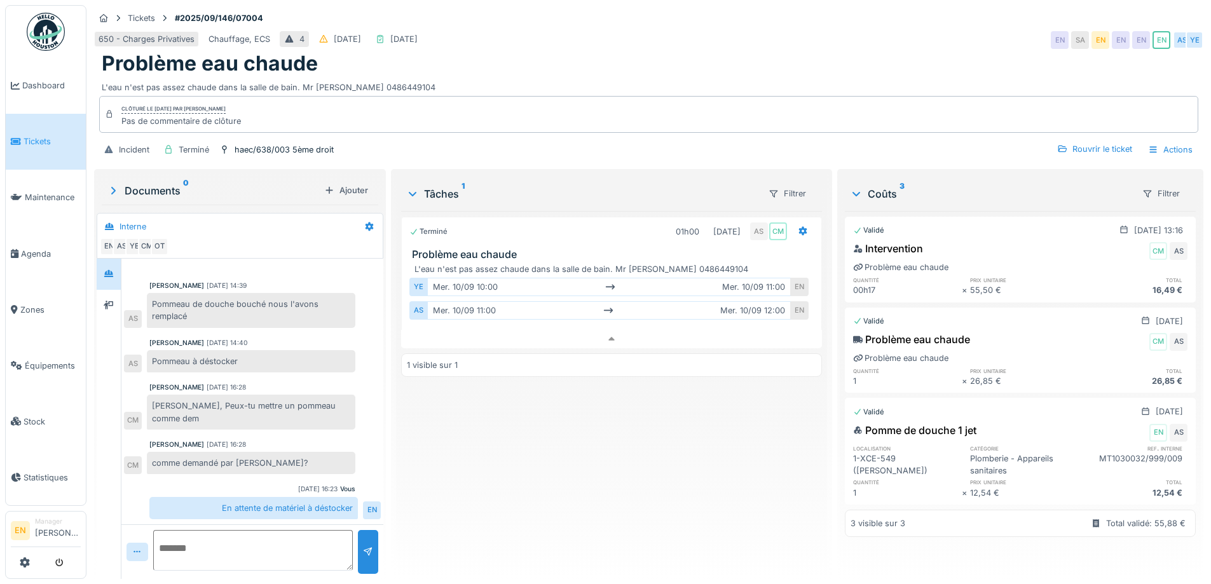
click at [600, 482] on div "Terminé 01h00 10/09/2025 AS CM Problème eau chaude L'eau n'est pas assez chaude…" at bounding box center [611, 390] width 420 height 358
click at [874, 35] on div "650 - Charges Privatives Chauffage, ECS 4 09/09/2025 10/09/2025 EN SA EN EN EN …" at bounding box center [649, 40] width 1110 height 23
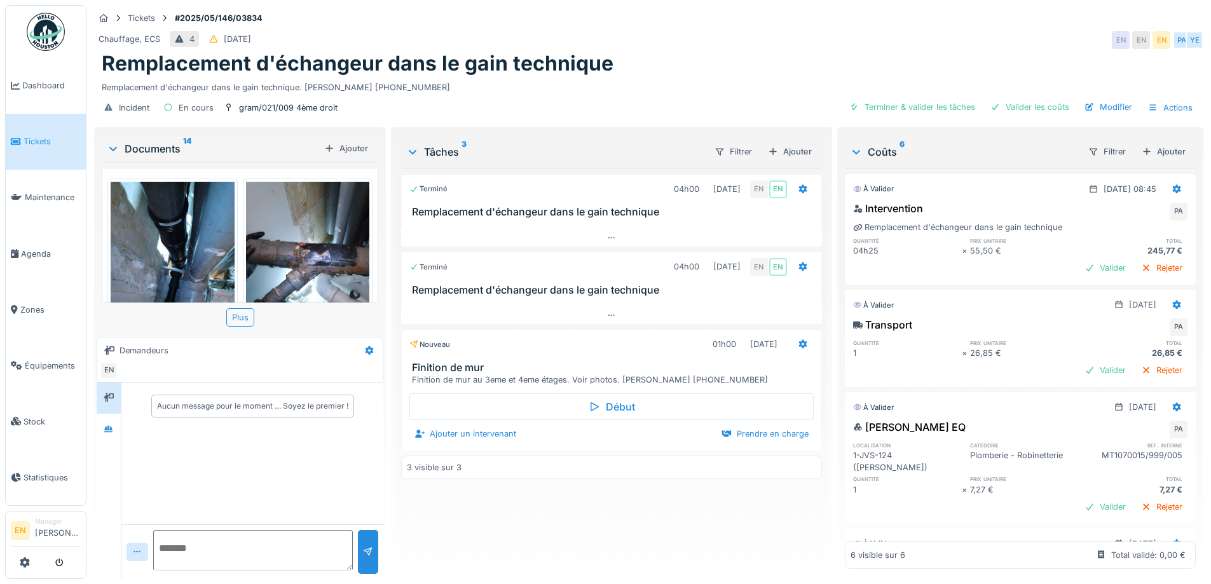
scroll to position [254, 0]
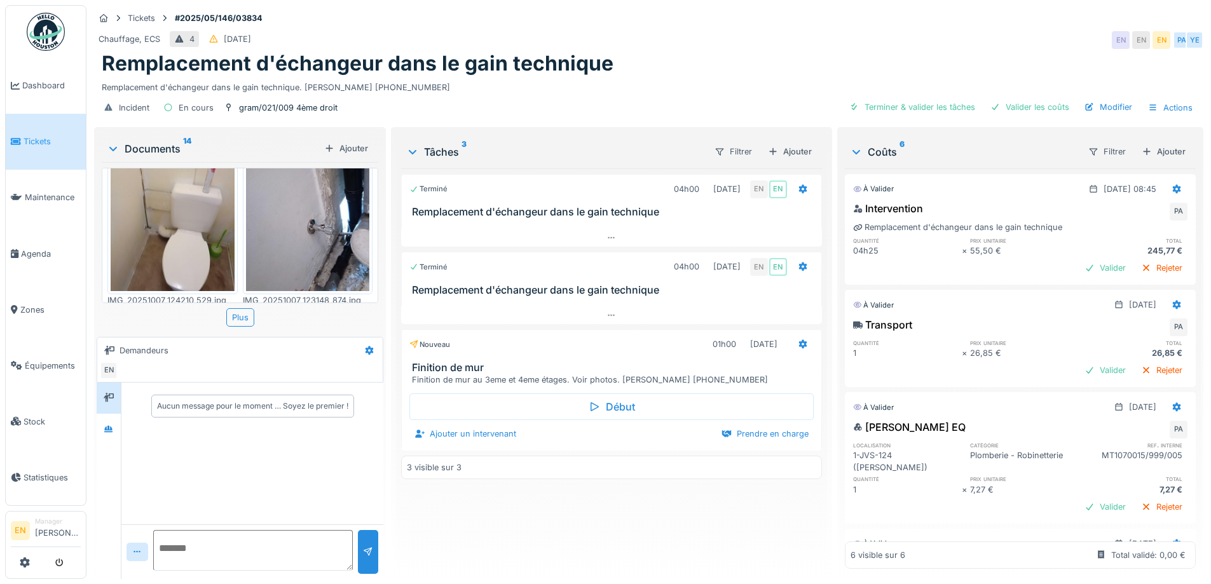
click at [760, 67] on div "Remplacement d'échangeur dans le gain technique" at bounding box center [649, 64] width 1094 height 24
click at [719, 99] on div "Incident En cours gram/021/009 4ème droit Terminer & valider les tâches Valider…" at bounding box center [649, 107] width 1110 height 29
click at [719, 70] on div "Remplacement d'échangeur dans le gain technique" at bounding box center [649, 64] width 1094 height 24
click at [710, 23] on div "Tickets #2025/05/146/03834" at bounding box center [649, 18] width 1110 height 16
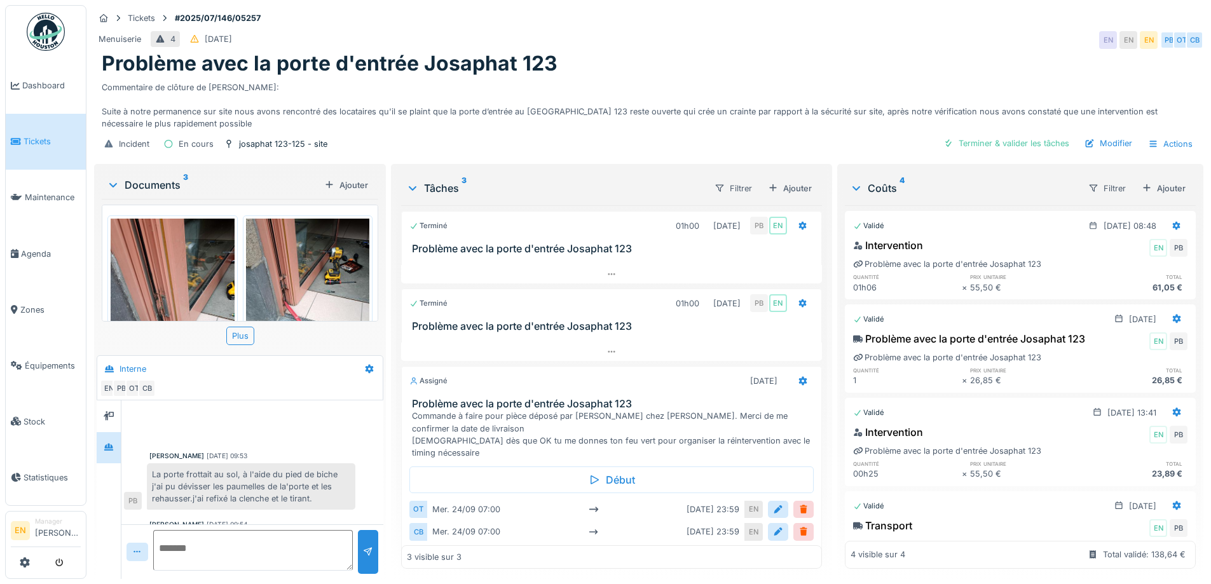
scroll to position [219, 0]
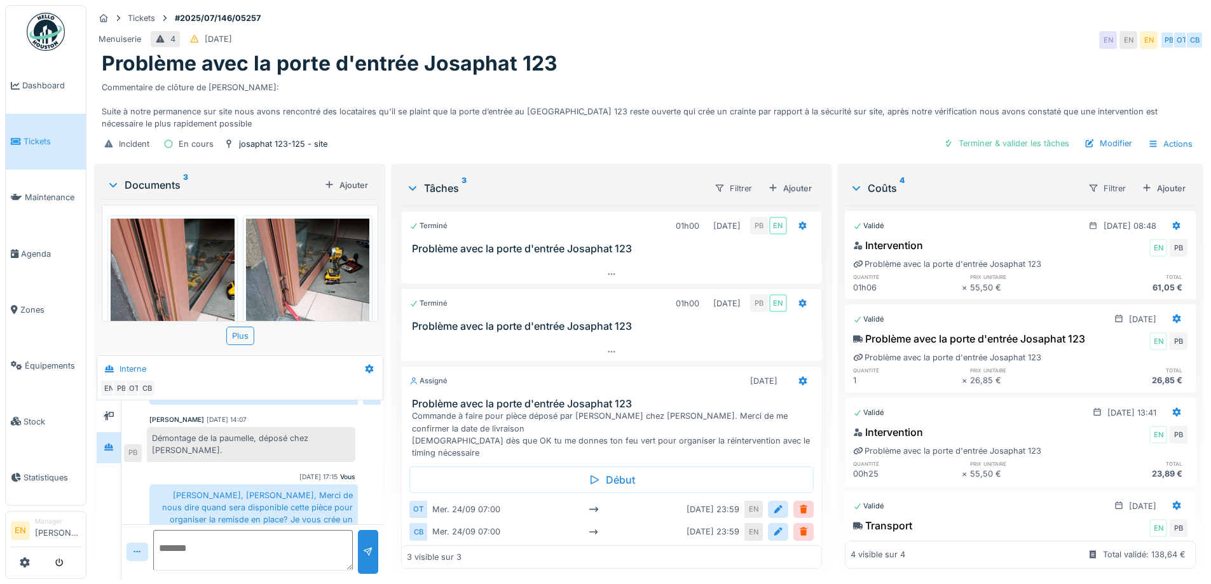
click at [766, 29] on div "Menuiserie 4 06/07/2025 EN EN EN PB OT CB" at bounding box center [649, 40] width 1110 height 23
click at [801, 64] on div "Problème avec la porte d'entrée Josaphat 123" at bounding box center [649, 64] width 1094 height 24
click at [801, 41] on div "Menuiserie 4 06/07/2025 EN EN EN PB OT CB" at bounding box center [649, 40] width 1110 height 23
drag, startPoint x: 979, startPoint y: 48, endPoint x: 1076, endPoint y: 3, distance: 107.2
click at [980, 52] on div "Problème avec la porte d'entrée Josaphat 123" at bounding box center [649, 64] width 1094 height 24
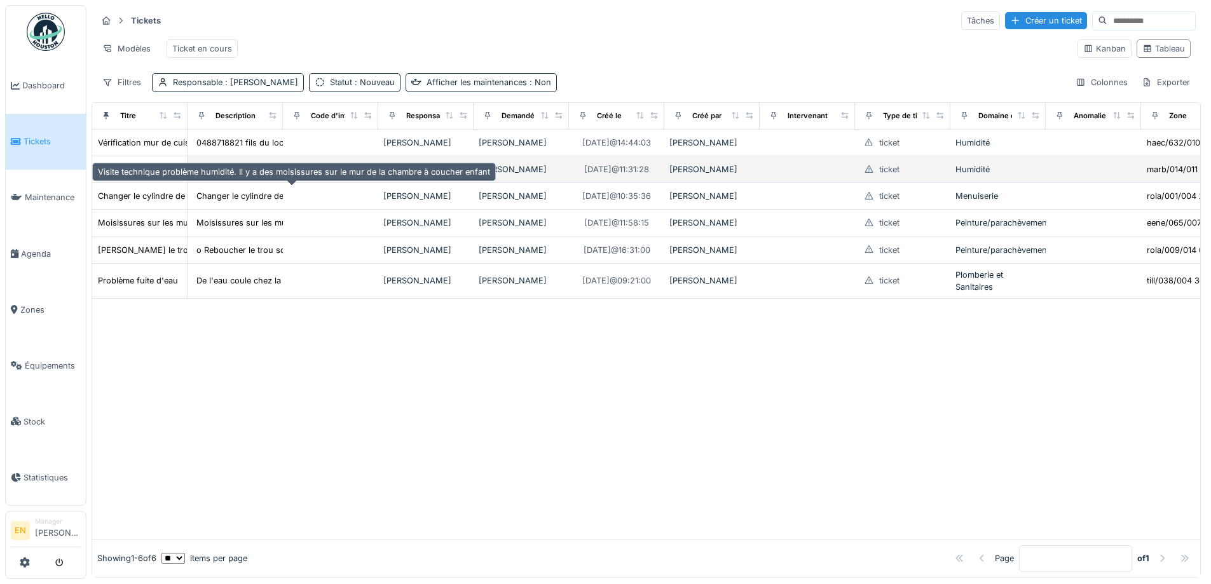
click at [170, 175] on div "Visite technique problème humidité. Il y a des moisissures sur le mur de la cha…" at bounding box center [294, 169] width 392 height 12
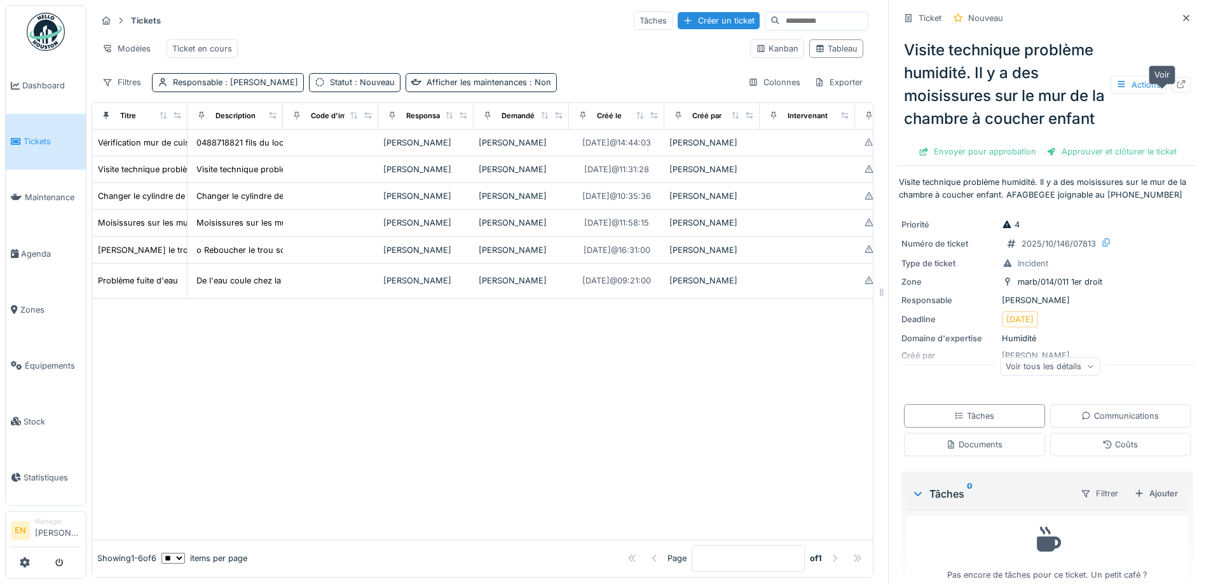
click at [1176, 88] on icon at bounding box center [1181, 84] width 10 height 8
click at [1181, 18] on icon at bounding box center [1186, 18] width 10 height 8
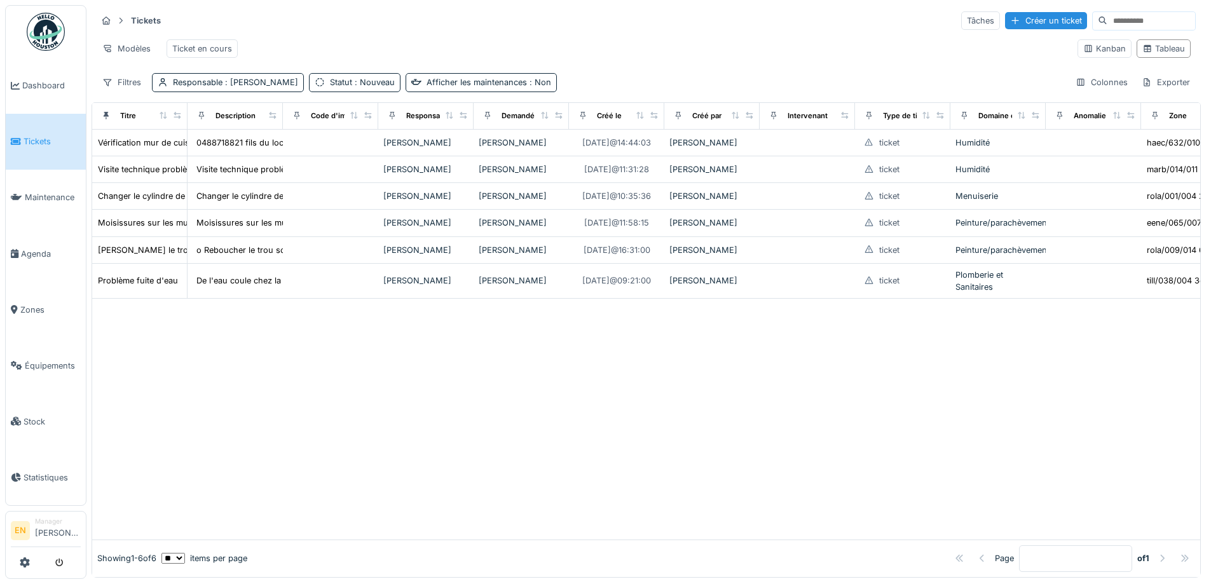
click at [741, 61] on div "Modèles Ticket en cours" at bounding box center [582, 48] width 971 height 29
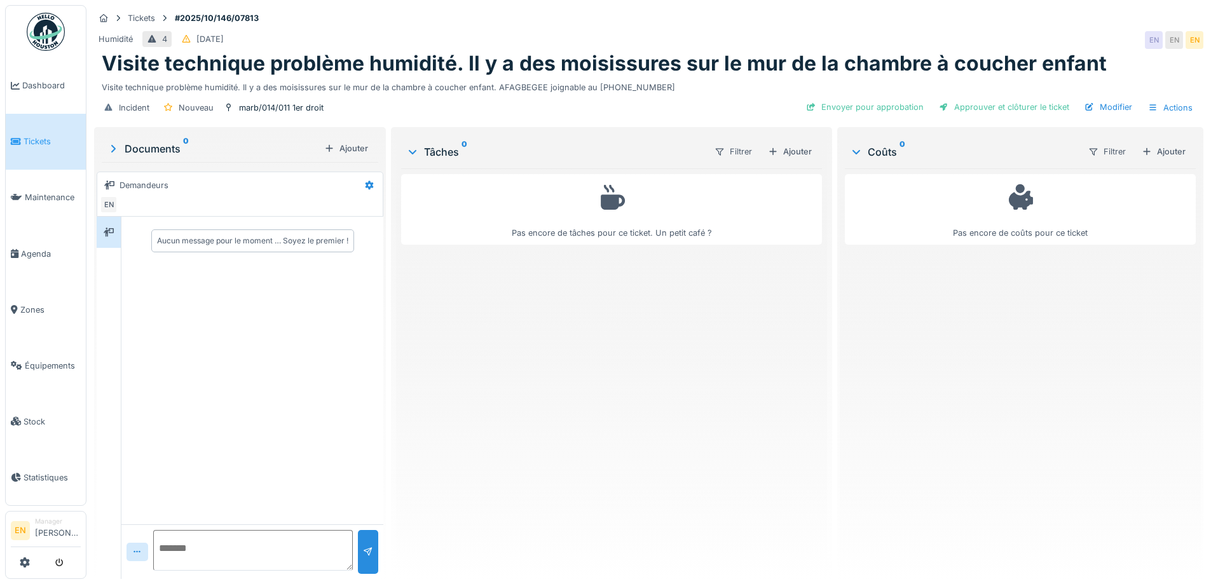
click at [795, 24] on div "Tickets #2025/10/146/07813" at bounding box center [649, 18] width 1110 height 16
